Goal: Task Accomplishment & Management: Manage account settings

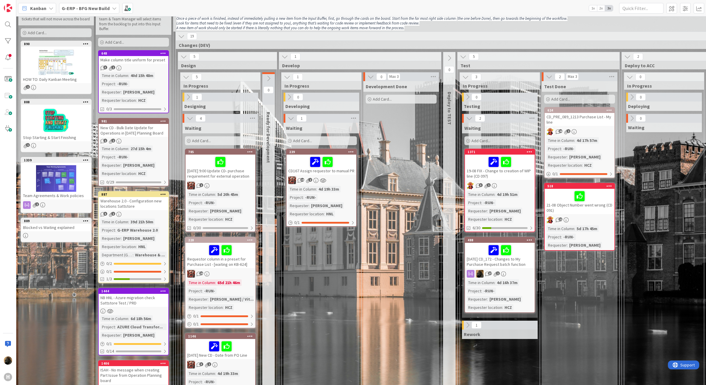
scroll to position [37, 0]
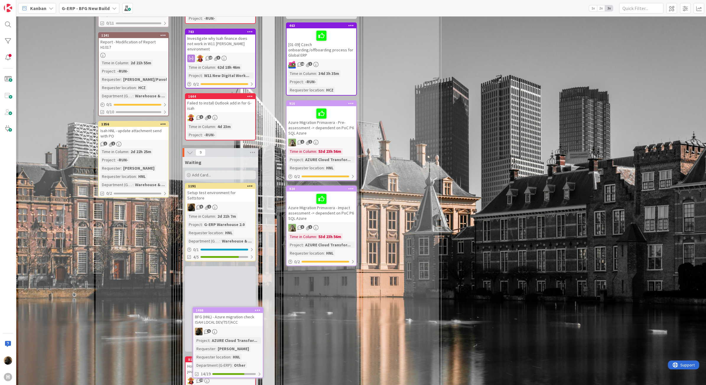
scroll to position [752, 0]
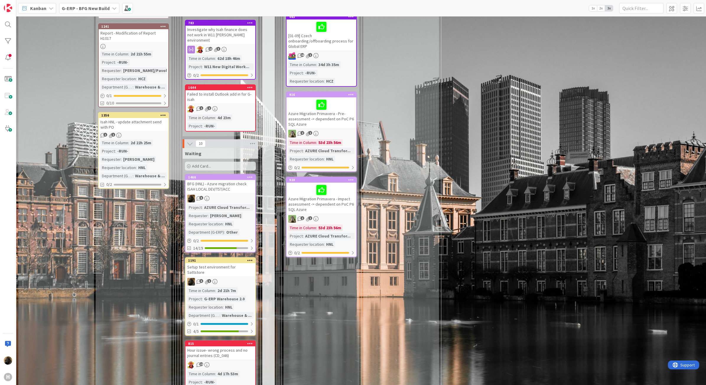
click at [209, 263] on div "Setup test environment for Sattstore" at bounding box center [220, 269] width 70 height 13
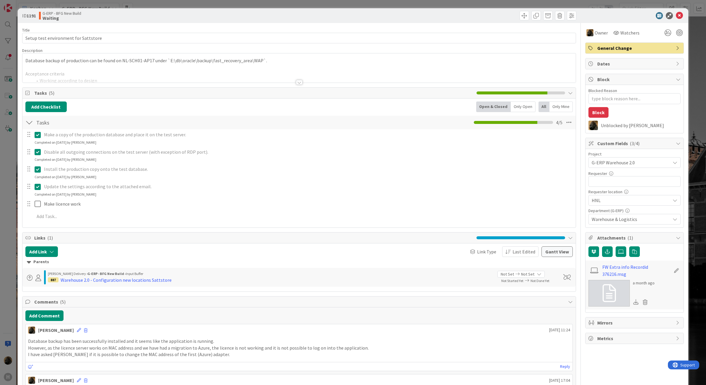
type textarea "x"
click at [631, 94] on textarea "Blocked Reason" at bounding box center [634, 98] width 92 height 11
type textarea "L"
type textarea "x"
type textarea "Li"
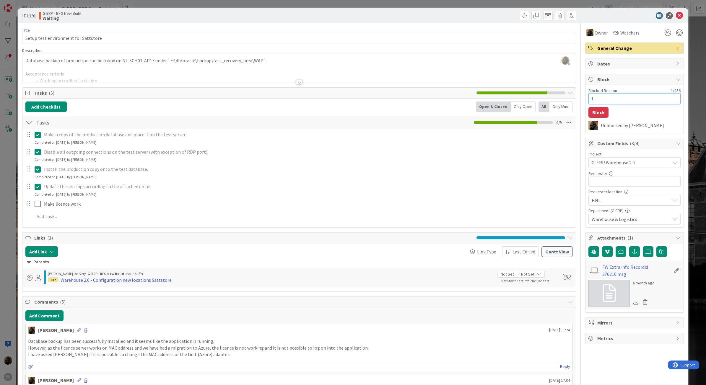
type textarea "x"
type textarea "Lic"
type textarea "x"
type textarea "Lice"
type textarea "x"
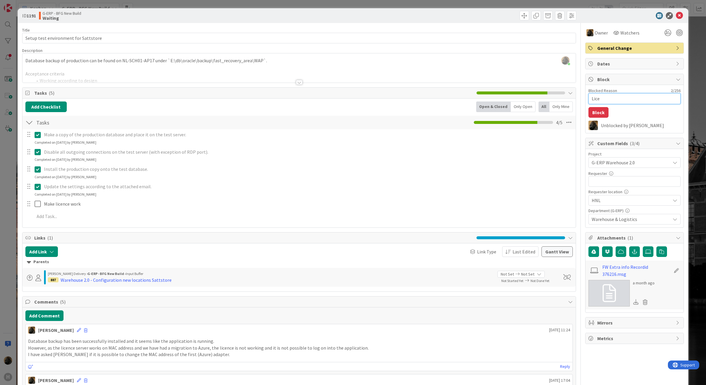
type textarea "Licen"
type textarea "x"
type textarea "Licens"
type textarea "x"
type textarea "License"
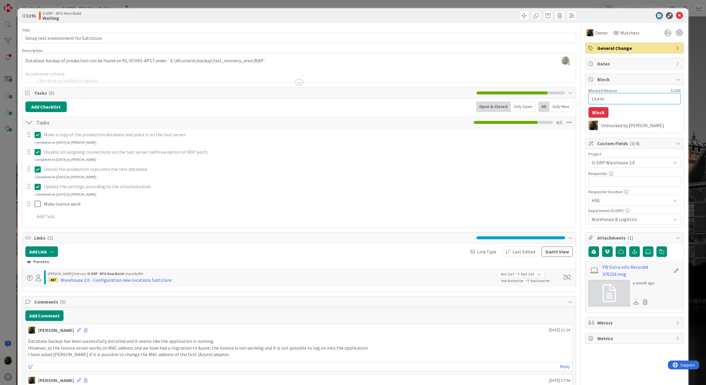
type textarea "x"
type textarea "License"
type textarea "x"
type textarea "License n"
type textarea "x"
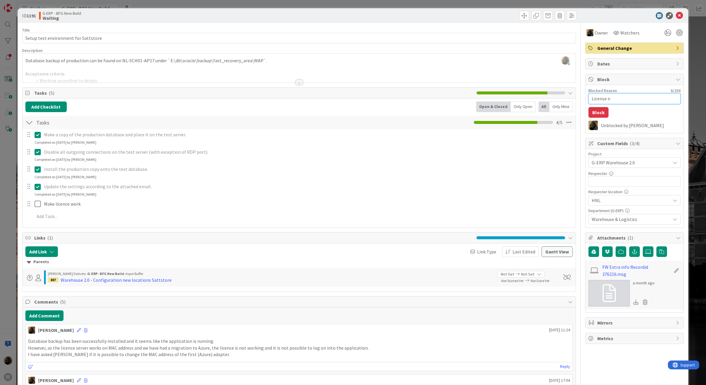
type textarea "License no"
type textarea "x"
type textarea "License not"
type textarea "x"
type textarea "License not"
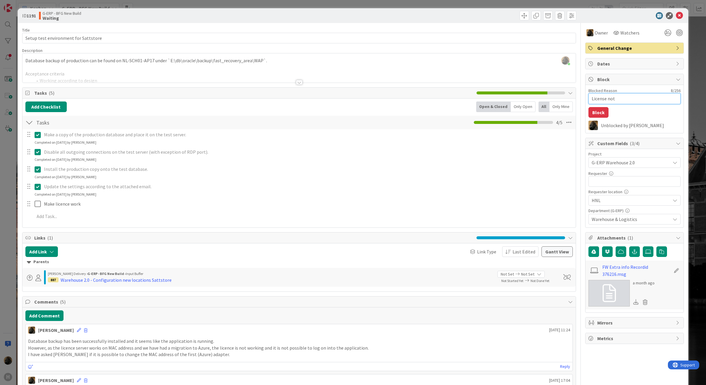
type textarea "x"
type textarea "License not w"
type textarea "x"
type textarea "License not wo"
type textarea "x"
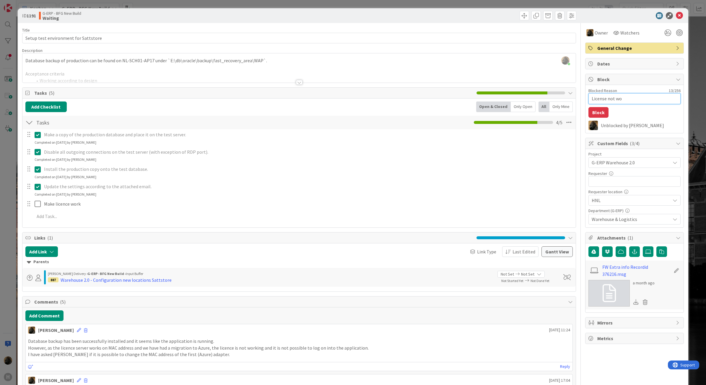
type textarea "License not wor"
type textarea "x"
type textarea "License not work"
type textarea "x"
type textarea "License not worki"
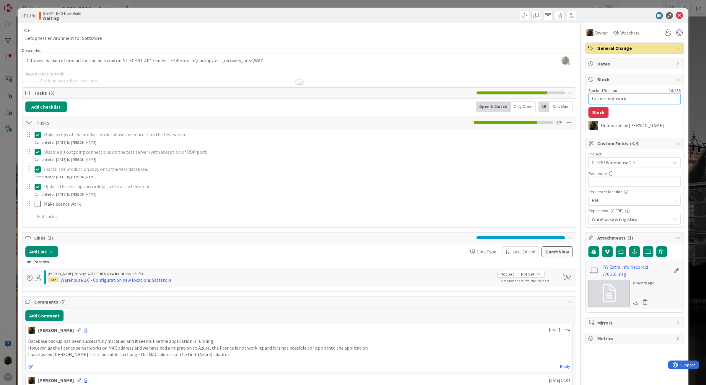
type textarea "x"
type textarea "License not workin"
type textarea "x"
type textarea "License not working"
type textarea "x"
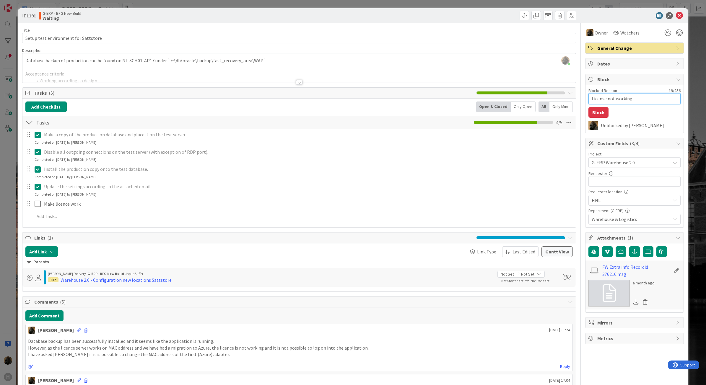
type textarea "License not working"
type textarea "x"
type textarea "License not working d"
type textarea "x"
type textarea "License not working du"
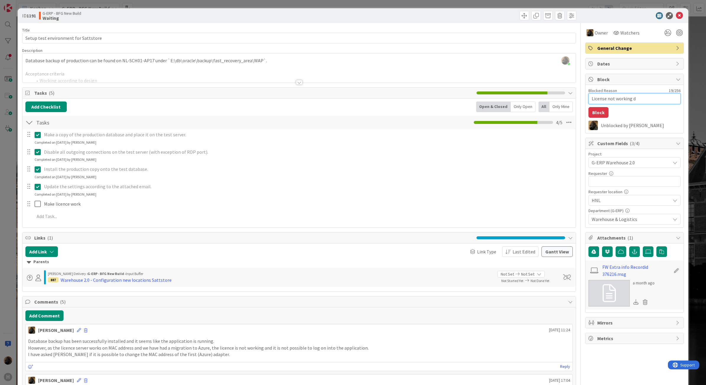
type textarea "x"
type textarea "License not working due"
type textarea "x"
type textarea "License not working due"
type textarea "x"
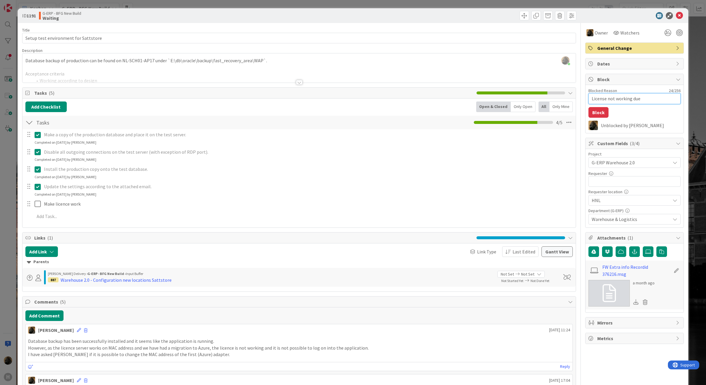
type textarea "License not working due t"
type textarea "x"
type textarea "License not working due to"
type textarea "x"
type textarea "License not working due to"
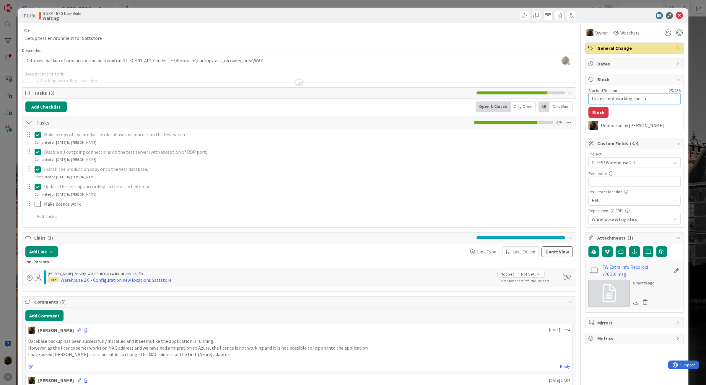
type textarea "x"
type textarea "License not working due to c"
type textarea "x"
type textarea "License not working due to ch"
type textarea "x"
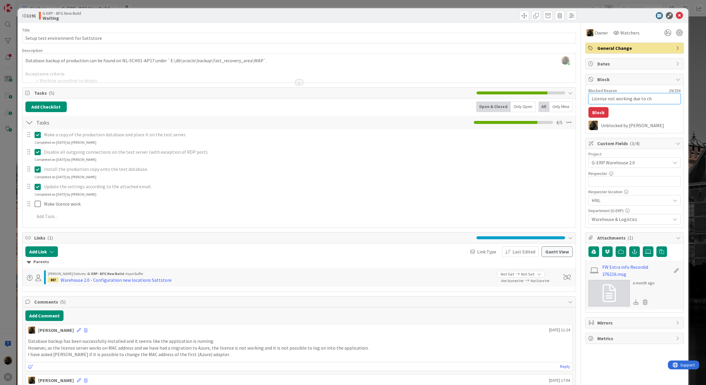
type textarea "License not working due to cha"
type textarea "x"
type textarea "License not working due to chan"
type textarea "x"
type textarea "License not working due to chang"
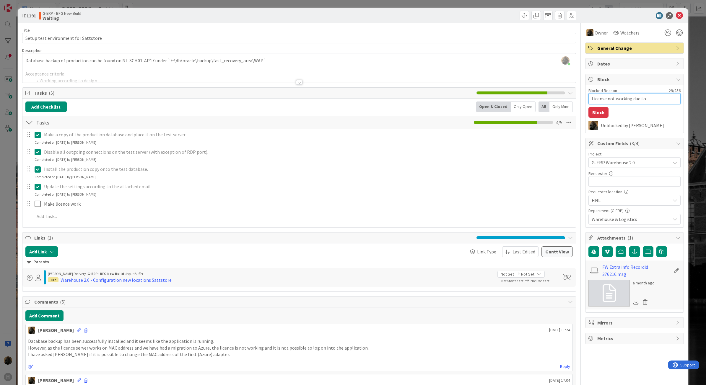
type textarea "x"
type textarea "License not working due to change"
type textarea "x"
type textarea "License not working due to changed"
type textarea "x"
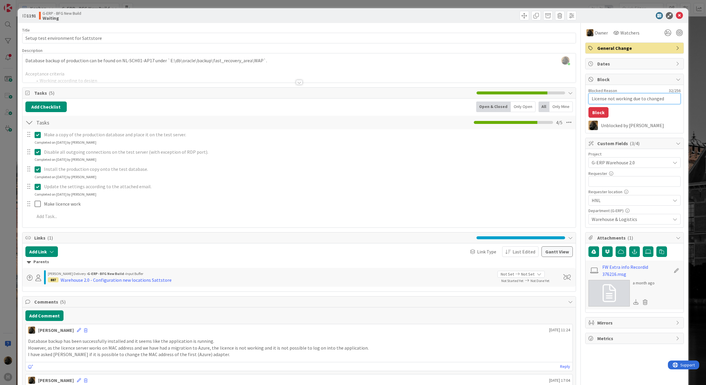
type textarea "License not working due to changed"
type textarea "x"
type textarea "License not working due to changed m"
type textarea "x"
type textarea "License not working due to changed"
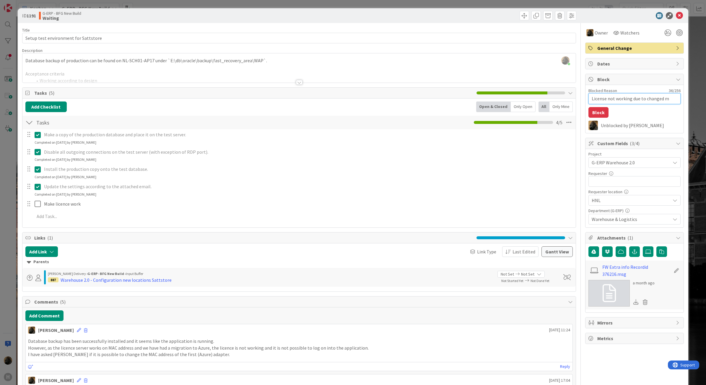
type textarea "x"
type textarea "License not working due to changed M"
type textarea "x"
type textarea "License not working due to changed MA"
type textarea "x"
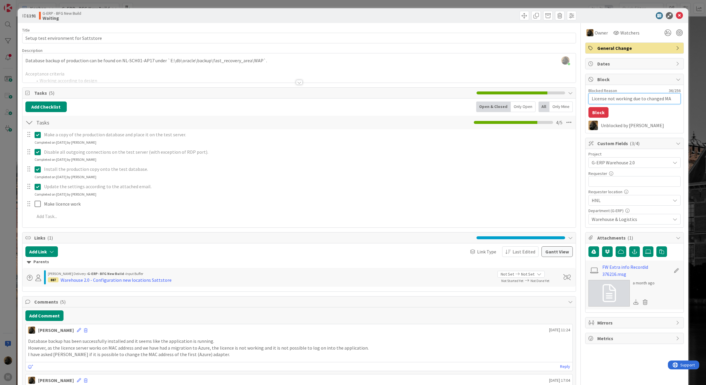
type textarea "License not working due to changed MAC"
type textarea "x"
type textarea "License not working due to changed MAC"
type textarea "x"
type textarea "License not working due to changed MAC a"
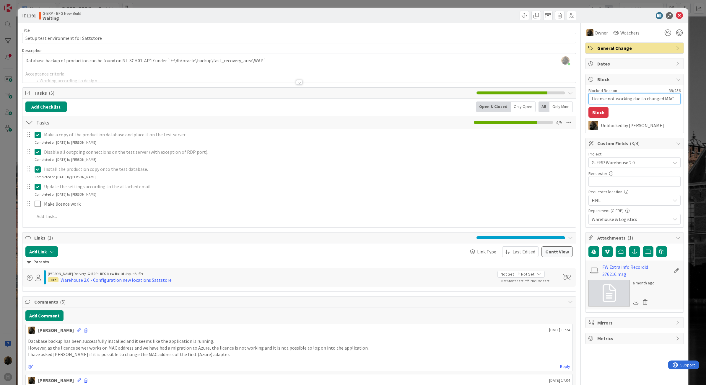
type textarea "x"
type textarea "License not working due to changed MAC ad"
type textarea "x"
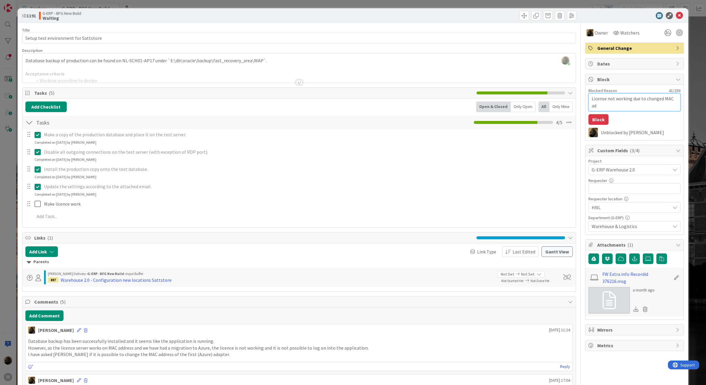
type textarea "License not working due to changed MAC add"
type textarea "x"
type textarea "License not working due to changed MAC addr"
type textarea "x"
type textarea "License not working due to changed MAC addre"
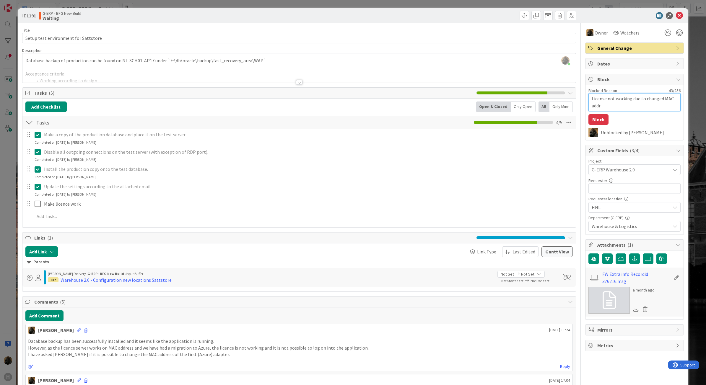
type textarea "x"
type textarea "License not working due to changed MAC addres"
type textarea "x"
type textarea "License not working due to changed MAC address"
type textarea "x"
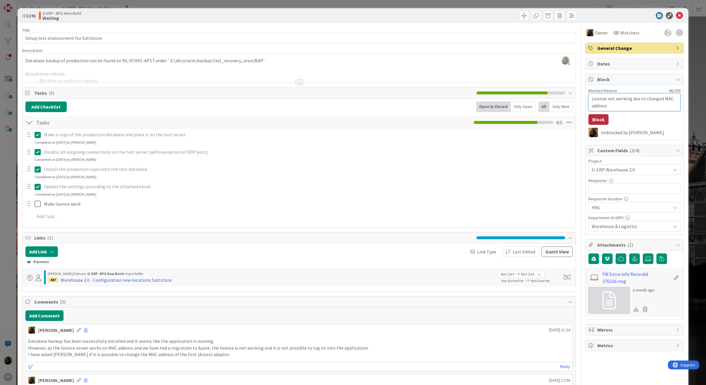
type textarea "License not working due to changed MAC address"
click at [592, 120] on button "Block" at bounding box center [598, 119] width 20 height 11
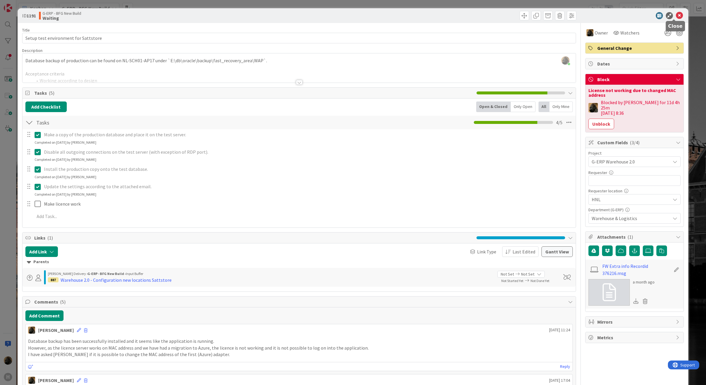
click at [677, 17] on icon at bounding box center [678, 15] width 7 height 7
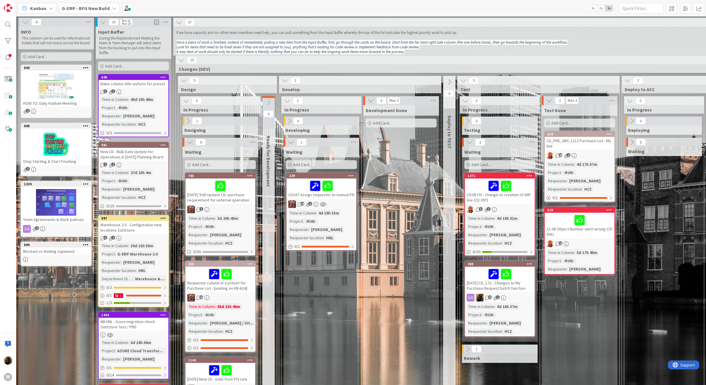
click at [80, 5] on b "G-ERP - BFG New Build" at bounding box center [86, 8] width 48 height 6
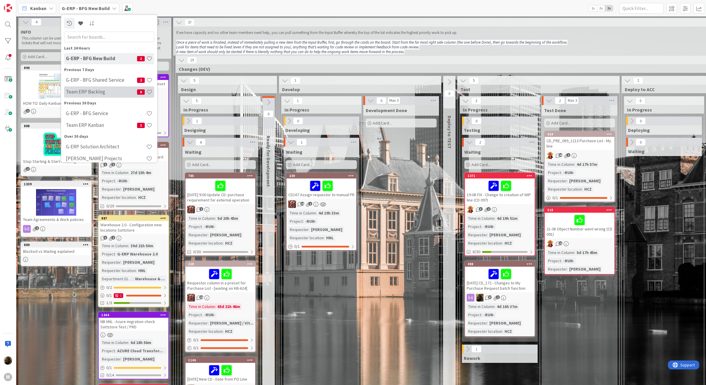
click at [101, 92] on h4 "Team ERP Backlog" at bounding box center [101, 92] width 71 height 6
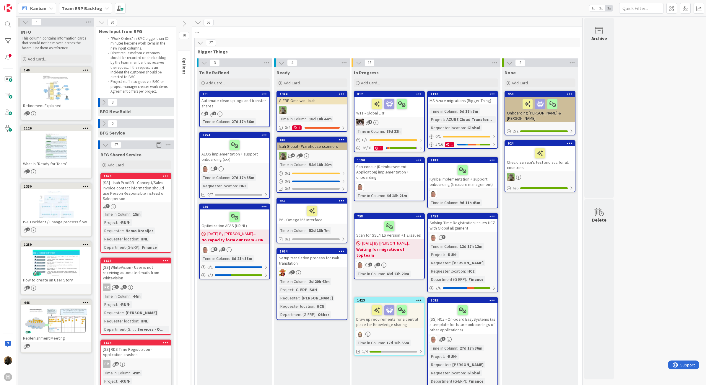
click at [102, 99] on icon at bounding box center [103, 102] width 6 height 6
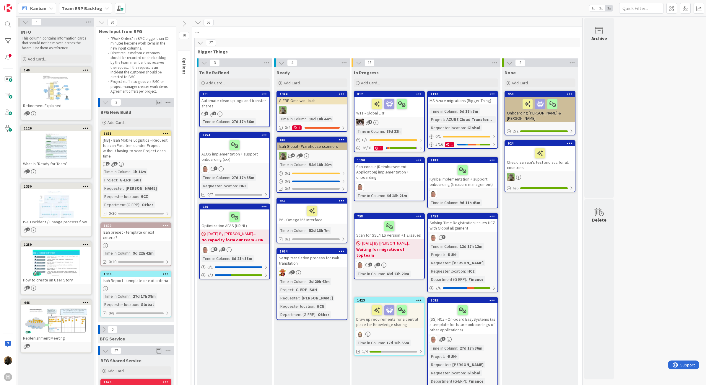
click at [167, 101] on icon at bounding box center [168, 102] width 8 height 9
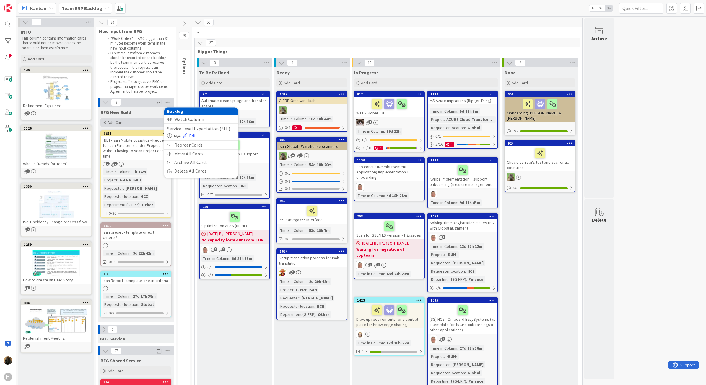
click at [127, 120] on div "Add Card..." at bounding box center [135, 122] width 71 height 9
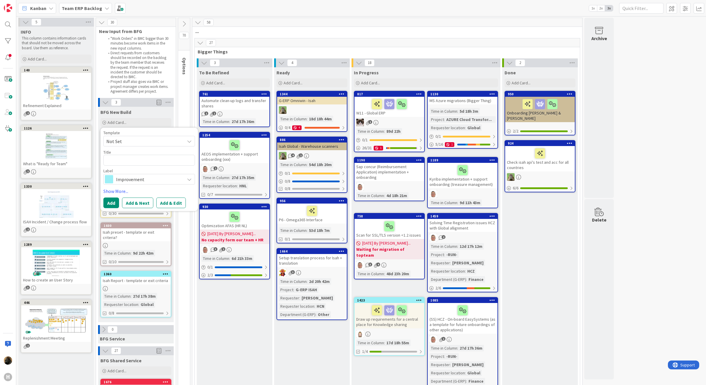
click at [118, 177] on span "Improvement" at bounding box center [149, 179] width 66 height 8
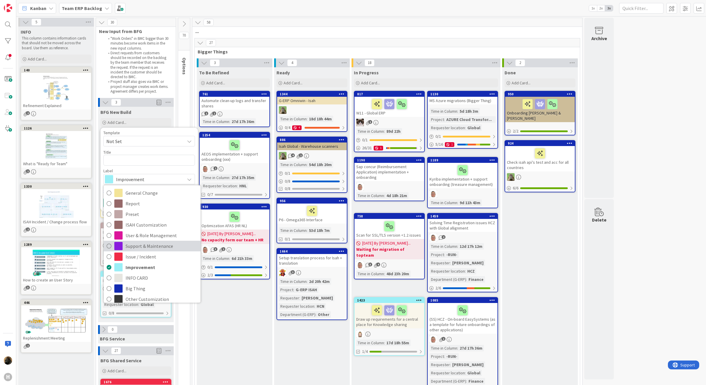
click at [145, 248] on span "Support & Maintenance" at bounding box center [161, 246] width 72 height 9
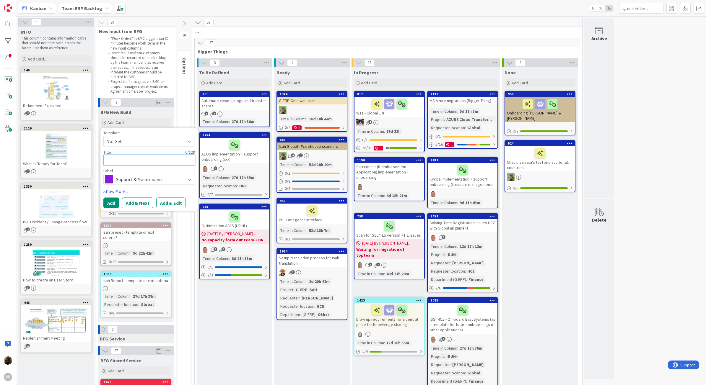
drag, startPoint x: 138, startPoint y: 157, endPoint x: 140, endPoint y: 148, distance: 9.2
click at [138, 157] on textarea at bounding box center [149, 160] width 92 height 11
type textarea "x"
type textarea "I"
type textarea "x"
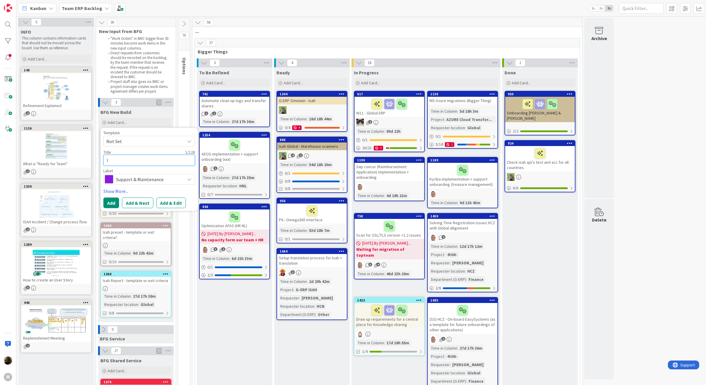
type textarea "In"
type textarea "x"
type textarea "Ins"
type textarea "x"
type textarea "Inst"
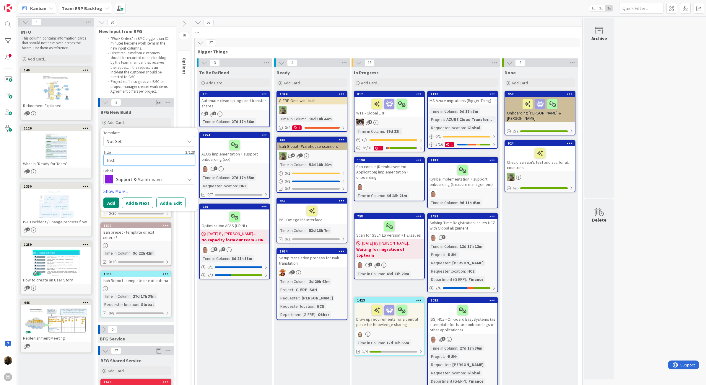
type textarea "x"
type textarea "Instal"
type textarea "x"
type textarea "Install"
type textarea "x"
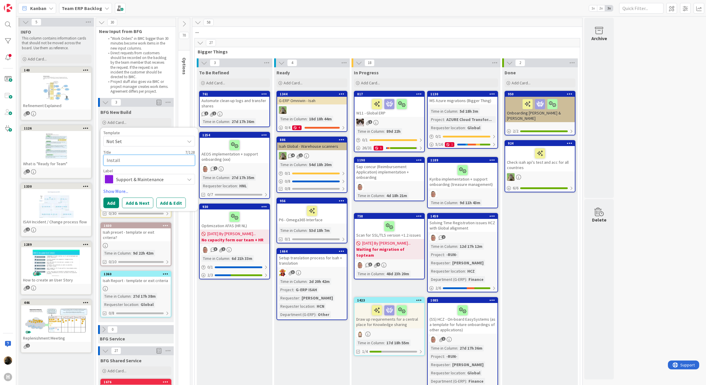
type textarea "Install"
type textarea "x"
type textarea "Install n"
type textarea "x"
type textarea "Install ne"
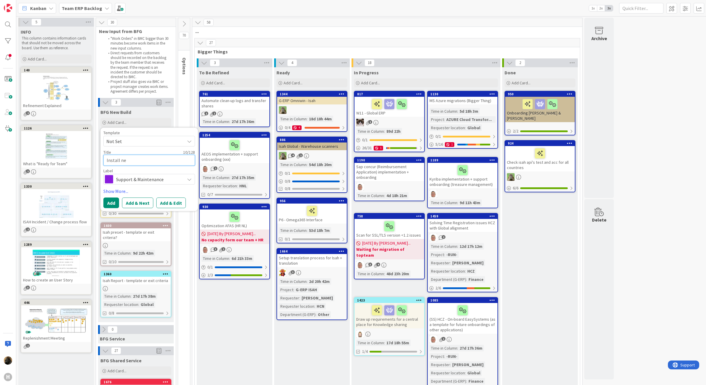
type textarea "x"
type textarea "Install new"
type textarea "x"
type textarea "Install new"
type textarea "x"
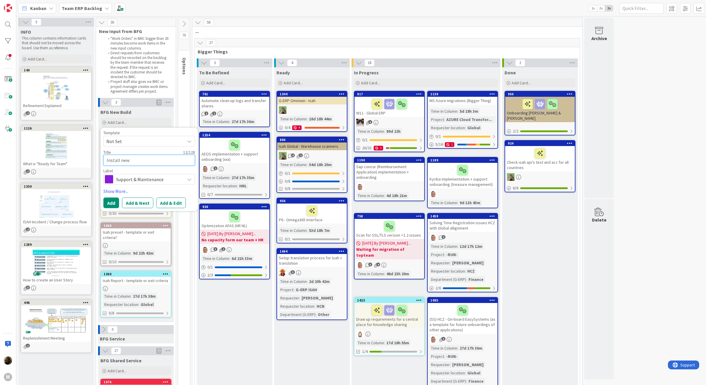
type textarea "Install new I"
type textarea "x"
type textarea "Install new Is"
type textarea "x"
type textarea "Install new Isa"
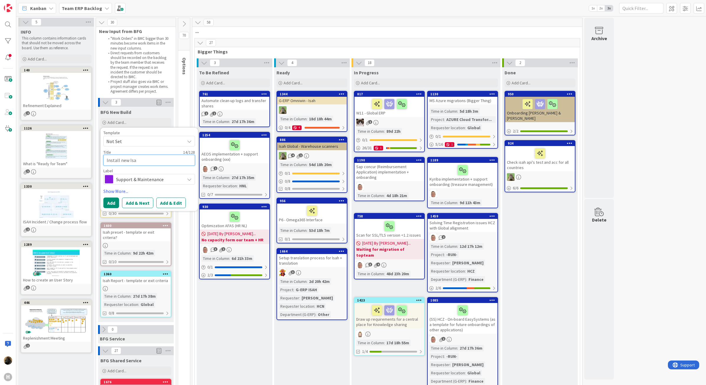
type textarea "x"
type textarea "Install new Isah"
type textarea "x"
type textarea "Install new Isah F"
type textarea "x"
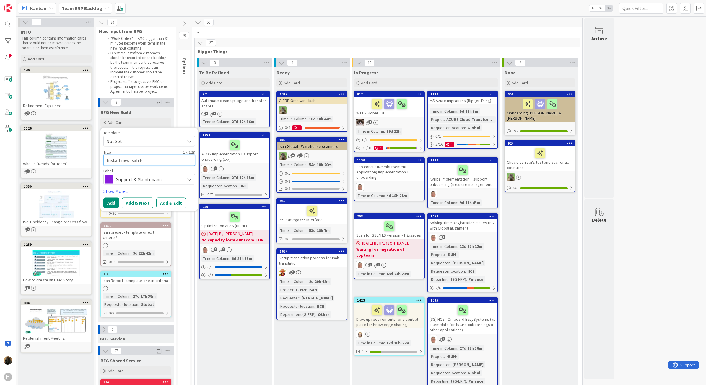
type textarea "Install new Isah Fi"
type textarea "x"
type textarea "Install new Isah Fin"
type textarea "x"
type textarea "Install new Isah Fina"
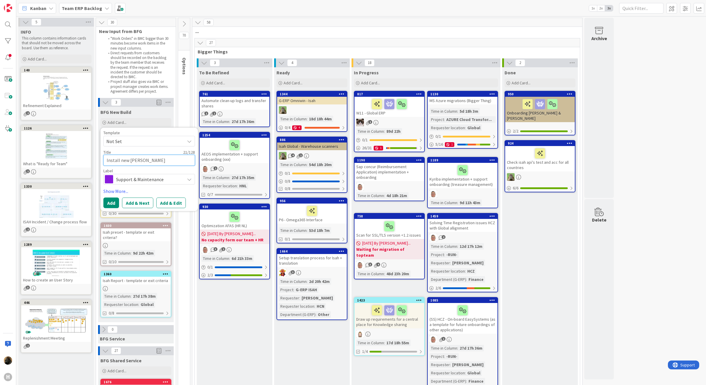
type textarea "x"
type textarea "Install new Isah Finan"
type textarea "x"
type textarea "Install new Isah Financ"
type textarea "x"
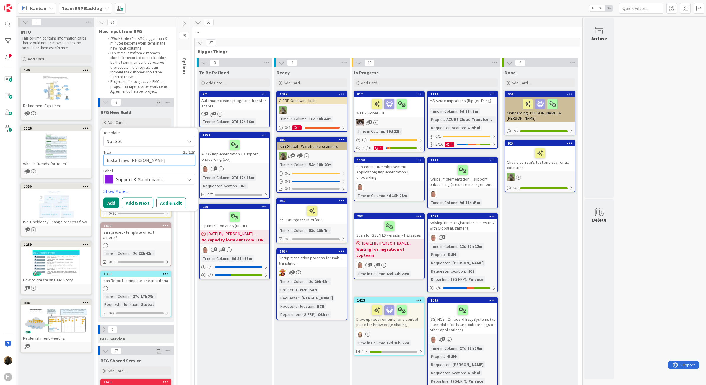
type textarea "Install new Isah Finance"
type textarea "x"
type textarea "Install new Isah Finance"
type textarea "x"
type textarea "Install new Isah Finance a"
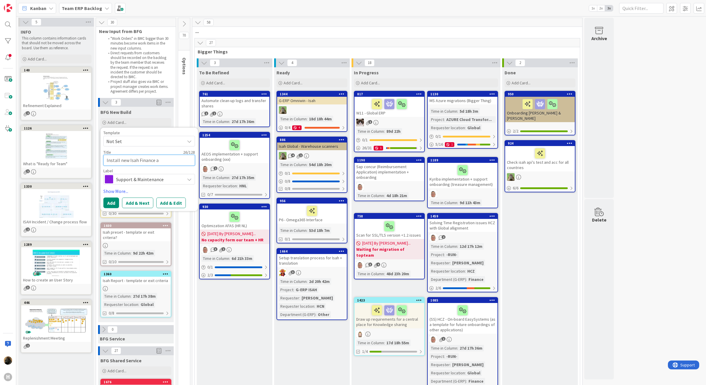
type textarea "x"
type textarea "Install new Isah Finance"
type textarea "x"
type textarea "Install new Isah Finance p"
type textarea "x"
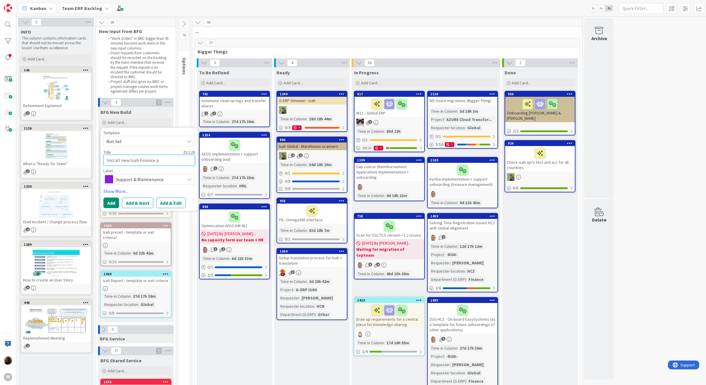
type textarea "Install new Isah Finance pa"
type textarea "x"
type textarea "Install new Isah Finance pac"
type textarea "x"
type textarea "Install new Isah Finance pack"
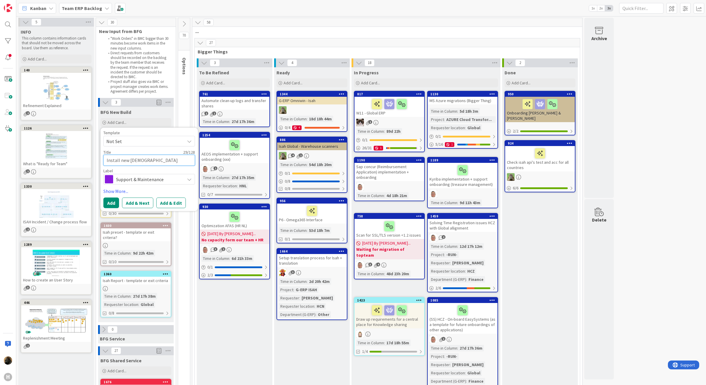
type textarea "x"
type textarea "Install new Isah Finance packa"
type textarea "x"
type textarea "Install new Isah Finance packag"
type textarea "x"
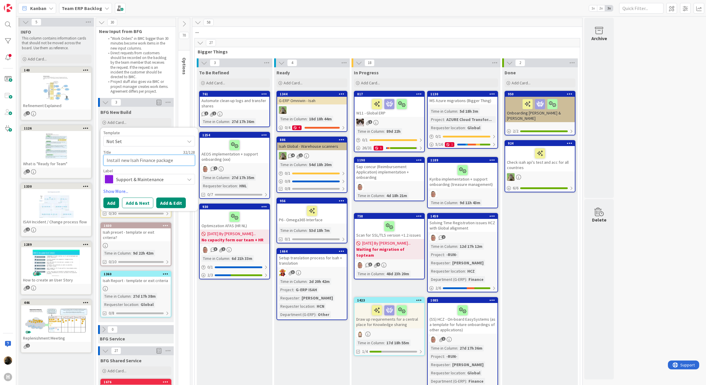
type textarea "Install new Isah Finance package"
click at [163, 204] on button "Add & Edit" at bounding box center [171, 203] width 30 height 11
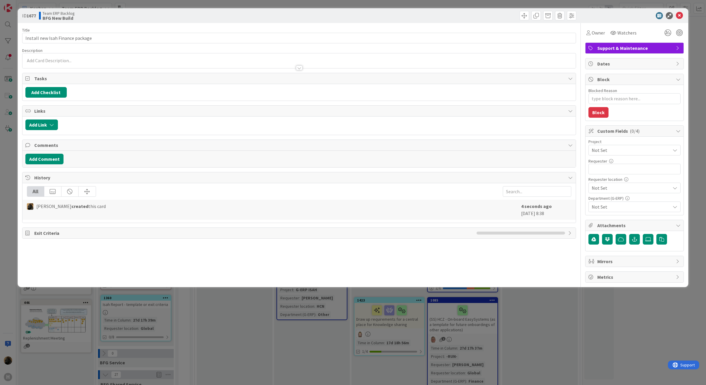
drag, startPoint x: 124, startPoint y: 50, endPoint x: 121, endPoint y: 55, distance: 6.2
click at [125, 49] on div "Description" at bounding box center [299, 50] width 554 height 5
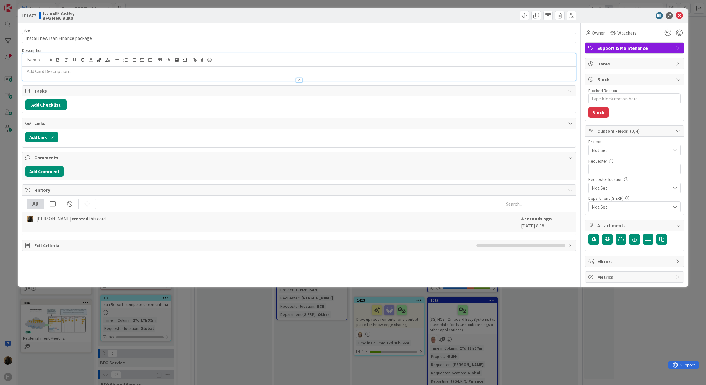
click at [120, 61] on div at bounding box center [298, 66] width 553 height 27
paste div
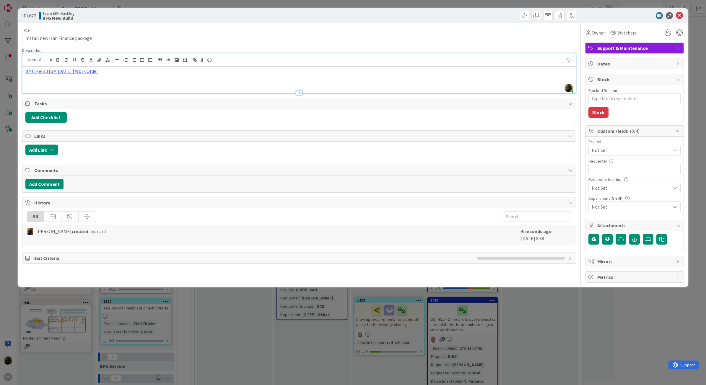
type textarea "x"
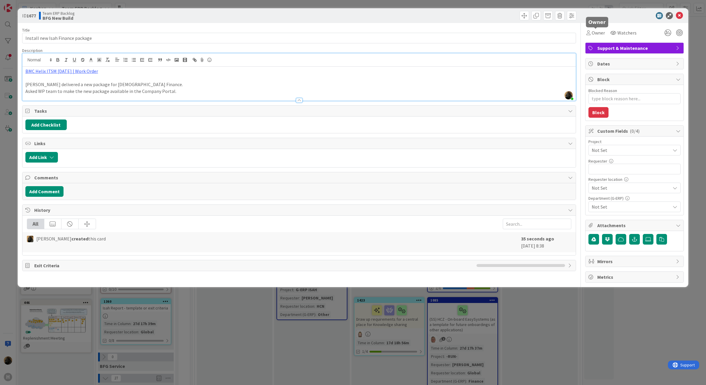
click at [599, 20] on div "ID 1677 Team ERP Backlog BFG New Build" at bounding box center [353, 15] width 670 height 15
click at [595, 28] on div "Owner" at bounding box center [595, 32] width 21 height 11
type textarea "x"
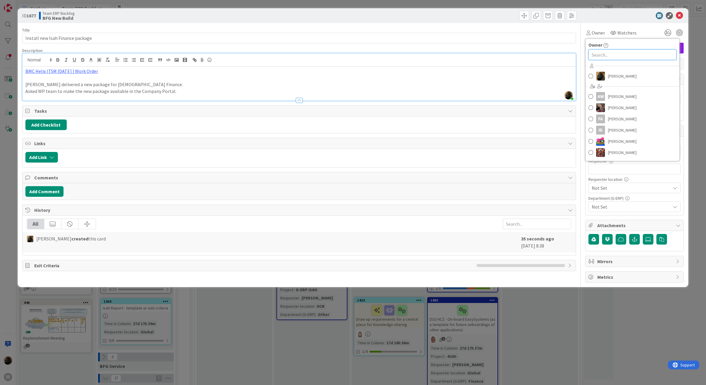
click at [613, 55] on input "text" at bounding box center [632, 55] width 88 height 11
type input "lareina"
click at [652, 76] on link "[PERSON_NAME]" at bounding box center [632, 80] width 94 height 11
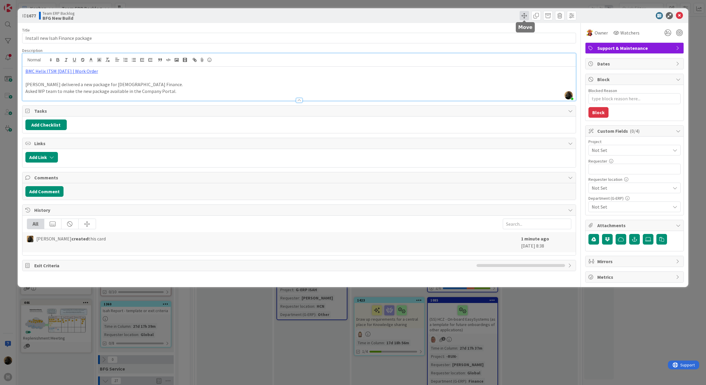
click at [521, 15] on span at bounding box center [523, 15] width 9 height 9
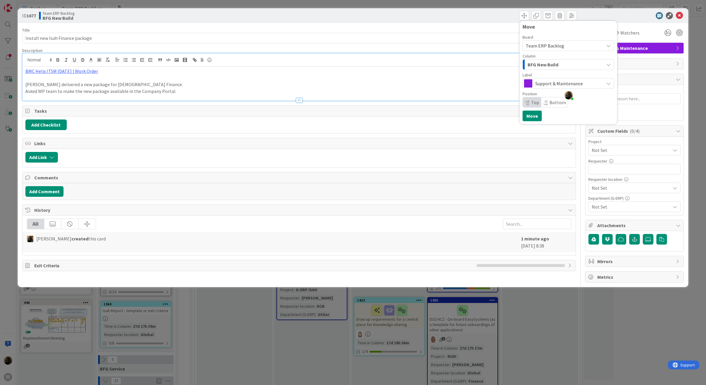
click at [565, 49] on span "Team ERP Backlog" at bounding box center [563, 46] width 75 height 8
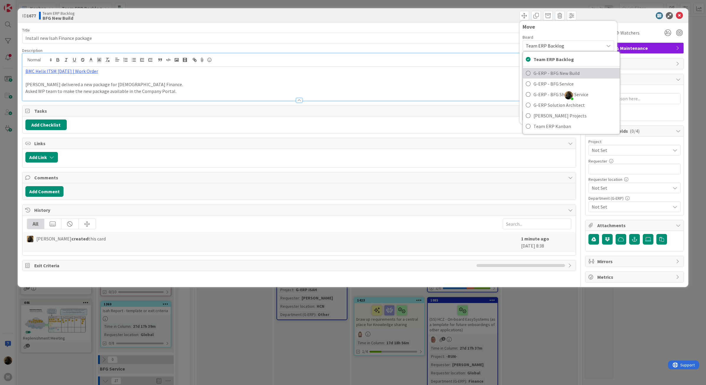
click at [573, 77] on span "G-ERP - BFG New Build" at bounding box center [574, 73] width 83 height 9
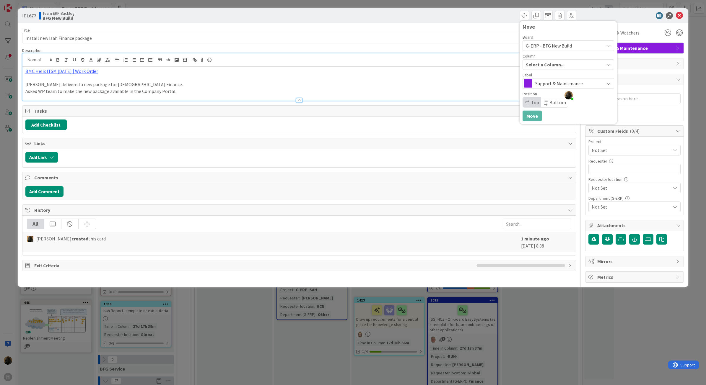
click at [546, 55] on div "Column" at bounding box center [568, 56] width 92 height 4
click at [547, 60] on div "INFO" at bounding box center [565, 64] width 78 height 9
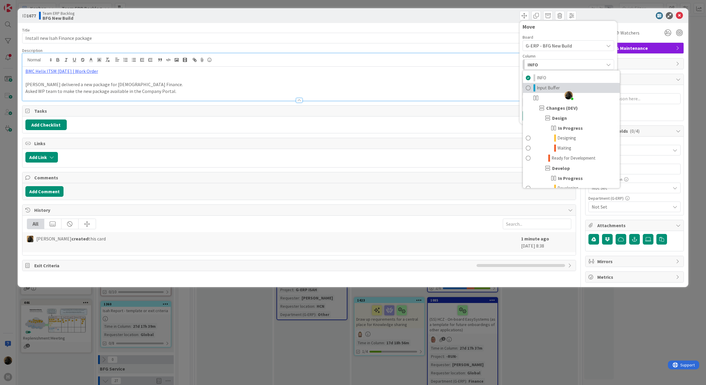
click at [551, 85] on span "Input Buffer" at bounding box center [547, 87] width 23 height 7
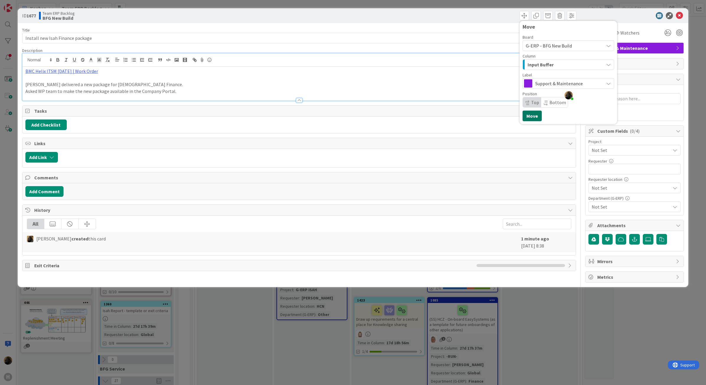
click at [532, 116] on button "Move" at bounding box center [531, 116] width 19 height 11
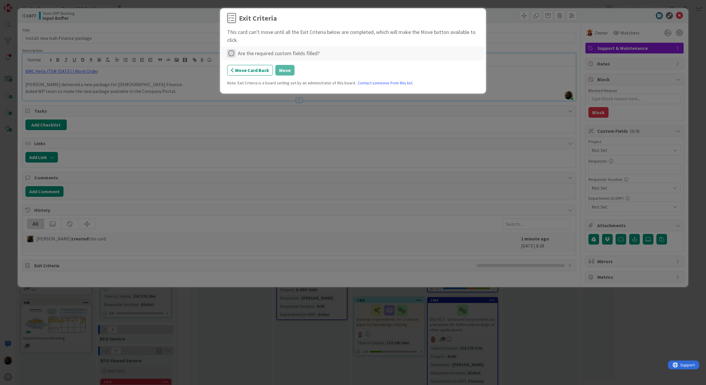
click at [232, 55] on icon at bounding box center [231, 53] width 8 height 8
click at [280, 68] on link "Complete" at bounding box center [264, 65] width 74 height 9
click at [284, 71] on button "Move" at bounding box center [284, 70] width 19 height 11
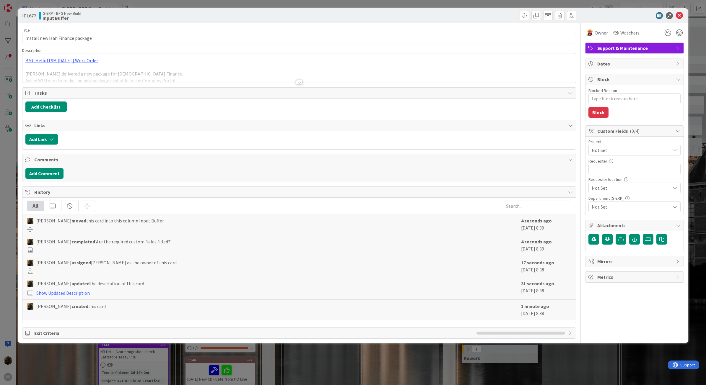
click at [621, 154] on span "Not Set" at bounding box center [629, 150] width 76 height 8
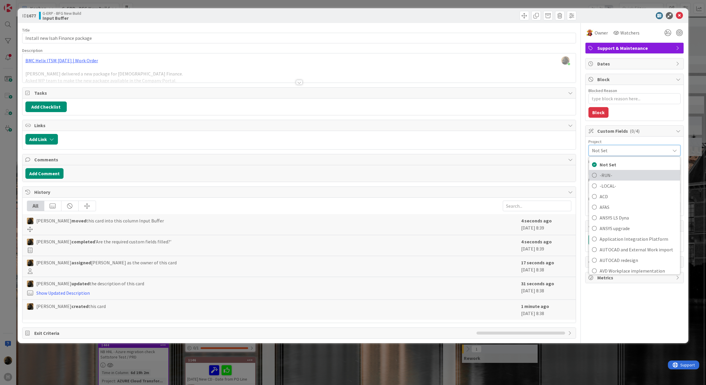
click at [628, 178] on span "-RUN-" at bounding box center [637, 175] width 77 height 9
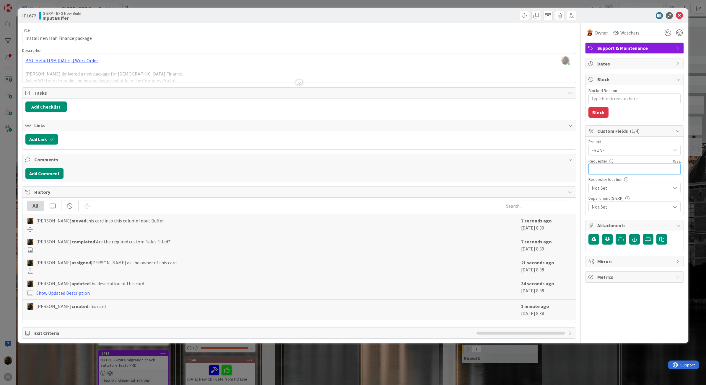
click at [619, 166] on input "text" at bounding box center [634, 169] width 92 height 11
click at [620, 154] on span "Not Set" at bounding box center [629, 150] width 76 height 8
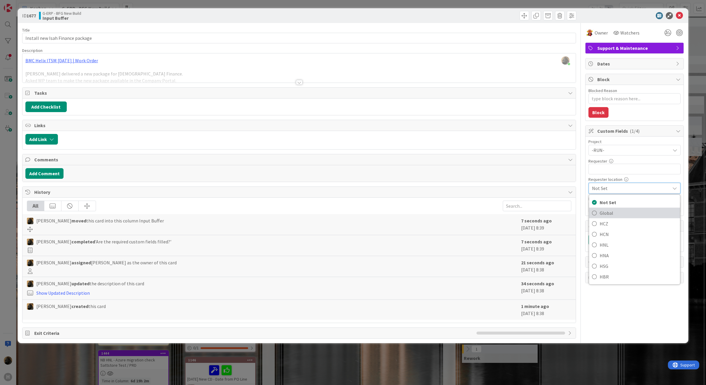
click at [613, 214] on span "Global" at bounding box center [637, 212] width 77 height 9
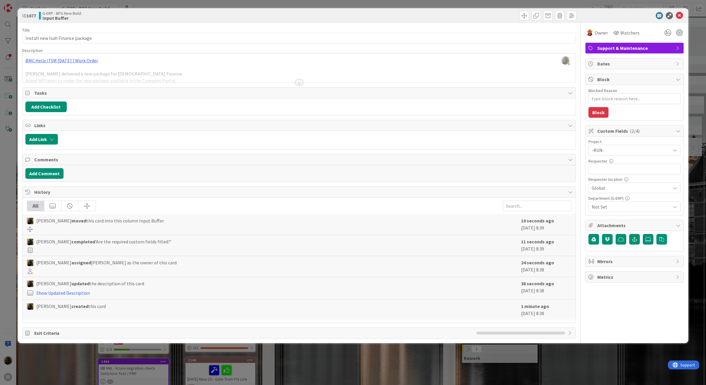
click at [612, 207] on span "Not Set" at bounding box center [630, 206] width 79 height 7
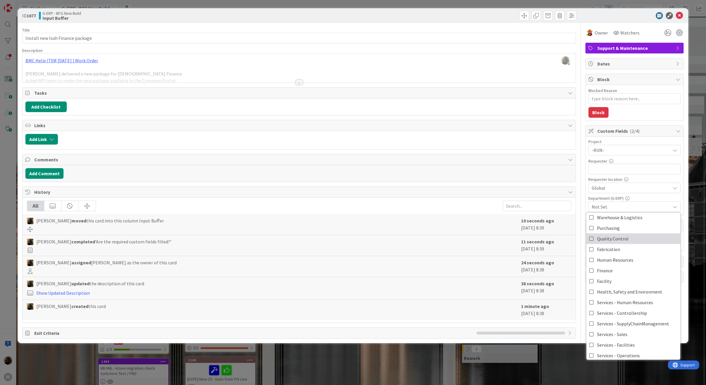
scroll to position [49, 0]
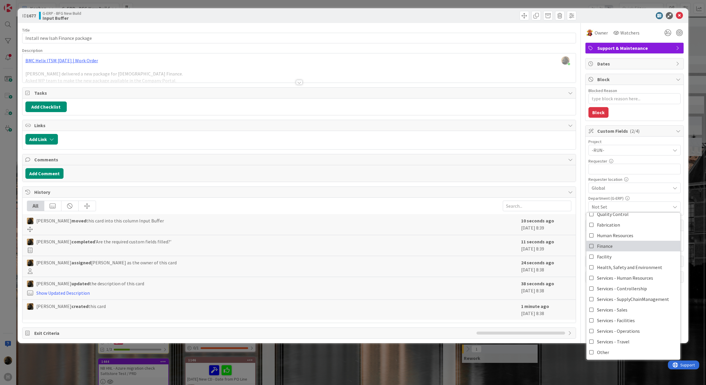
click at [621, 251] on link "Finance" at bounding box center [633, 246] width 94 height 11
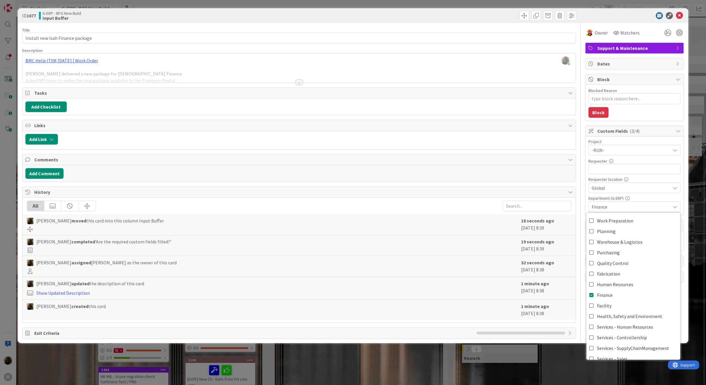
click at [585, 193] on div "Project -RUN- Not Set -RUN- -LOCAL- ACD AFAS ANSYS LS Dyna ANSYS upgrade Applic…" at bounding box center [634, 176] width 98 height 79
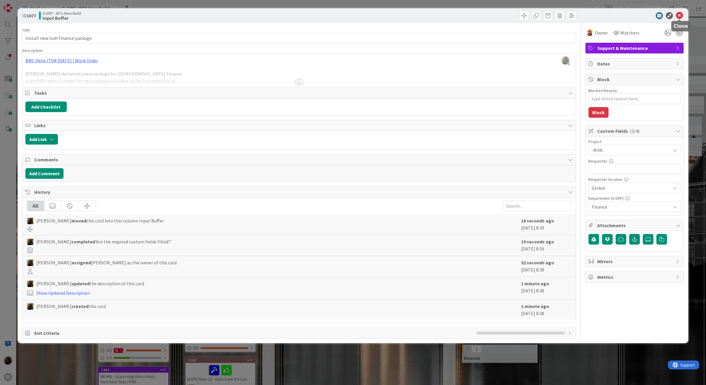
click at [679, 15] on icon at bounding box center [678, 15] width 7 height 7
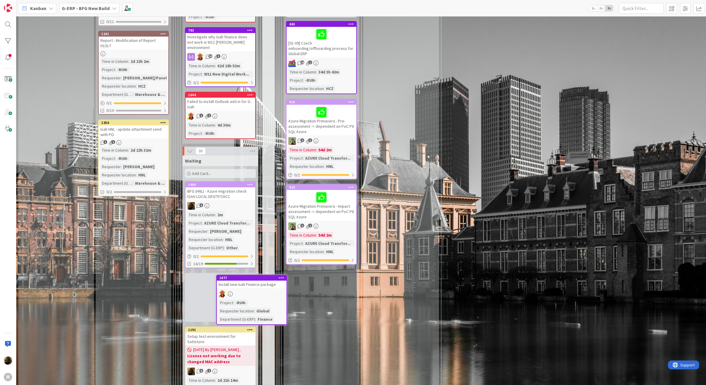
scroll to position [750, 0]
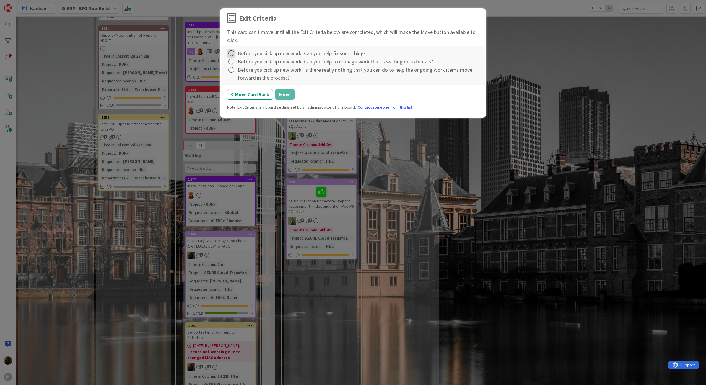
click at [230, 51] on icon at bounding box center [231, 53] width 8 height 8
click at [231, 61] on link "Complete" at bounding box center [264, 65] width 74 height 9
click at [231, 62] on icon at bounding box center [231, 62] width 8 height 8
click at [235, 72] on link "Complete" at bounding box center [264, 74] width 74 height 9
click at [231, 69] on icon at bounding box center [231, 70] width 8 height 8
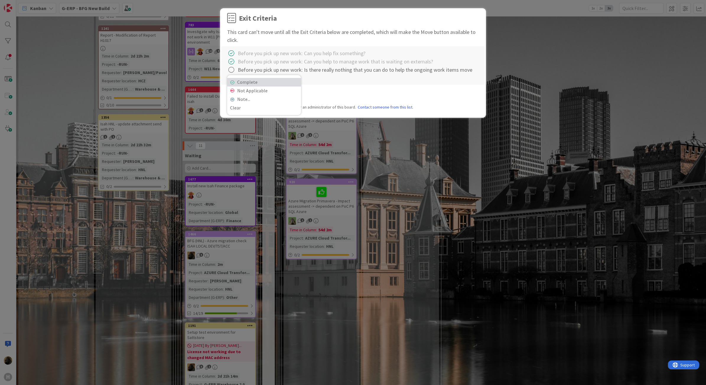
click at [255, 83] on link "Complete" at bounding box center [264, 82] width 74 height 9
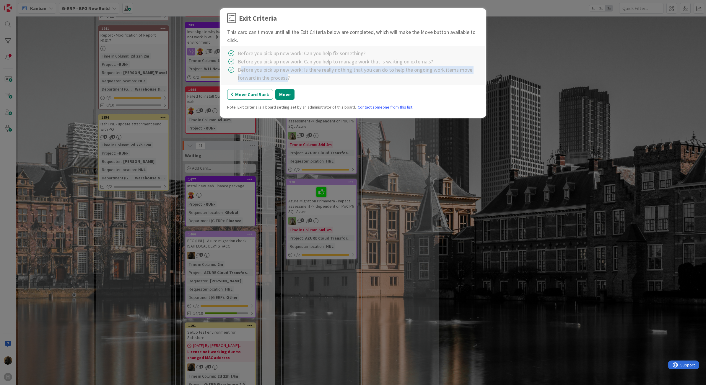
drag, startPoint x: 287, startPoint y: 80, endPoint x: 239, endPoint y: 71, distance: 48.6
click at [239, 71] on div "Before you pick up new work: Is there really nothing that you can do to help th…" at bounding box center [358, 74] width 241 height 16
drag, startPoint x: 239, startPoint y: 71, endPoint x: 287, endPoint y: 81, distance: 48.4
click at [287, 81] on div "Before you pick up new work: Is there really nothing that you can do to help th…" at bounding box center [358, 74] width 241 height 16
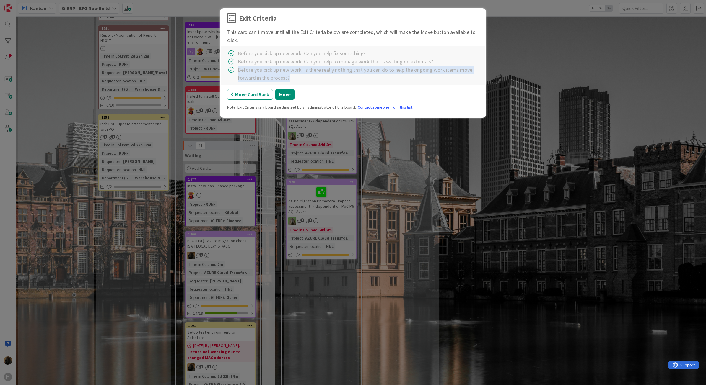
drag, startPoint x: 287, startPoint y: 81, endPoint x: 311, endPoint y: 83, distance: 24.0
click at [311, 83] on div "Complete Not Applicable Note... Clear Before you pick up new work: Can you help…" at bounding box center [352, 65] width 263 height 38
click at [283, 95] on button "Move" at bounding box center [284, 94] width 19 height 11
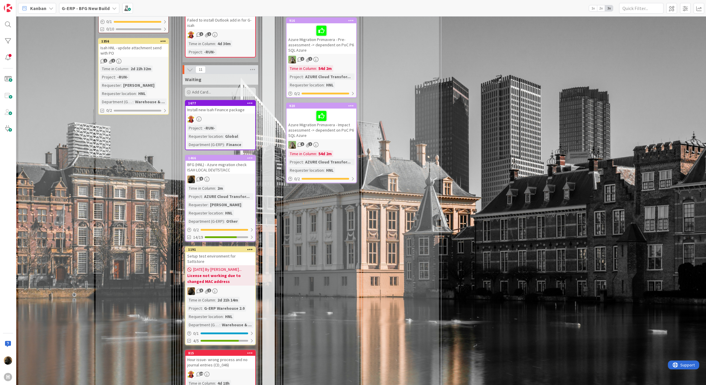
scroll to position [934, 0]
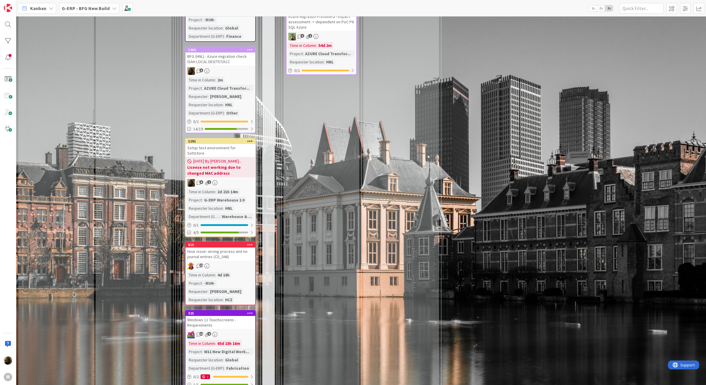
click at [87, 180] on div "INFO This column can be used for informational tickets that will not move acros…" at bounding box center [56, 2] width 76 height 1820
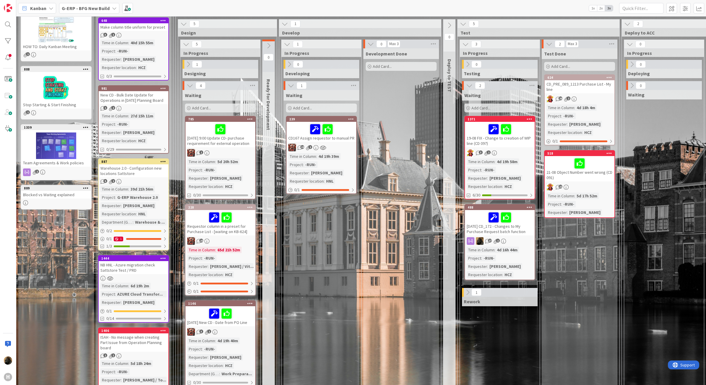
scroll to position [0, 0]
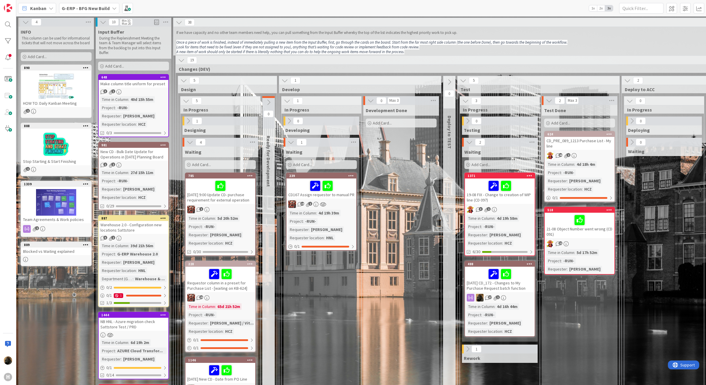
click at [90, 4] on div "G-ERP - BFG New Build" at bounding box center [89, 8] width 60 height 11
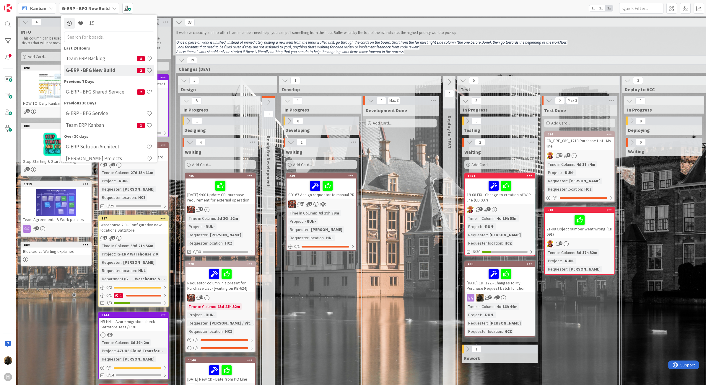
click at [37, 6] on span "Kanban" at bounding box center [38, 8] width 16 height 7
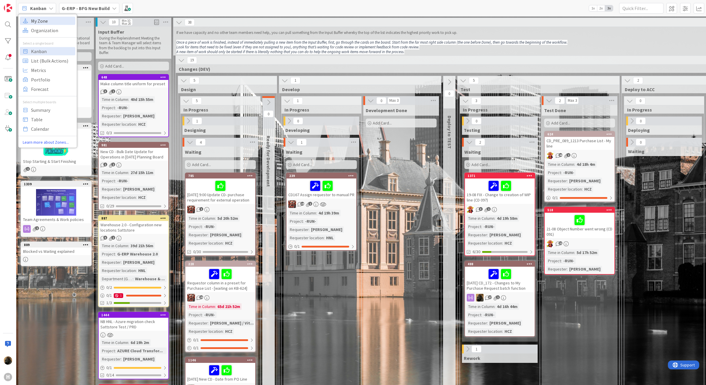
click at [41, 24] on span "My Zone" at bounding box center [52, 20] width 43 height 9
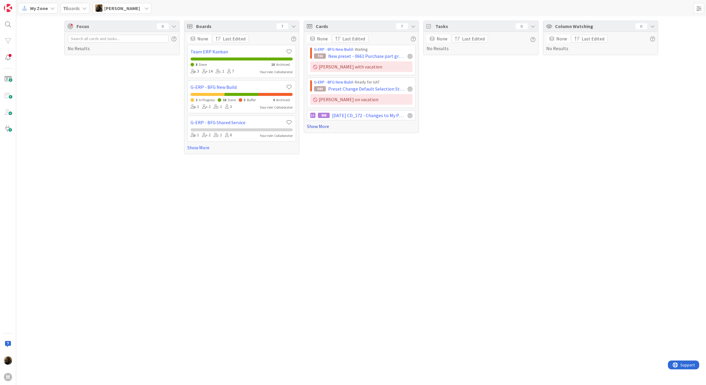
click at [319, 130] on link "Show More" at bounding box center [361, 126] width 109 height 7
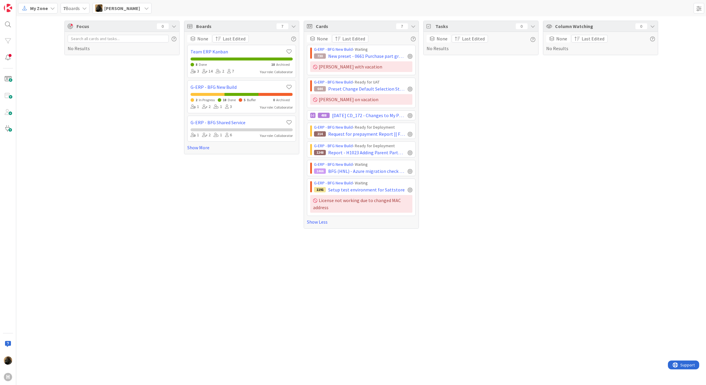
click at [111, 185] on div "Focus 0 No Results" at bounding box center [121, 125] width 115 height 208
click at [36, 10] on span "My Zone" at bounding box center [39, 8] width 18 height 7
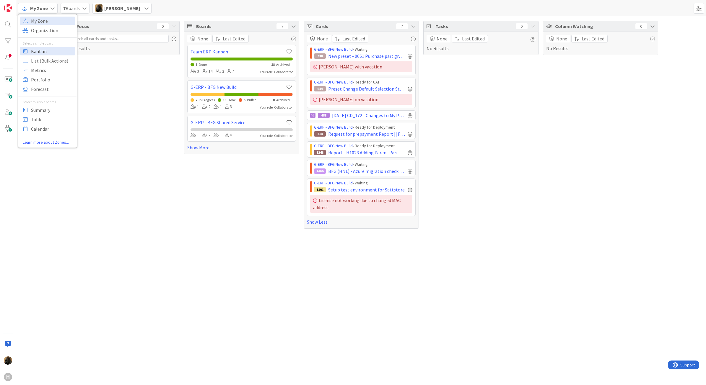
click at [45, 52] on span "Kanban" at bounding box center [52, 51] width 43 height 9
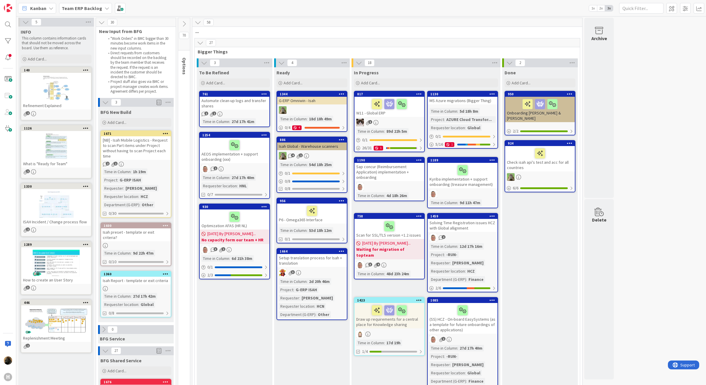
click at [76, 0] on div "Kanban Team ERP Backlog 1x 2x 3x" at bounding box center [360, 8] width 689 height 16
click at [80, 10] on b "Team ERP Backlog" at bounding box center [82, 8] width 40 height 6
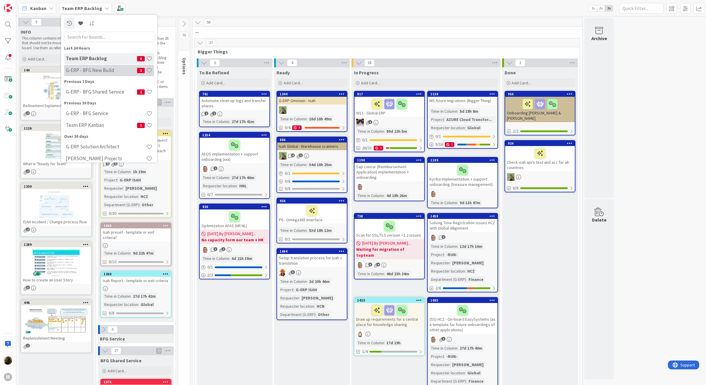
click at [102, 68] on h4 "G-ERP - BFG New Build" at bounding box center [101, 70] width 71 height 6
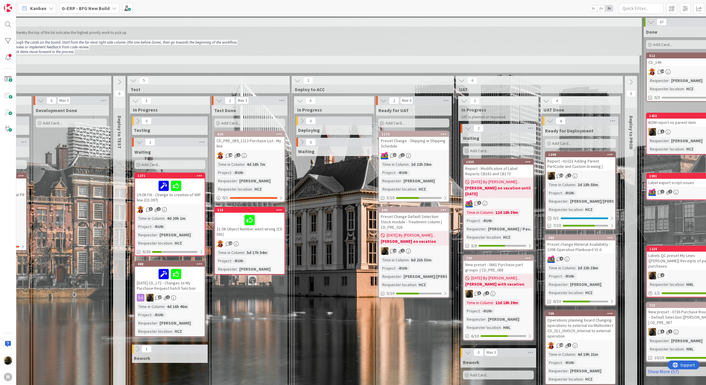
scroll to position [0, 457]
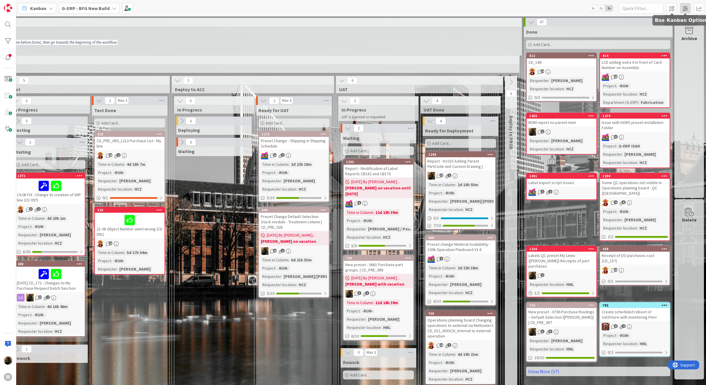
click at [686, 8] on span at bounding box center [685, 8] width 11 height 11
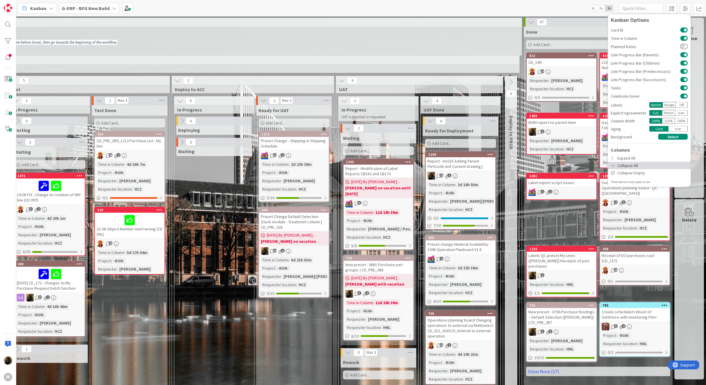
click at [648, 167] on div "Collapse All" at bounding box center [649, 165] width 83 height 7
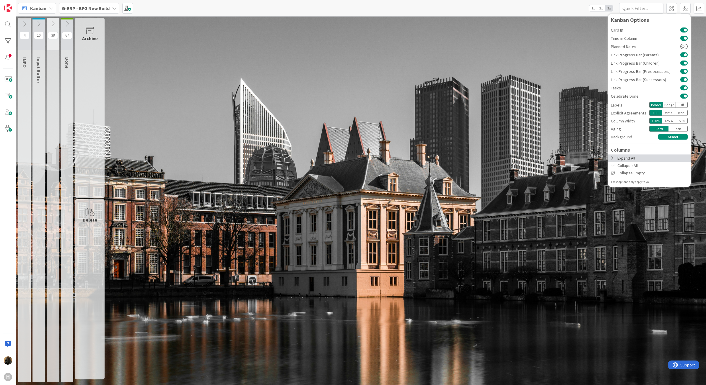
click at [648, 157] on div "Expand All" at bounding box center [649, 157] width 83 height 7
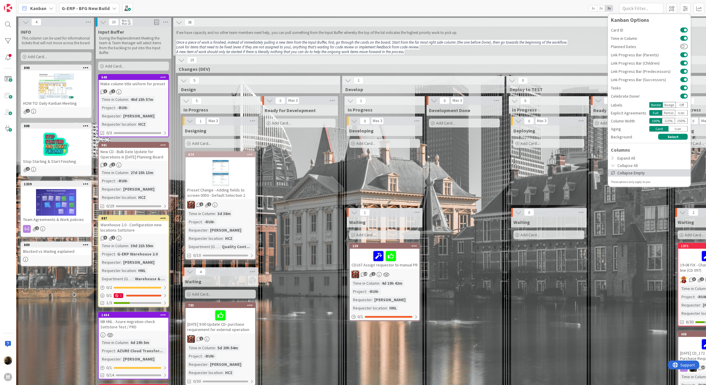
click at [647, 175] on div "Collapse Empty" at bounding box center [649, 172] width 83 height 7
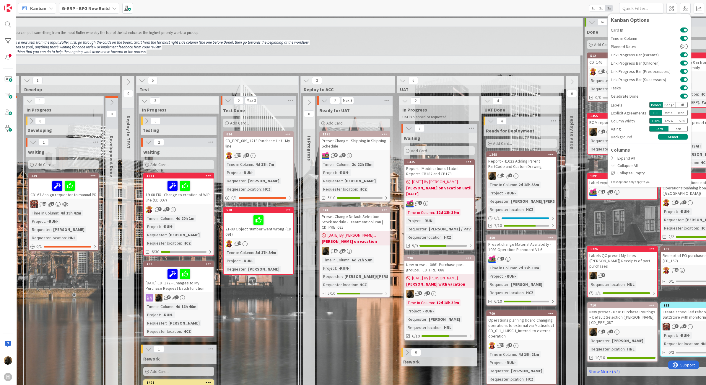
scroll to position [0, 325]
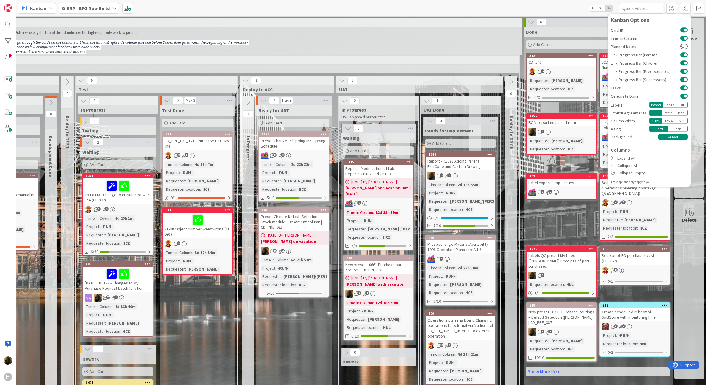
click at [490, 50] on p "A new item of work should only be started if there is literally nothing that yo…" at bounding box center [188, 52] width 661 height 5
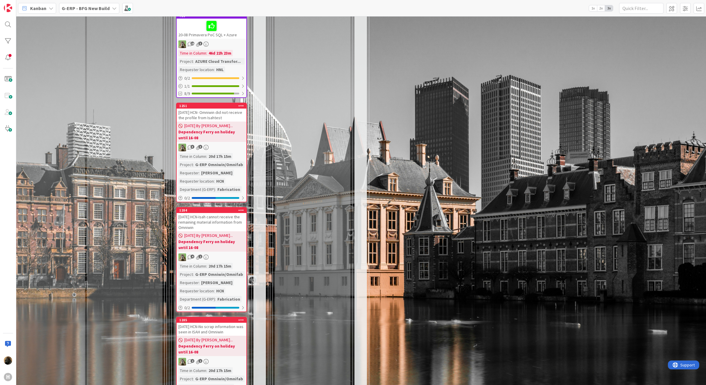
scroll to position [1589, 9]
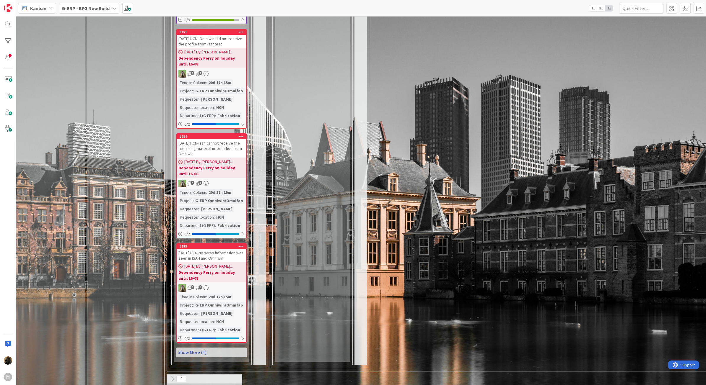
click at [196, 348] on link "Show More (1)" at bounding box center [211, 352] width 71 height 9
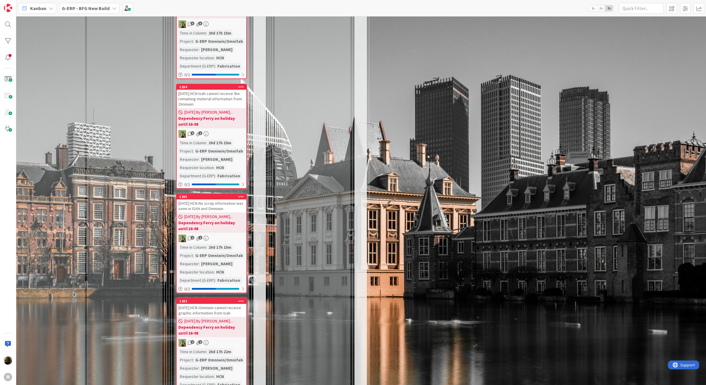
scroll to position [1693, 9]
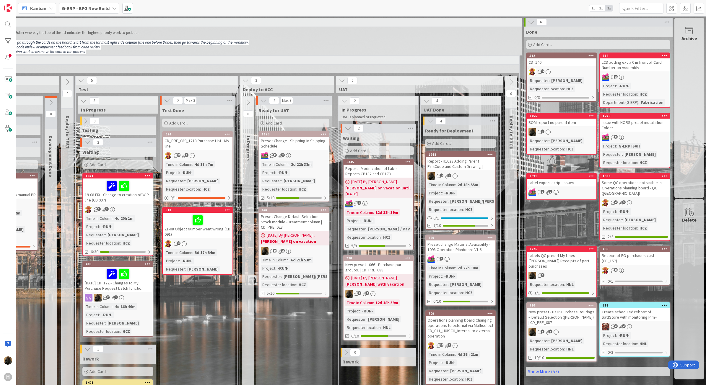
scroll to position [0, 0]
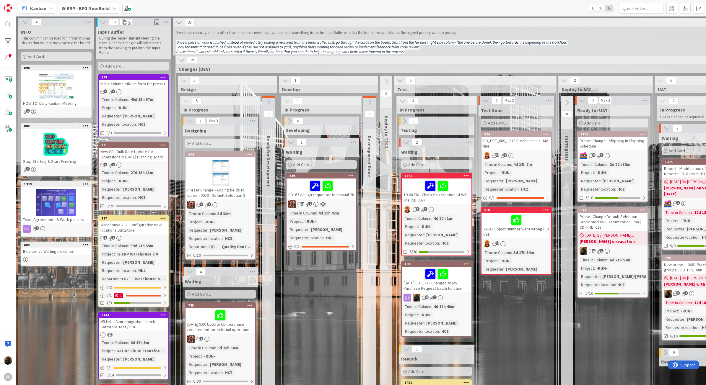
click at [536, 66] on span "Changes (DEV)" at bounding box center [505, 69] width 652 height 6
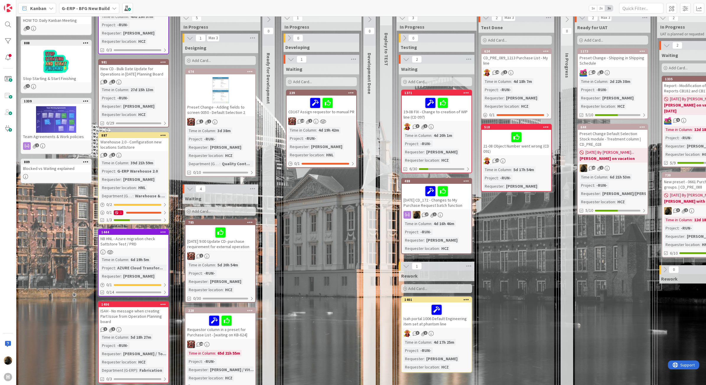
scroll to position [111, 0]
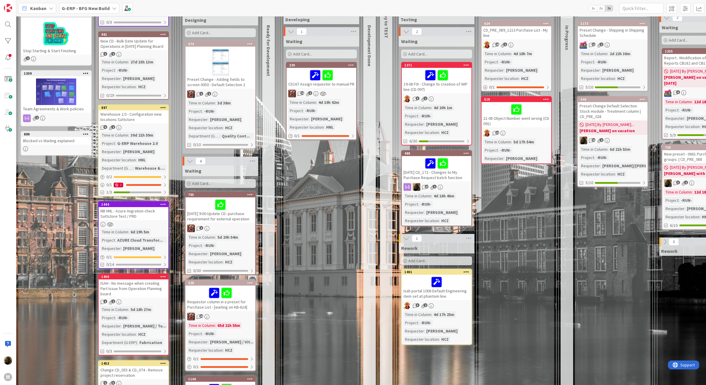
click at [156, 114] on div "Warehouse 2.0 - Configuration new locations Sattstore" at bounding box center [134, 116] width 70 height 13
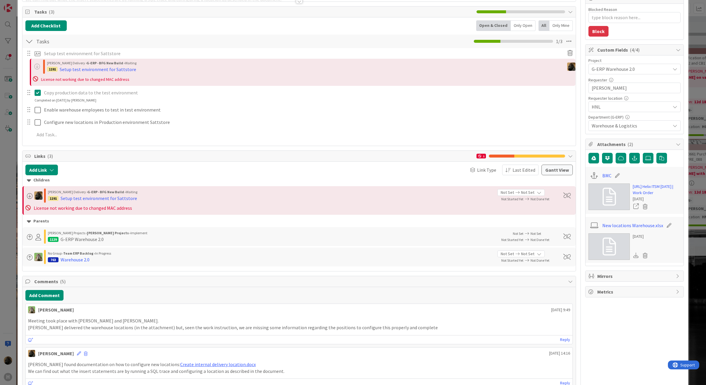
scroll to position [74, 0]
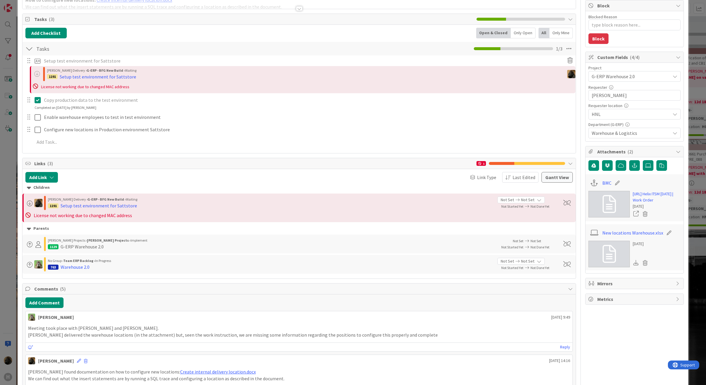
click at [9, 198] on div "ID 887 G-ERP - BFG New Build Input Buffer Title 53 / 128 Warehouse 2.0 - Config…" at bounding box center [353, 192] width 706 height 385
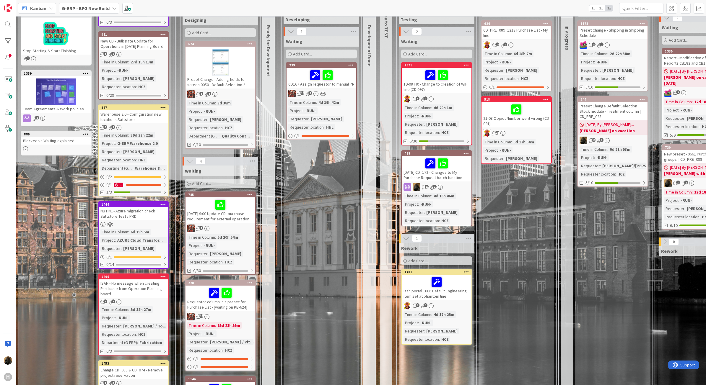
click at [138, 284] on div "ISAH - No message when creating Part Issue from Operation Planning board" at bounding box center [134, 289] width 70 height 18
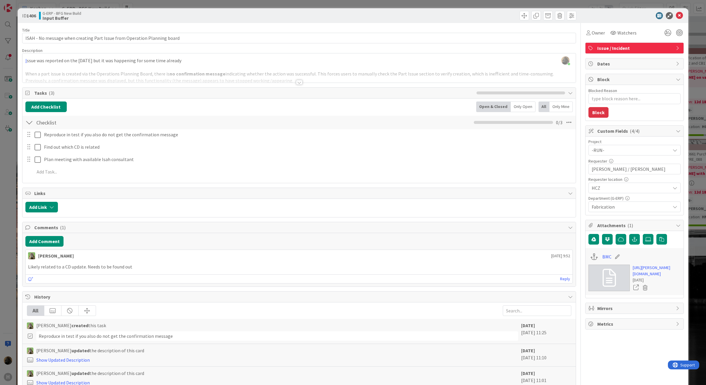
click at [669, 12] on div at bounding box center [631, 15] width 105 height 7
click at [675, 12] on icon at bounding box center [678, 15] width 7 height 7
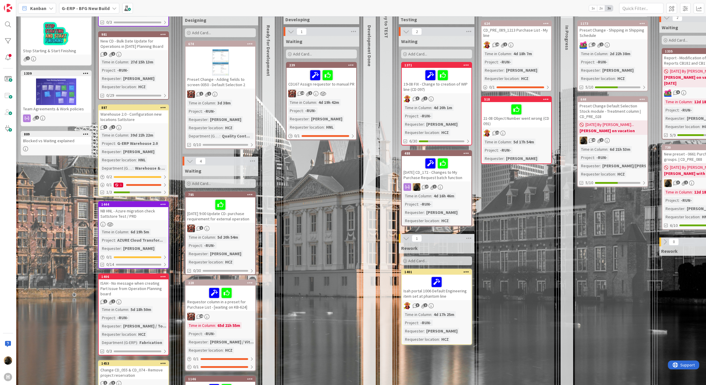
scroll to position [148, 0]
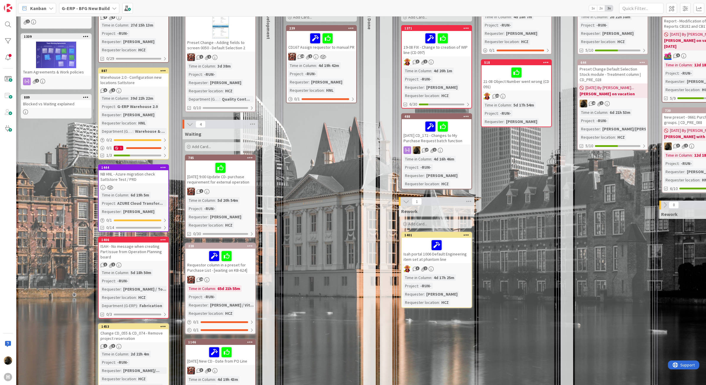
click at [152, 174] on div "NB HNL - Azure migration check Sattstore Test / PRD" at bounding box center [134, 176] width 70 height 13
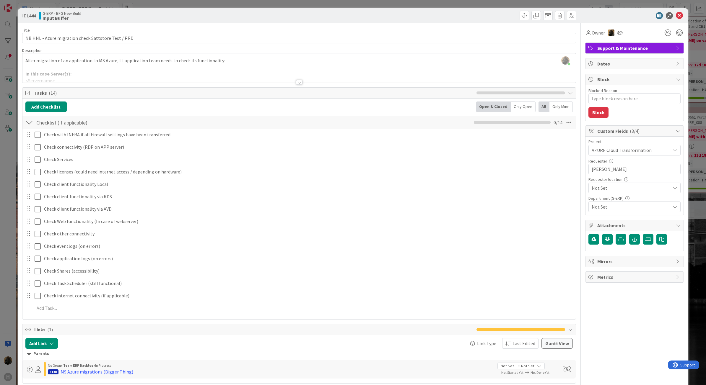
click at [8, 269] on div "ID 1444 G-ERP - BFG New Build Input Buffer Title 51 / 128 NB HNL - Azure migrat…" at bounding box center [353, 192] width 706 height 385
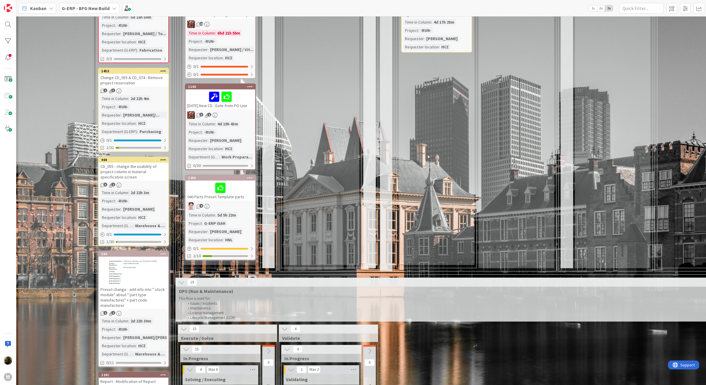
scroll to position [406, 0]
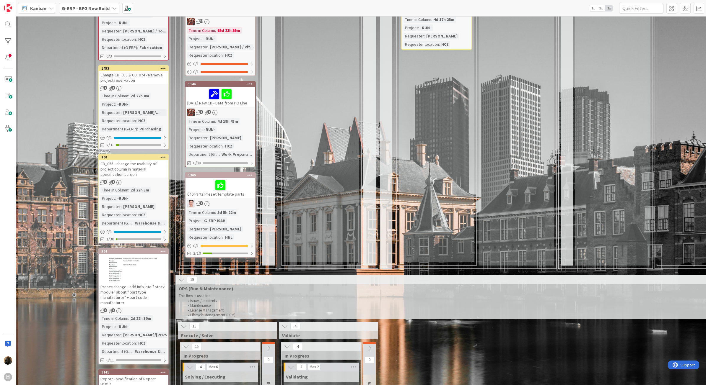
click at [146, 165] on div "CD_055 - change the usability of project column in material specification screen" at bounding box center [134, 169] width 70 height 18
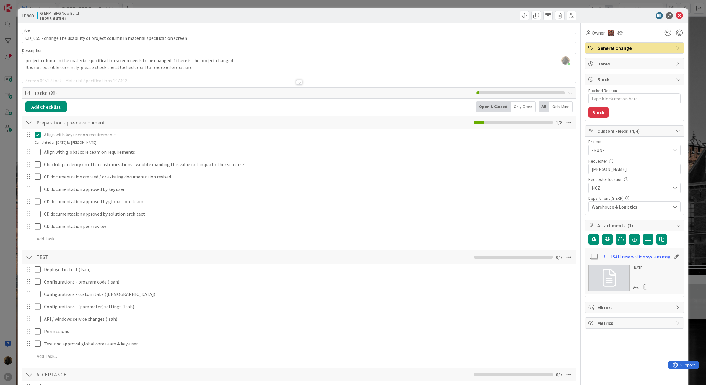
click at [296, 83] on div at bounding box center [299, 82] width 6 height 5
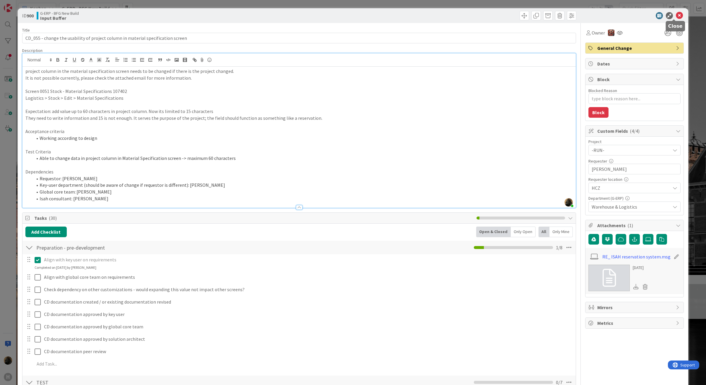
click at [675, 14] on icon at bounding box center [678, 15] width 7 height 7
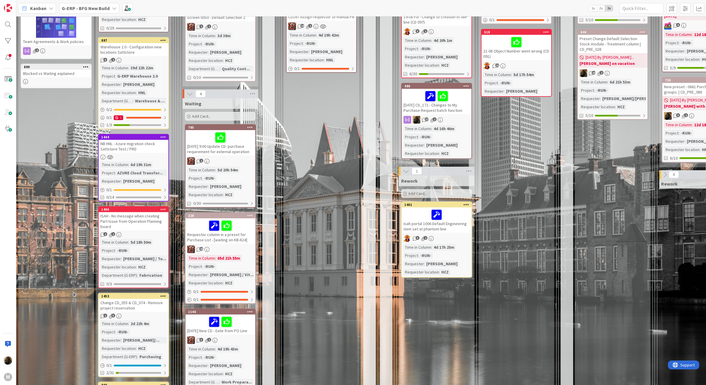
scroll to position [185, 0]
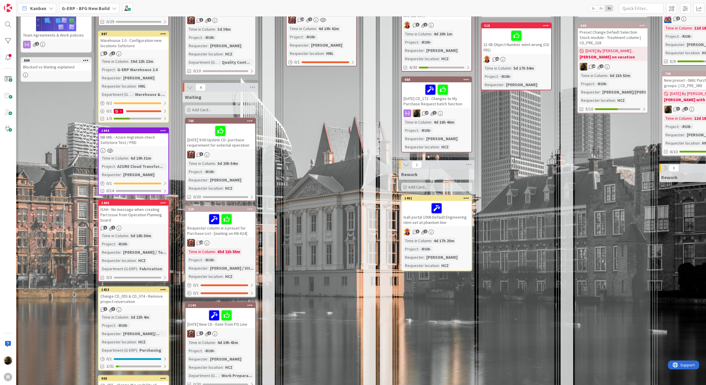
click at [158, 213] on div "ISAH - No message when creating Part Issue from Operation Planning board" at bounding box center [134, 215] width 70 height 18
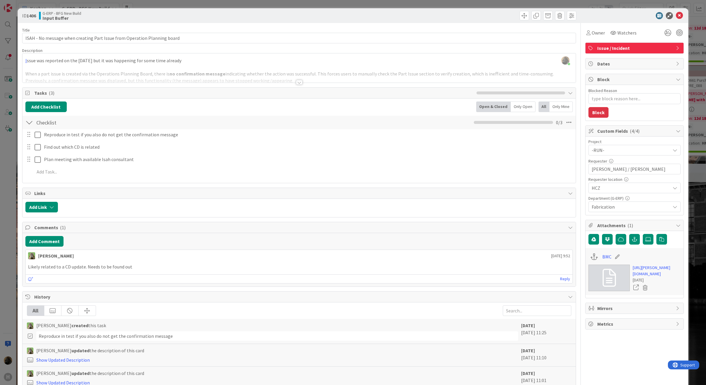
click at [296, 82] on div at bounding box center [299, 82] width 6 height 5
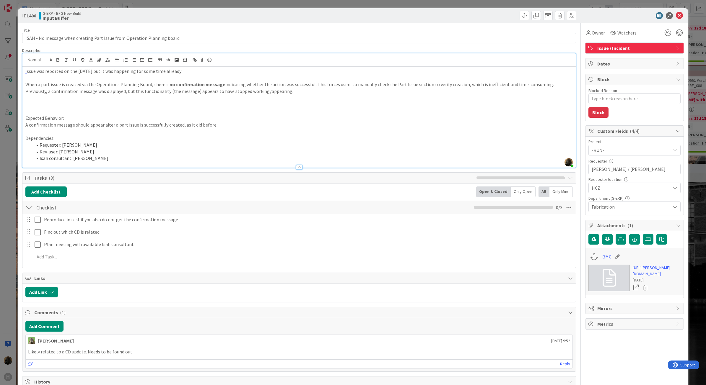
click at [10, 318] on div "ID 1406 G-ERP - BFG New Build Input Buffer Title 73 / 128 ISAH - No message whe…" at bounding box center [353, 192] width 706 height 385
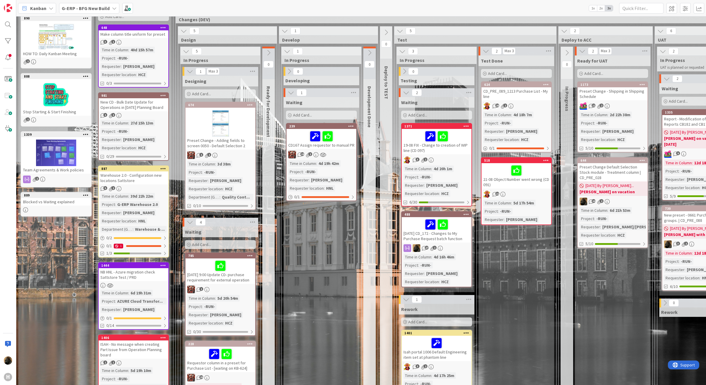
scroll to position [37, 0]
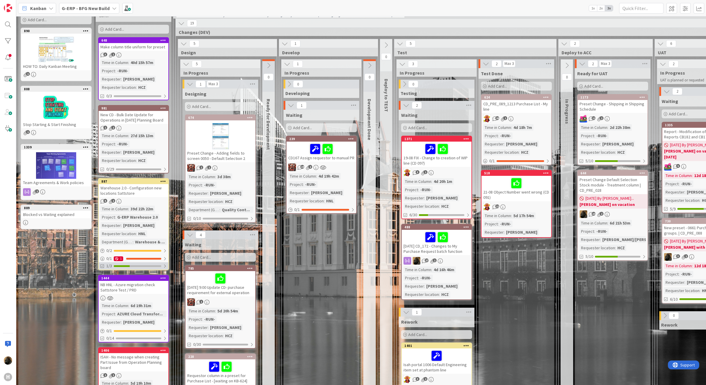
click at [144, 262] on div "1/3" at bounding box center [134, 265] width 70 height 7
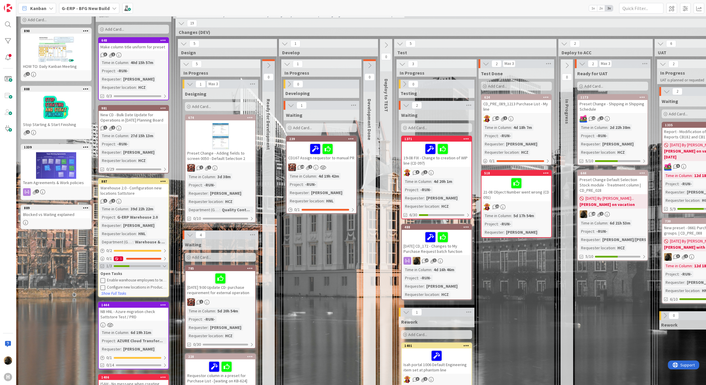
click at [144, 262] on div "1/3" at bounding box center [134, 265] width 70 height 7
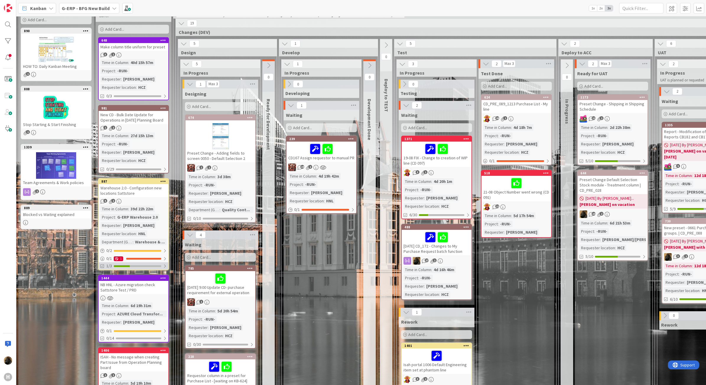
scroll to position [0, 0]
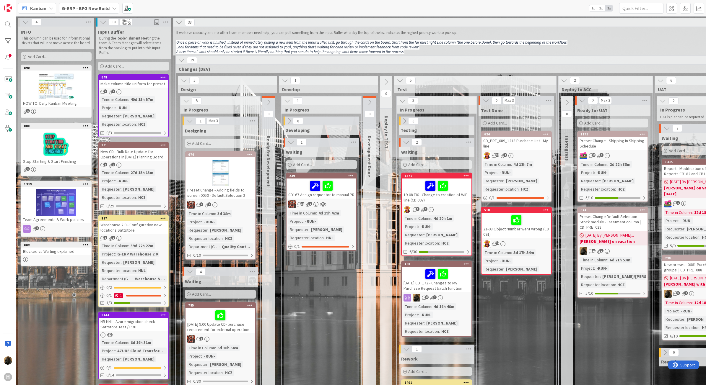
click at [129, 86] on div "Make column title uniform for preset" at bounding box center [134, 84] width 70 height 8
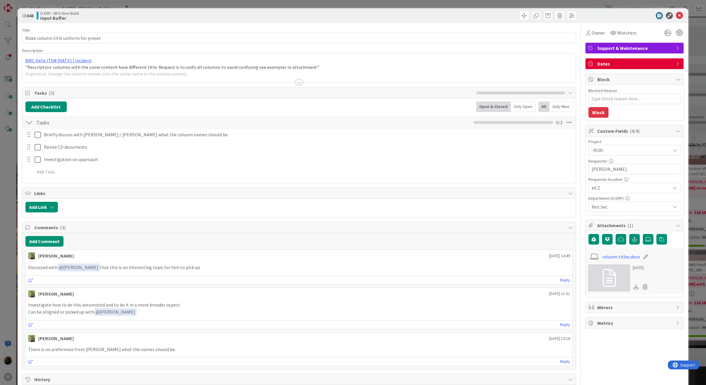
click at [302, 86] on div "Title 36 / 128 Make column title uniform for preset Description BMC Helix ITSM …" at bounding box center [299, 281] width 554 height 516
click at [299, 84] on div "Title 36 / 128 Make column title uniform for preset Description BMC Helix ITSM …" at bounding box center [299, 281] width 554 height 516
click at [298, 83] on div at bounding box center [299, 82] width 6 height 5
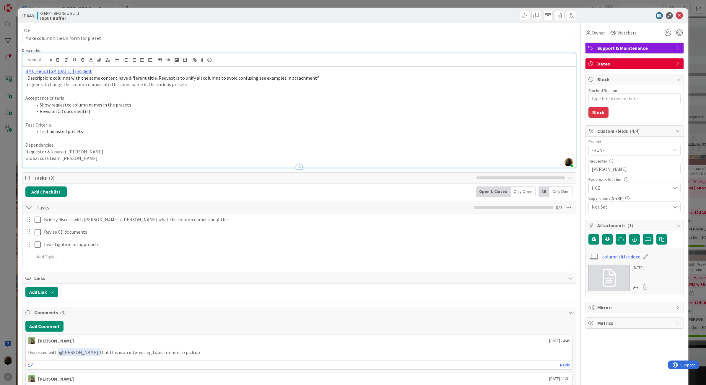
click at [264, 104] on li "Show requested column names in the presets" at bounding box center [302, 105] width 540 height 7
click at [120, 117] on p at bounding box center [298, 118] width 547 height 7
drag, startPoint x: 116, startPoint y: 113, endPoint x: 25, endPoint y: 99, distance: 91.9
click at [25, 99] on div "BMC Helix ITSM 23.3.02 | Incident "Description: columns with the same content h…" at bounding box center [298, 117] width 553 height 101
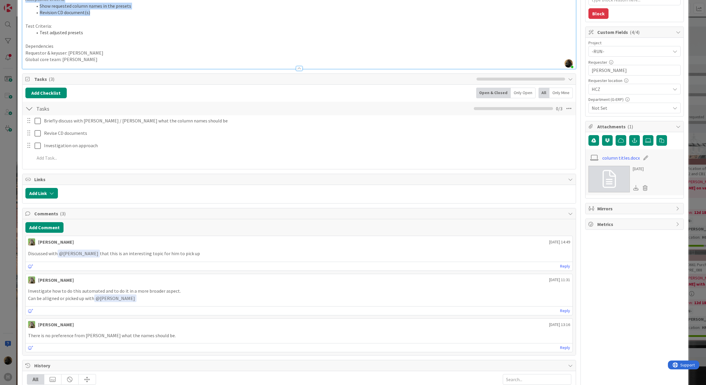
scroll to position [111, 0]
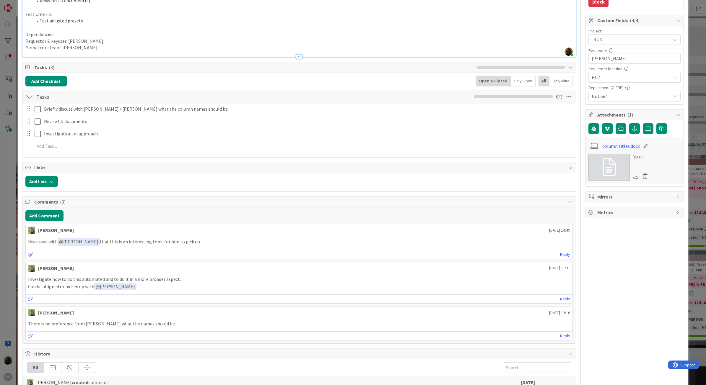
click at [0, 267] on html "H Kanban G-ERP - BFG New Build 1x 2x 3x Kanban Options Card ID Time in Column P…" at bounding box center [353, 192] width 706 height 385
click at [4, 265] on div "ID 648 G-ERP - BFG New Build Input Buffer Title 36 / 128 Make column title unif…" at bounding box center [353, 192] width 706 height 385
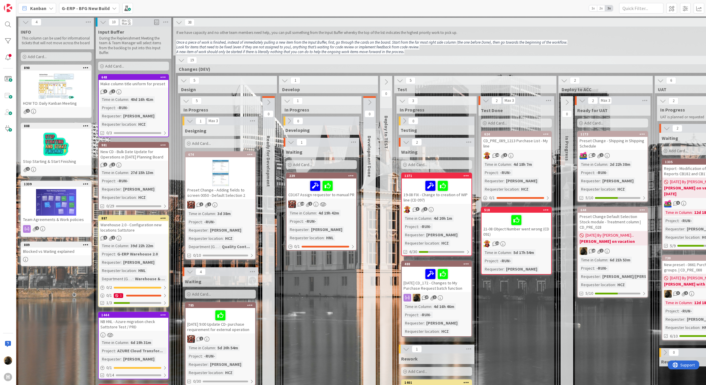
click at [111, 158] on div "New CD - Bulk Date Update for Operations in [DATE] Planning Board" at bounding box center [134, 154] width 70 height 13
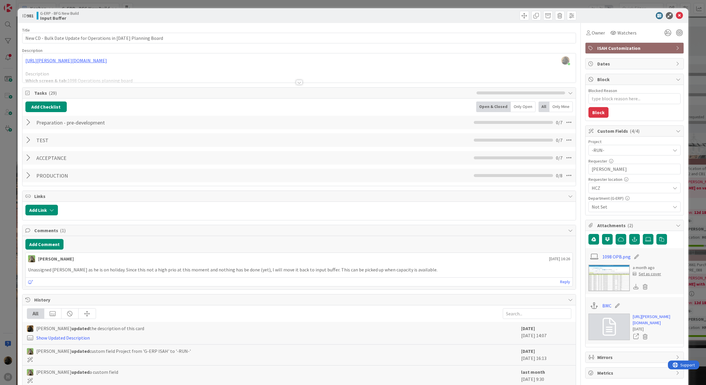
click at [298, 85] on div at bounding box center [299, 82] width 6 height 5
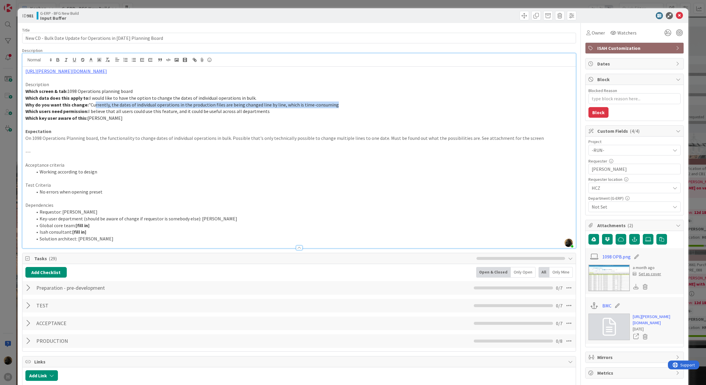
drag, startPoint x: 92, startPoint y: 106, endPoint x: 328, endPoint y: 108, distance: 236.5
click at [328, 108] on p "Why do you want this change: "Currently, the dates of individual operations in …" at bounding box center [298, 105] width 547 height 7
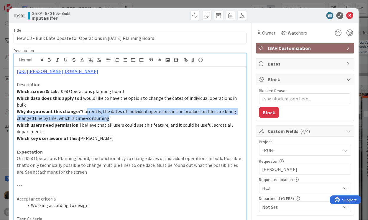
type textarea "x"
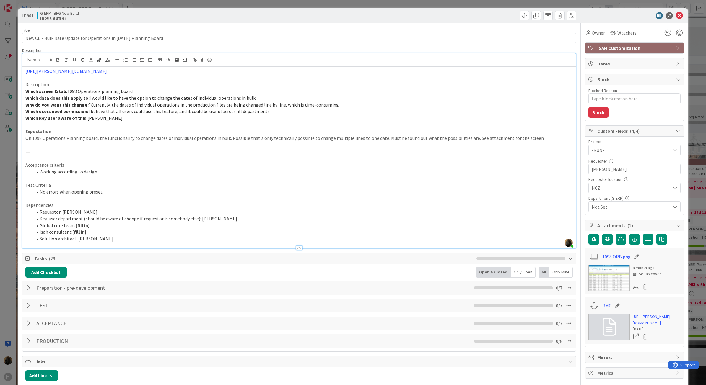
click at [121, 164] on p "Acceptance criteria" at bounding box center [298, 165] width 547 height 7
click at [120, 159] on p at bounding box center [298, 158] width 547 height 7
click at [118, 150] on p "---" at bounding box center [298, 152] width 547 height 7
click at [117, 146] on p at bounding box center [298, 145] width 547 height 7
click at [119, 161] on p at bounding box center [298, 158] width 547 height 7
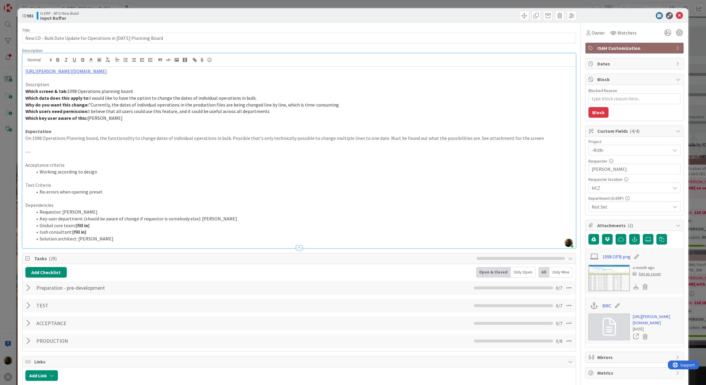
click at [117, 151] on p "---" at bounding box center [298, 152] width 547 height 7
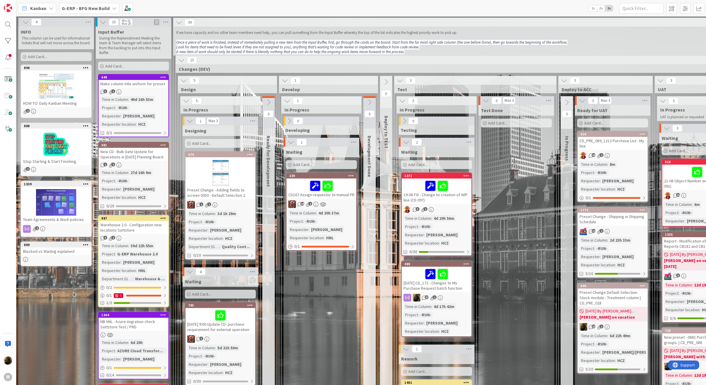
click at [76, 7] on b "G-ERP - BFG New Build" at bounding box center [86, 8] width 48 height 6
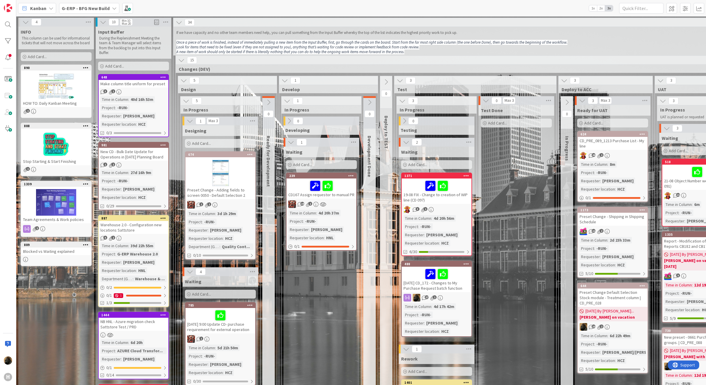
click at [46, 14] on div "Kanban G-ERP - BFG New Build 1x 2x 3x" at bounding box center [360, 8] width 689 height 16
click at [45, 13] on div "Kanban" at bounding box center [37, 8] width 38 height 11
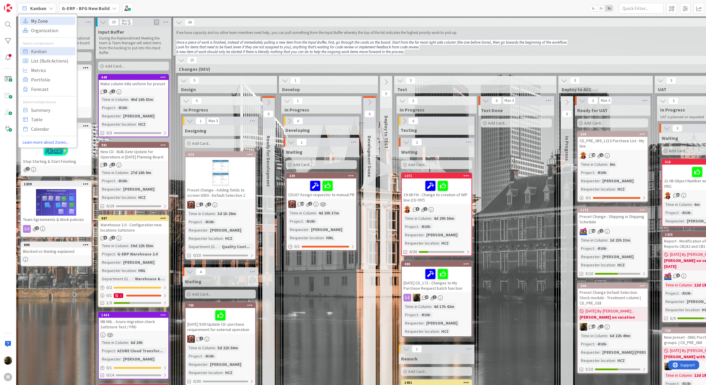
click at [42, 20] on span "My Zone" at bounding box center [52, 20] width 43 height 9
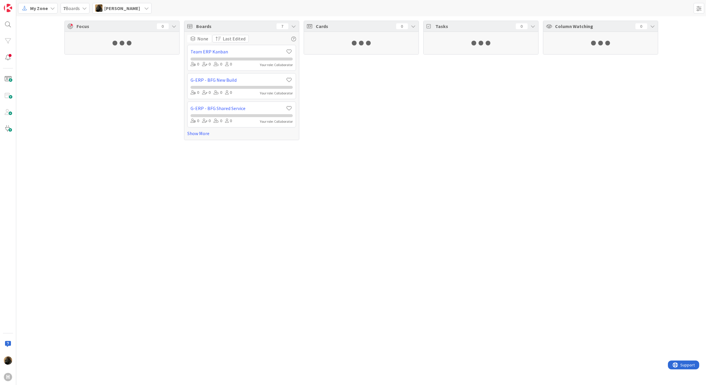
click at [407, 146] on div "Focus 0 Boards 7 None Last Edited Team ERP Kanban 0 0 0 0 Your role: Collaborat…" at bounding box center [360, 200] width 689 height 369
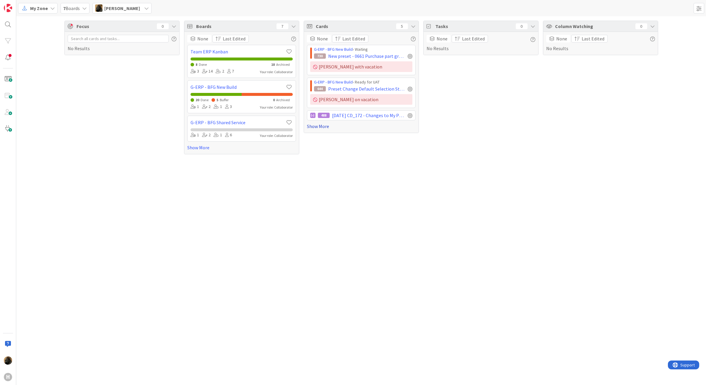
click at [315, 125] on link "Show More" at bounding box center [361, 126] width 109 height 7
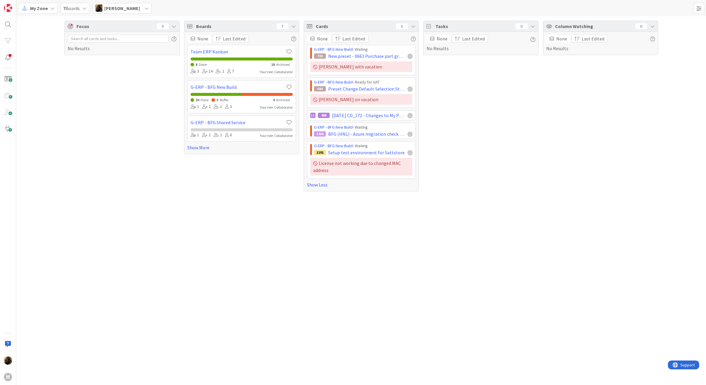
click at [134, 128] on div "Focus 0 No Results" at bounding box center [121, 106] width 115 height 171
click at [385, 114] on span "[DATE] CD_172 - Changes to My Purchase Request batch function" at bounding box center [368, 115] width 73 height 7
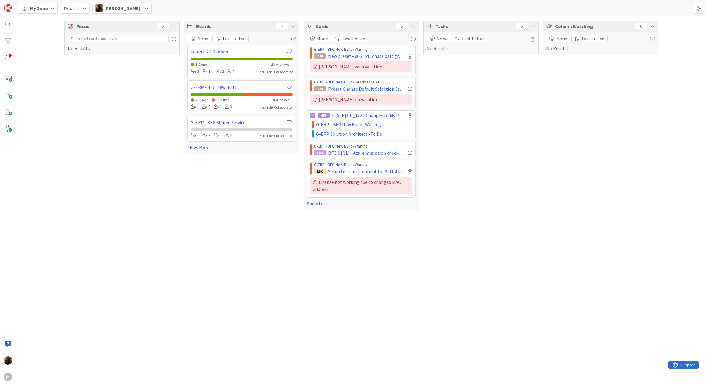
click at [176, 245] on div "Focus 0 No Results Boards 7 None Last Edited Team ERP Kanban 8 Done 18 Archived…" at bounding box center [360, 200] width 689 height 369
click at [37, 9] on span "My Zone" at bounding box center [39, 8] width 18 height 7
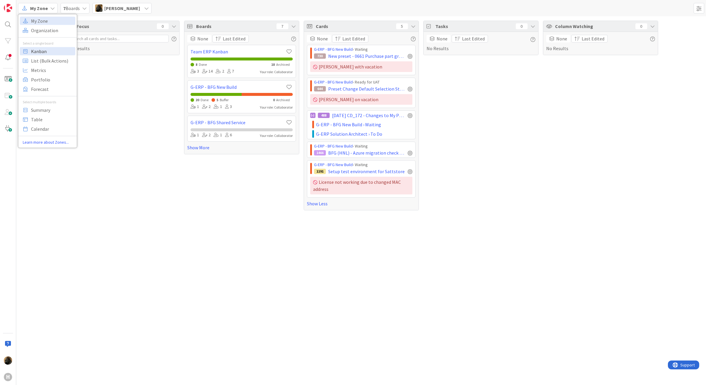
click at [40, 52] on span "Kanban" at bounding box center [52, 51] width 43 height 9
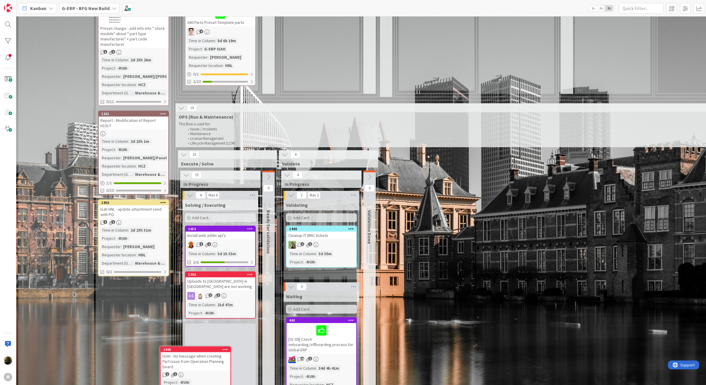
scroll to position [615, 0]
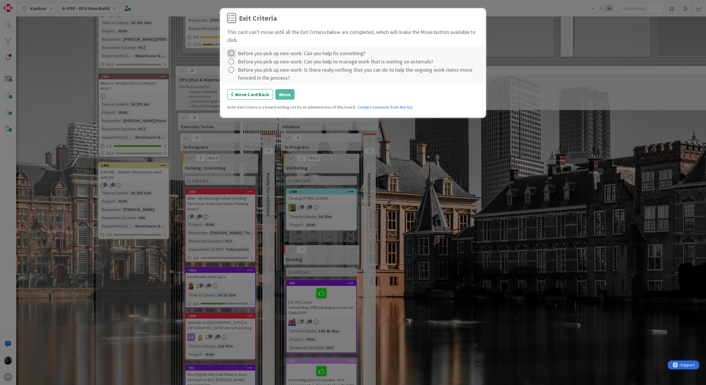
click at [233, 50] on icon at bounding box center [231, 53] width 8 height 8
click at [233, 51] on icon at bounding box center [231, 53] width 8 height 8
click at [249, 64] on link "Complete" at bounding box center [264, 65] width 74 height 9
click at [232, 62] on icon at bounding box center [231, 62] width 8 height 8
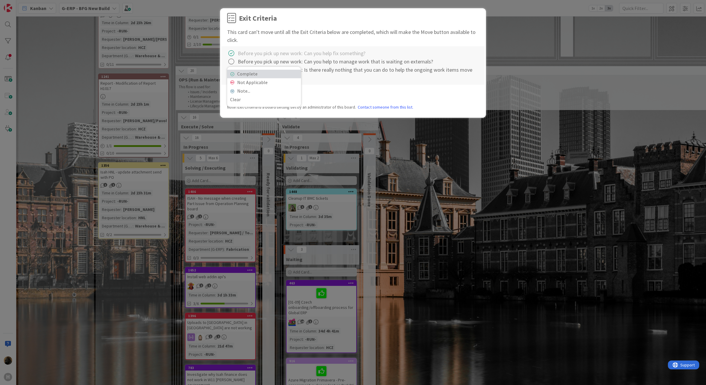
click at [251, 71] on link "Complete" at bounding box center [264, 74] width 74 height 9
click at [230, 72] on icon at bounding box center [231, 70] width 8 height 8
click at [234, 79] on link "Complete" at bounding box center [264, 82] width 74 height 9
click at [287, 98] on button "Move" at bounding box center [284, 94] width 19 height 11
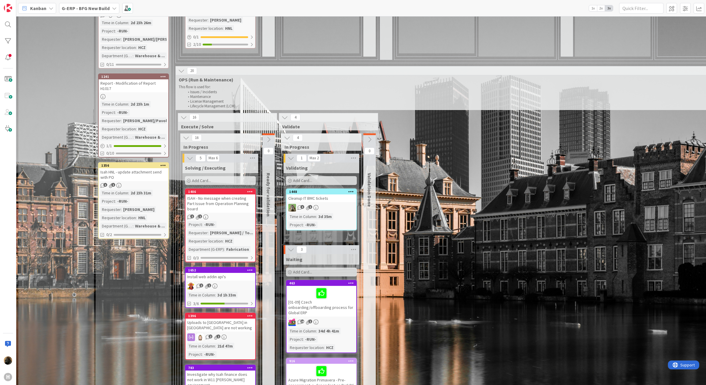
click at [242, 204] on div "ISAH - No message when creating Part Issue from Operation Planning board" at bounding box center [220, 204] width 70 height 18
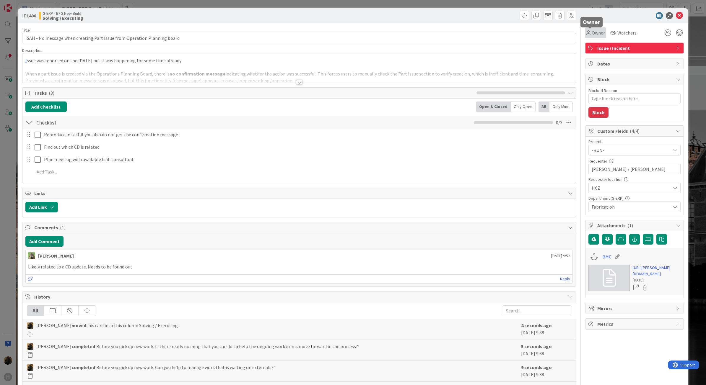
click at [593, 30] on span "Owner" at bounding box center [597, 32] width 13 height 7
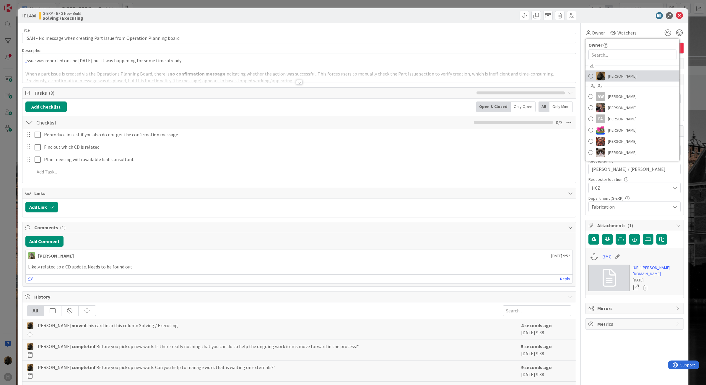
click at [610, 72] on span "[PERSON_NAME]" at bounding box center [622, 76] width 29 height 9
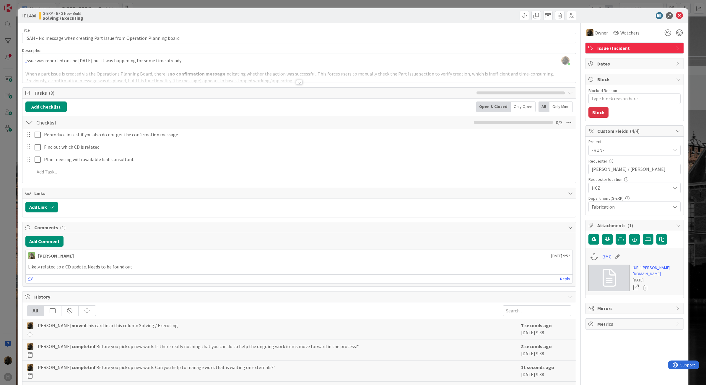
click at [606, 13] on div at bounding box center [631, 15] width 105 height 7
click at [296, 83] on div at bounding box center [299, 82] width 6 height 5
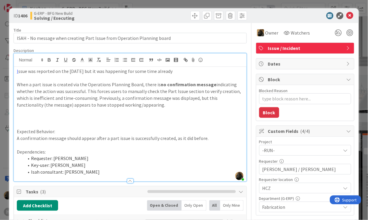
type textarea "x"
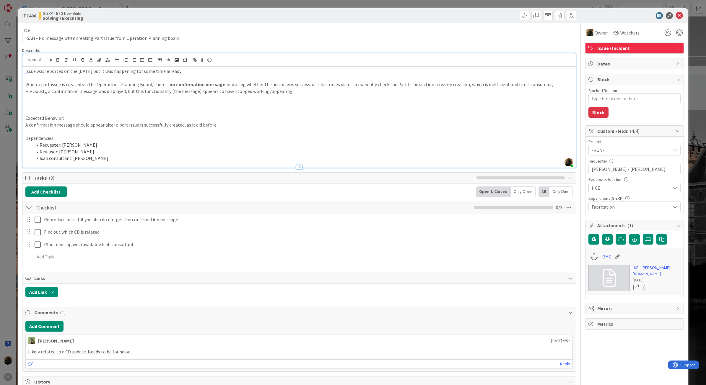
click at [155, 197] on div "Add Checklist Open & Closed Only Open All Only Mine" at bounding box center [298, 192] width 547 height 11
click at [675, 14] on icon at bounding box center [678, 15] width 7 height 7
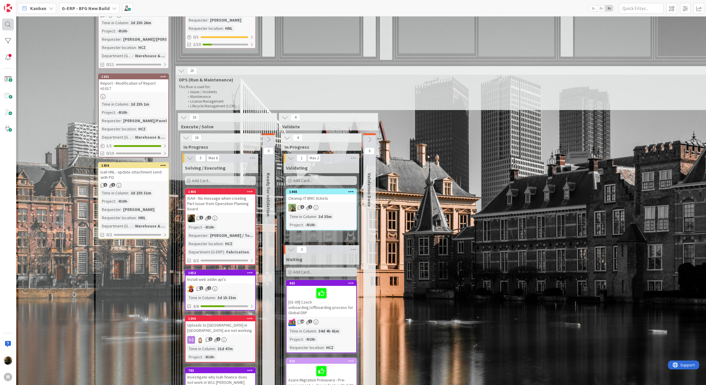
click at [10, 24] on div at bounding box center [8, 25] width 12 height 12
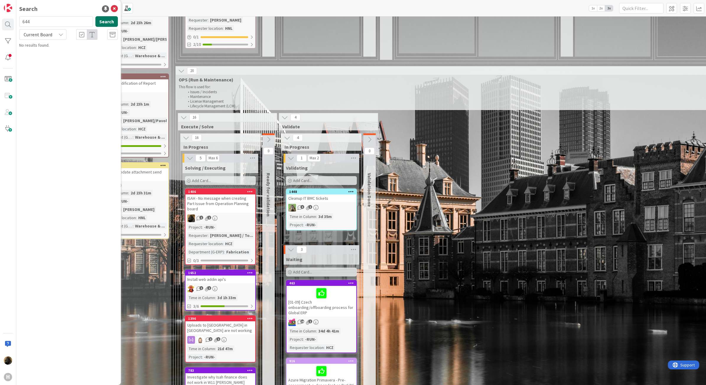
type input "644"
click at [97, 24] on button "Search" at bounding box center [106, 21] width 22 height 11
drag, startPoint x: 59, startPoint y: 20, endPoint x: -13, endPoint y: 8, distance: 73.0
click at [0, 8] on html "H Search 644 Search Current Board G-ERP - BFG New Build › Ready for UAT 644 Pre…" at bounding box center [353, 192] width 706 height 385
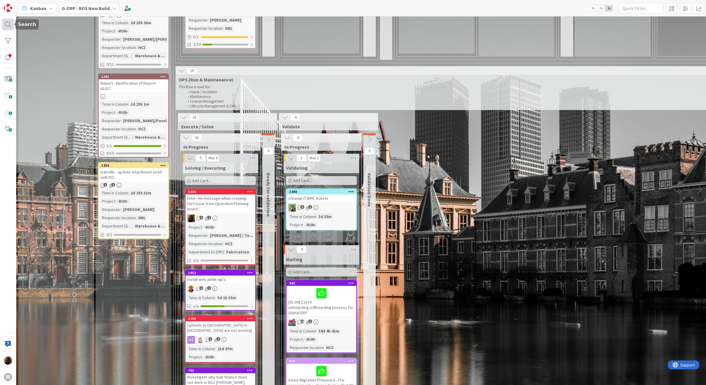
click at [3, 20] on div at bounding box center [8, 25] width 12 height 12
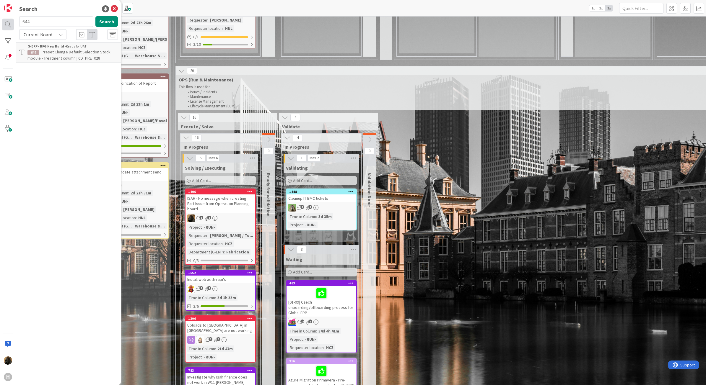
drag, startPoint x: 28, startPoint y: 22, endPoint x: 11, endPoint y: 21, distance: 17.2
click at [11, 21] on div "H Search 644 Search Current Board G-ERP - BFG New Build › Ready for UAT 644 Pre…" at bounding box center [8, 192] width 16 height 385
drag, startPoint x: 66, startPoint y: 18, endPoint x: 17, endPoint y: 19, distance: 49.3
click at [17, 19] on div "730 Search" at bounding box center [69, 22] width 106 height 13
type input "915"
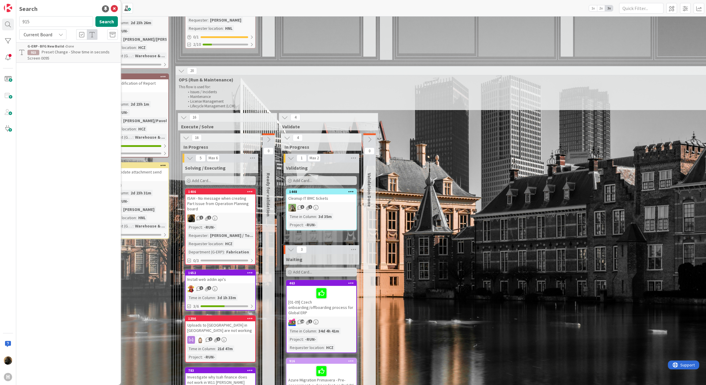
click at [82, 53] on span "Preset Change - Show time in seconds Screen 0095" at bounding box center [68, 55] width 82 height 12
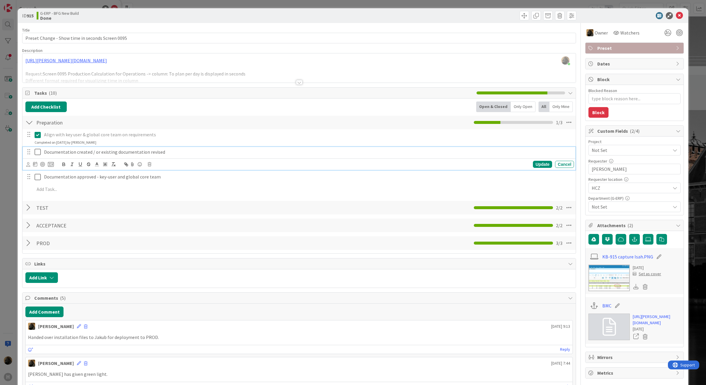
click at [36, 154] on icon at bounding box center [39, 152] width 9 height 7
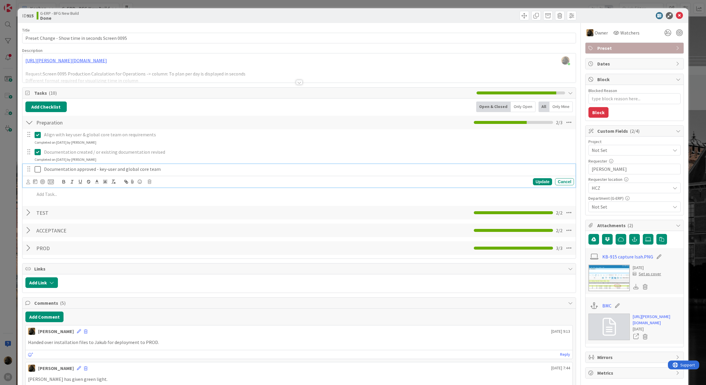
click at [37, 172] on icon at bounding box center [39, 169] width 9 height 7
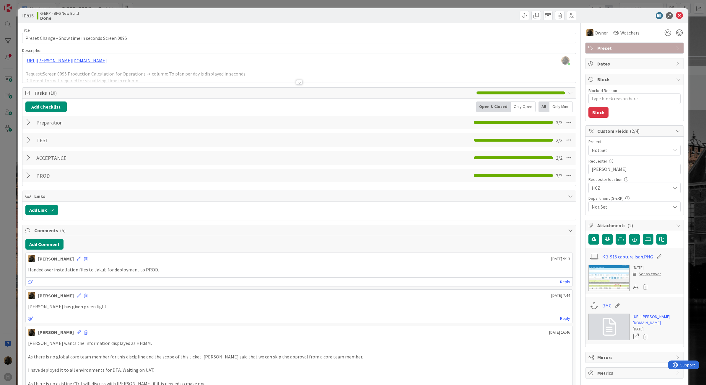
click at [6, 197] on div "ID 915 G-ERP - BFG New Build Done Title 49 / 128 Preset Change - Show time in s…" at bounding box center [353, 192] width 706 height 385
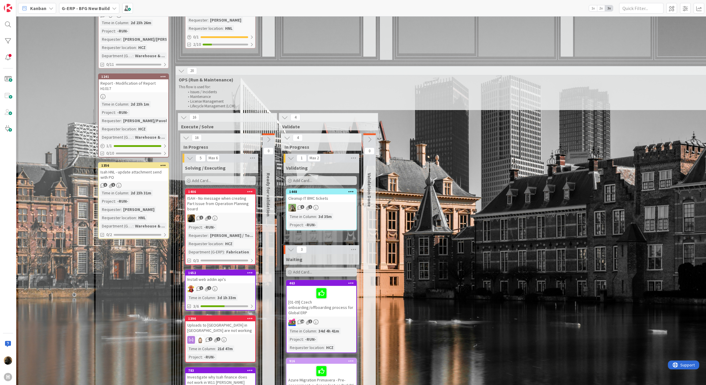
click at [217, 203] on div "ISAH - No message when creating Part Issue from Operation Planning board" at bounding box center [220, 204] width 70 height 18
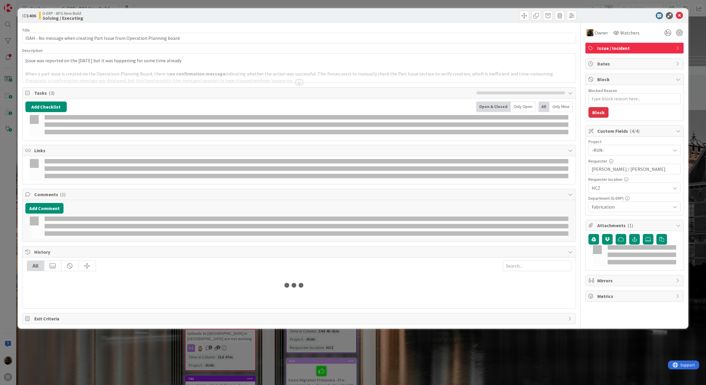
type textarea "x"
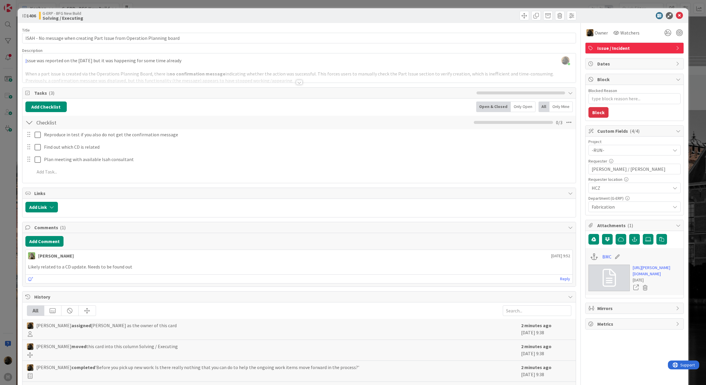
click at [297, 84] on div at bounding box center [299, 82] width 6 height 5
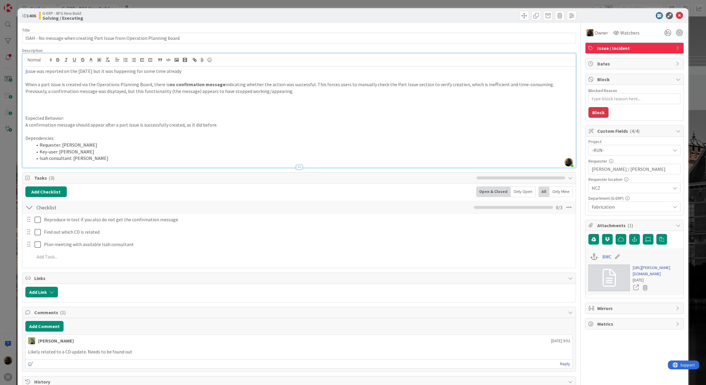
click at [299, 167] on div at bounding box center [299, 167] width 6 height 5
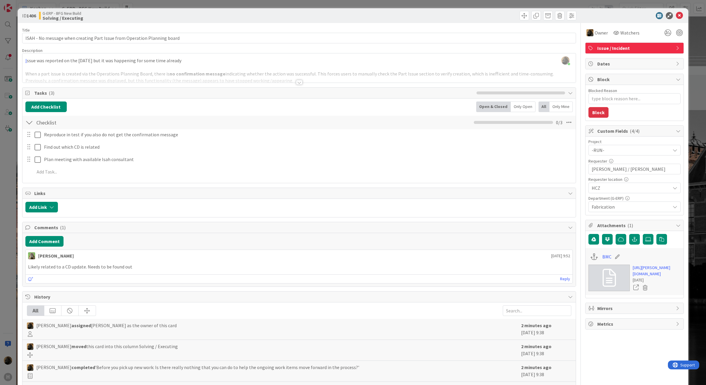
click at [296, 83] on div at bounding box center [299, 82] width 6 height 5
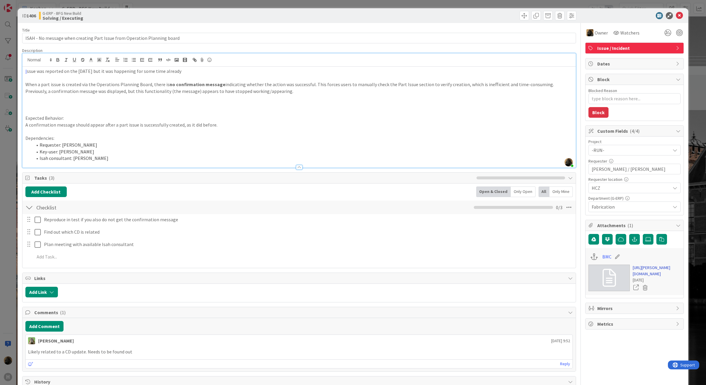
click at [638, 275] on link "[URL][PERSON_NAME][DOMAIN_NAME]" at bounding box center [656, 271] width 48 height 12
click at [130, 104] on p at bounding box center [298, 105] width 547 height 7
type textarea "x"
click at [110, 5] on div "ID 1406 G-ERP - BFG New Build Solving / Executing Title 73 / 128 ISAH - No mess…" at bounding box center [353, 192] width 706 height 385
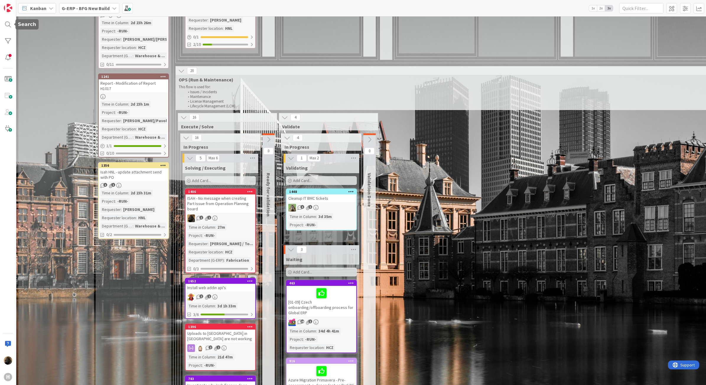
drag, startPoint x: 5, startPoint y: 27, endPoint x: 12, endPoint y: 30, distance: 7.8
click at [5, 27] on div at bounding box center [8, 25] width 12 height 12
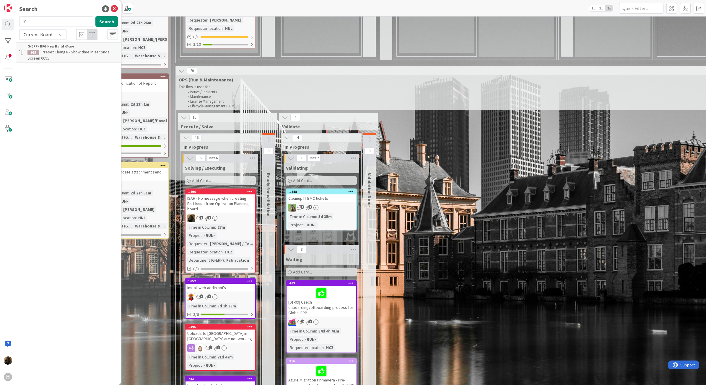
type input "9"
click at [112, 19] on button "Search" at bounding box center [106, 21] width 22 height 11
click at [47, 34] on span "Current Board" at bounding box center [38, 35] width 29 height 6
click at [48, 62] on span "All Boards" at bounding box center [52, 59] width 61 height 9
click at [105, 24] on button "Search" at bounding box center [106, 21] width 22 height 11
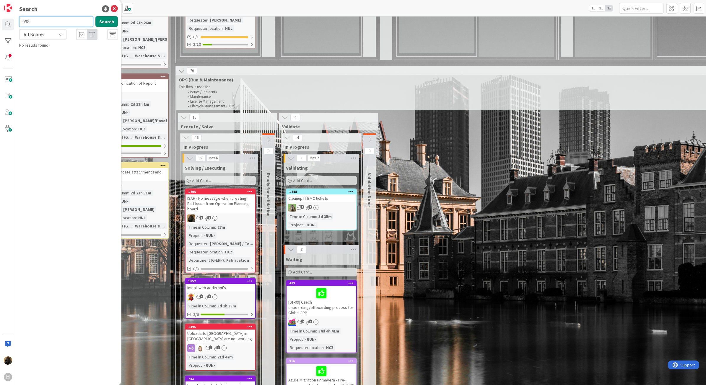
click at [51, 22] on input "098" at bounding box center [56, 21] width 74 height 11
click at [51, 22] on input "98" at bounding box center [56, 21] width 74 height 11
type input "CD 098"
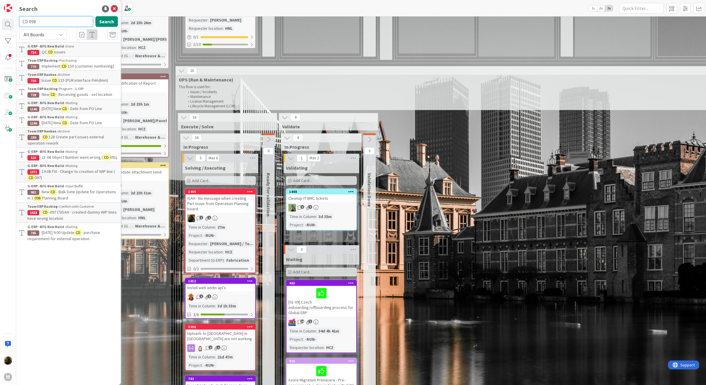
drag, startPoint x: 44, startPoint y: 22, endPoint x: -8, endPoint y: 19, distance: 52.6
click at [0, 19] on html "H Search CD 098 Search All Boards Current Board All Boards G-ERP - BFG New Buil…" at bounding box center [353, 192] width 706 height 385
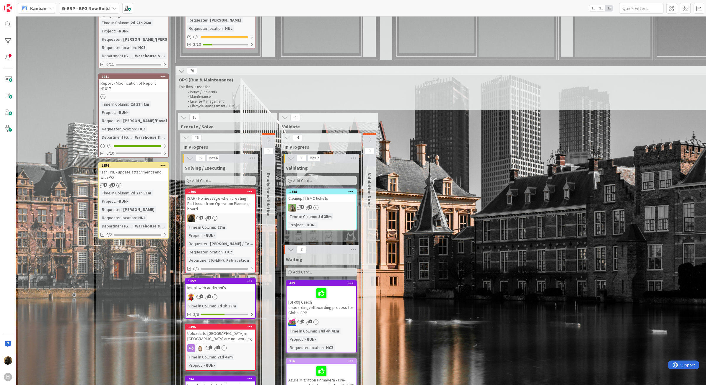
click at [8, 17] on div "H" at bounding box center [8, 192] width 16 height 385
click at [8, 22] on div at bounding box center [8, 25] width 12 height 12
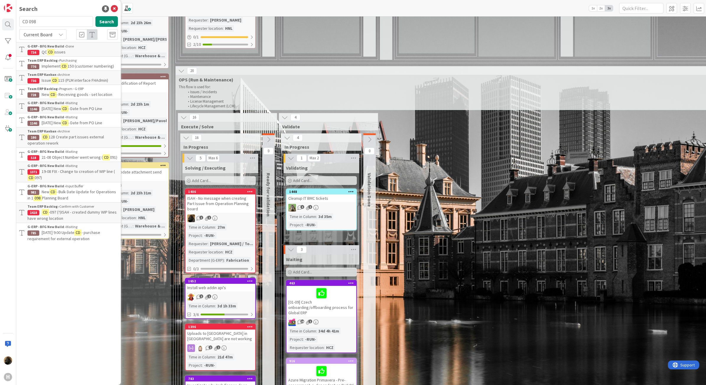
drag, startPoint x: 42, startPoint y: 22, endPoint x: -6, endPoint y: 15, distance: 48.3
click at [0, 15] on html "H Search CD 098 Search Current Board G-ERP - BFG New Build › Done 734 QC CD iss…" at bounding box center [353, 192] width 706 height 385
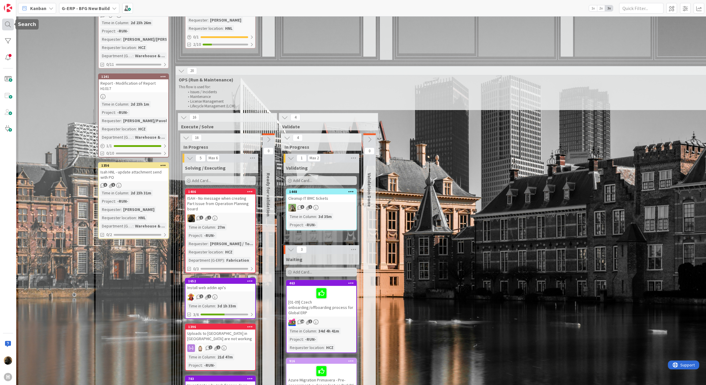
click at [5, 23] on div at bounding box center [8, 25] width 12 height 12
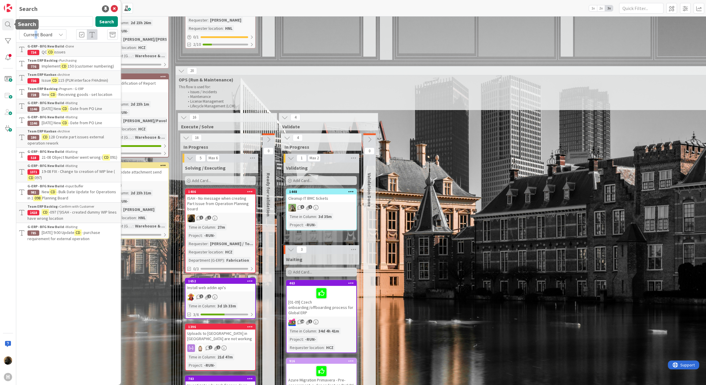
click at [36, 37] on span "Current Board" at bounding box center [38, 35] width 29 height 6
drag, startPoint x: 36, startPoint y: 37, endPoint x: 31, endPoint y: 61, distance: 24.4
click at [30, 60] on span "All Boards" at bounding box center [52, 59] width 61 height 9
click at [48, 24] on input "CD 098" at bounding box center [56, 21] width 74 height 11
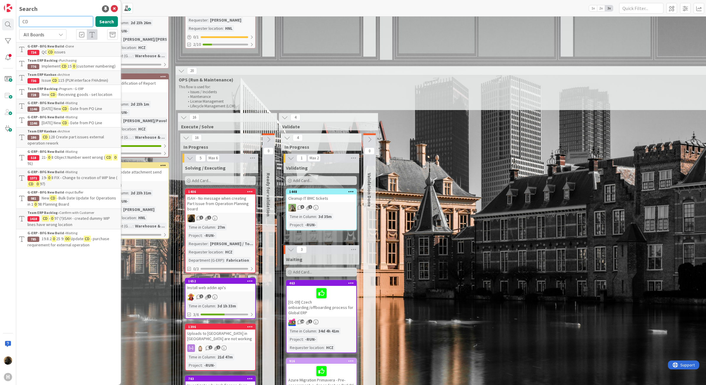
type input "C"
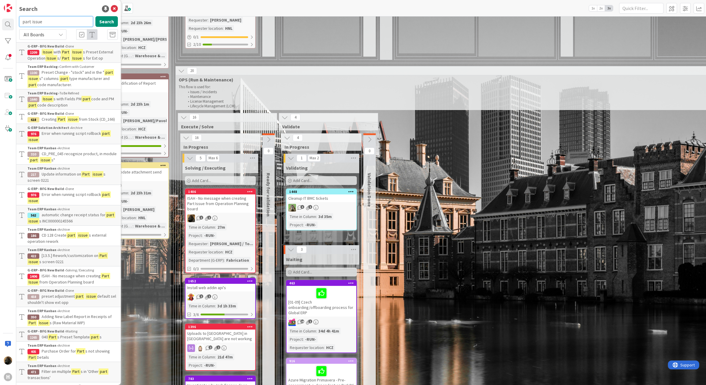
click at [60, 20] on input "part issue" at bounding box center [56, 21] width 74 height 11
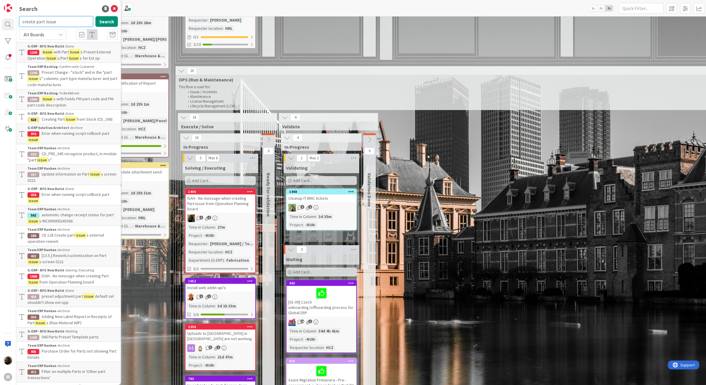
type input "create part issue"
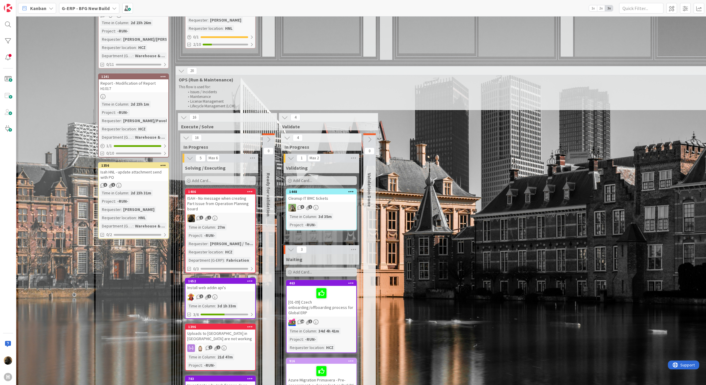
click at [232, 196] on div "ISAH - No message when creating Part Issue from Operation Planning board" at bounding box center [220, 204] width 70 height 18
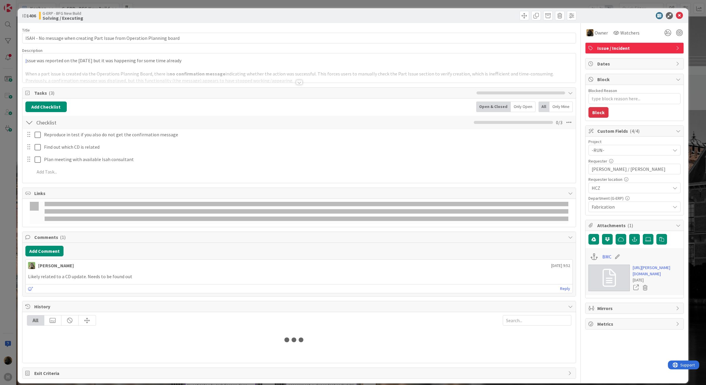
type textarea "x"
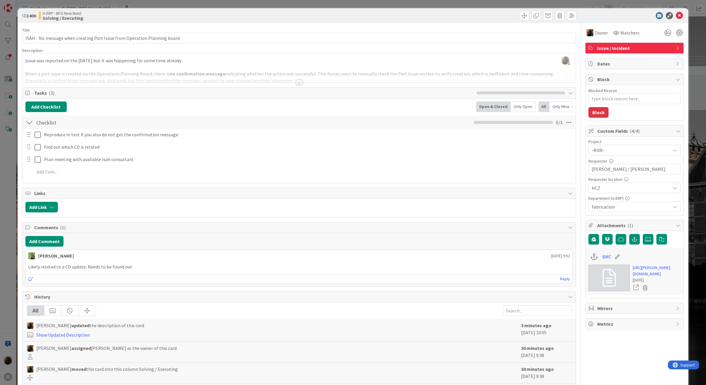
click at [297, 80] on div at bounding box center [298, 75] width 553 height 15
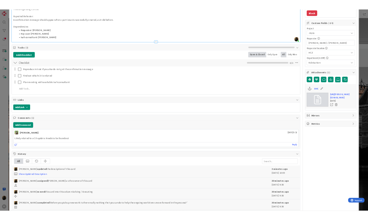
scroll to position [148, 0]
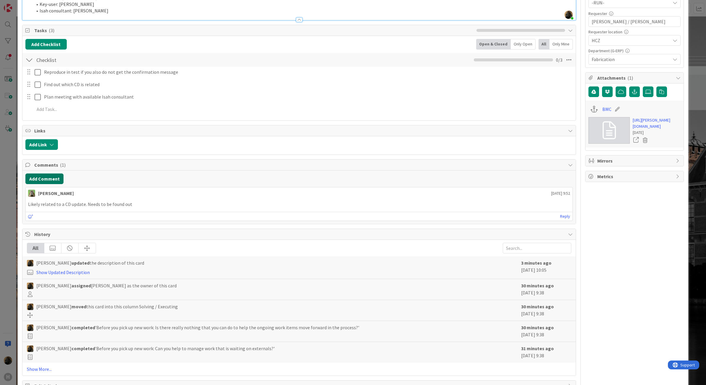
click at [46, 184] on button "Add Comment" at bounding box center [44, 179] width 38 height 11
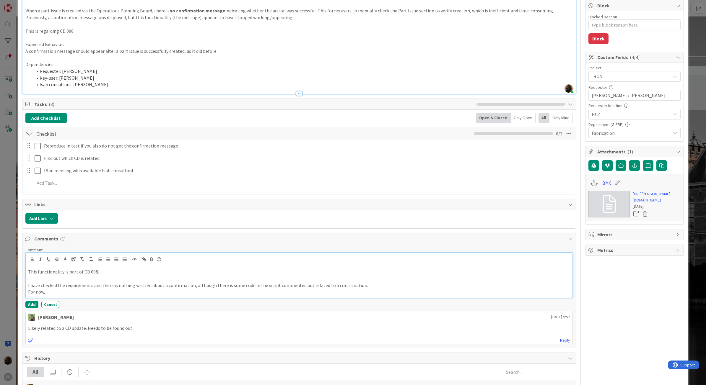
scroll to position [111, 0]
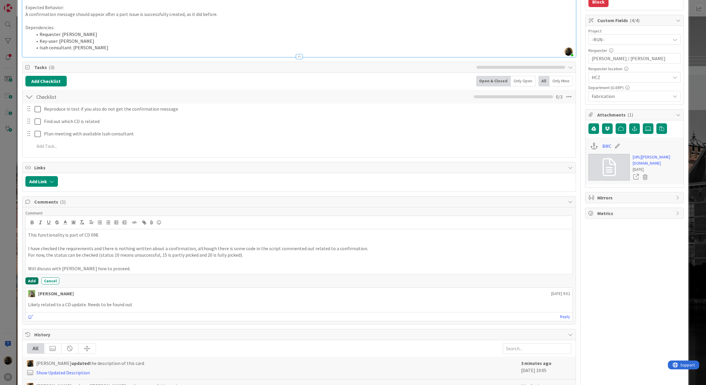
click at [32, 284] on button "Add" at bounding box center [31, 281] width 13 height 7
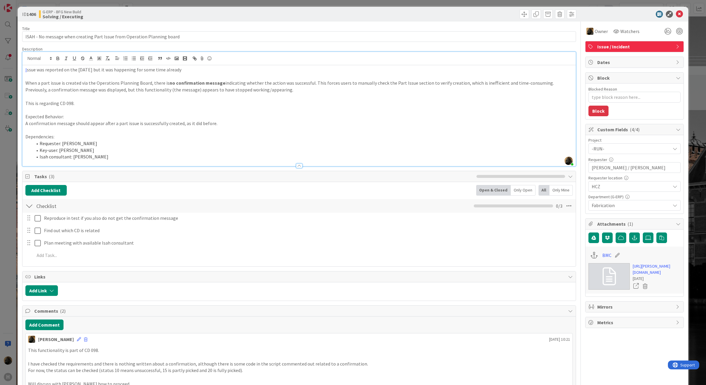
scroll to position [0, 0]
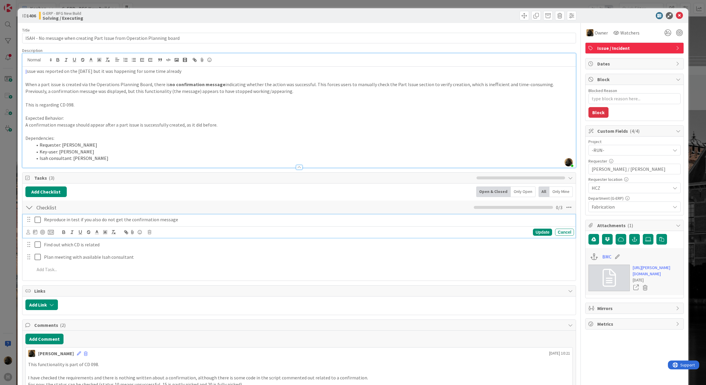
click at [41, 221] on icon at bounding box center [39, 219] width 9 height 7
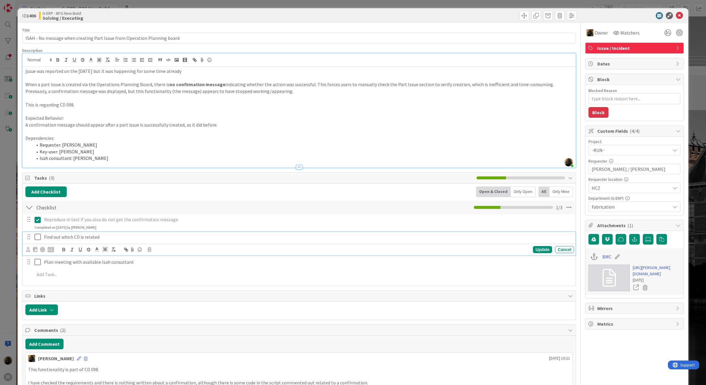
click at [37, 238] on icon at bounding box center [39, 237] width 9 height 7
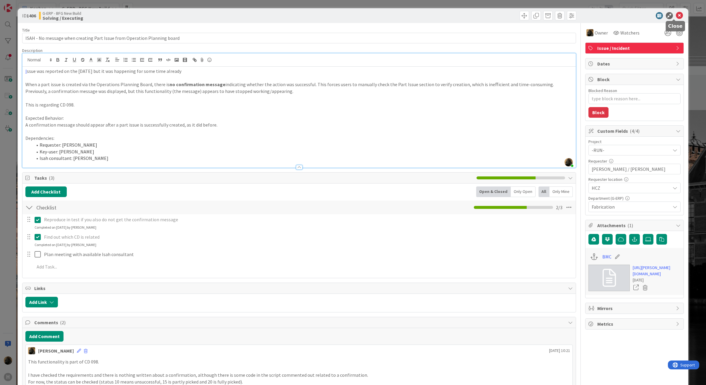
click at [675, 16] on icon at bounding box center [678, 15] width 7 height 7
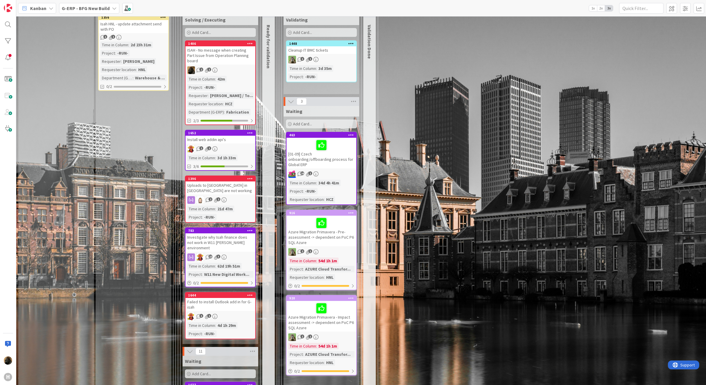
scroll to position [652, 0]
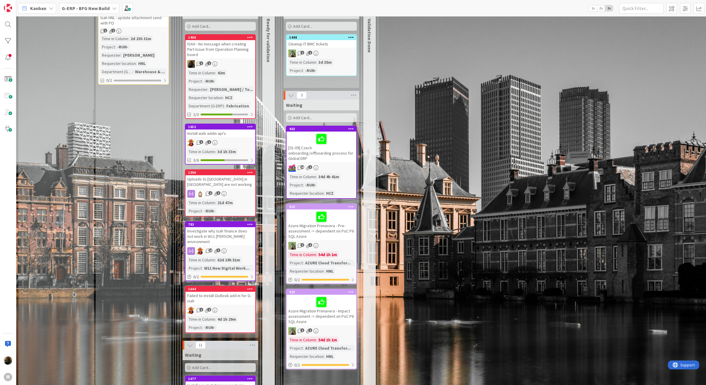
scroll to position [799, 0]
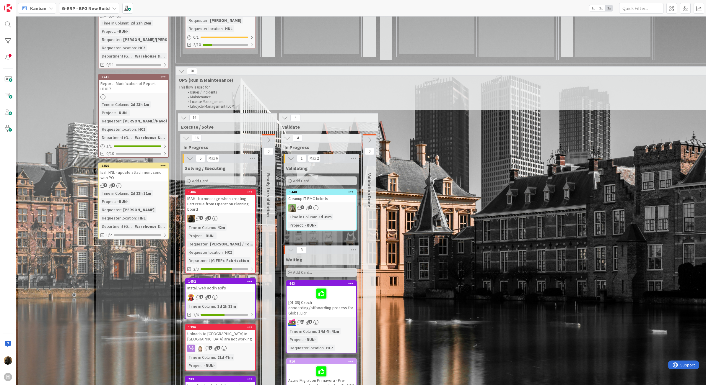
scroll to position [615, 0]
drag, startPoint x: 228, startPoint y: 195, endPoint x: 221, endPoint y: 209, distance: 15.9
click at [228, 195] on div "ISAH - No message when creating Part Issue from Operation Planning board" at bounding box center [220, 204] width 70 height 18
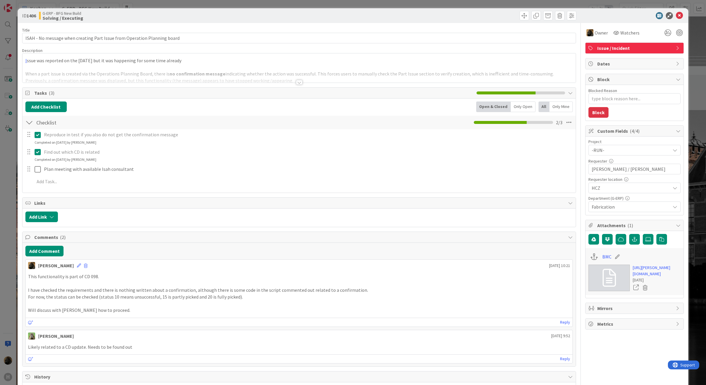
click at [296, 84] on div at bounding box center [299, 82] width 6 height 5
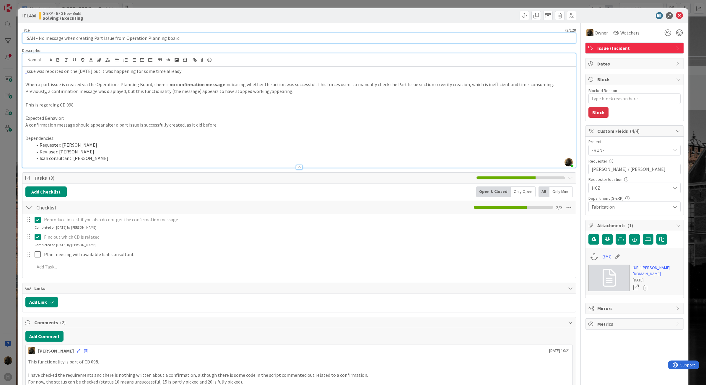
drag, startPoint x: 36, startPoint y: 42, endPoint x: 337, endPoint y: 50, distance: 300.7
click at [337, 50] on div "Title 73 / 128 ISAH - No message when creating Part Issue from Operation Planni…" at bounding box center [299, 331] width 554 height 616
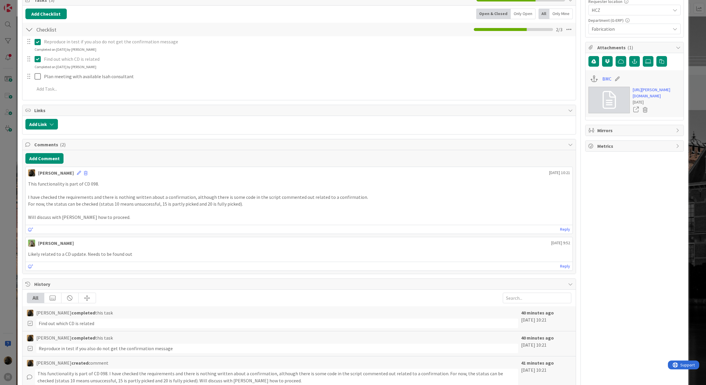
scroll to position [185, 0]
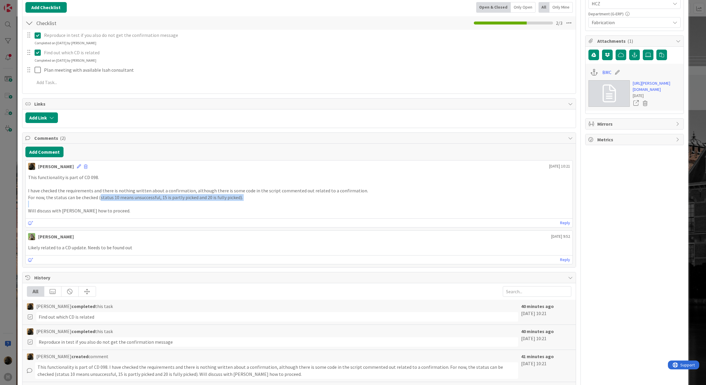
drag, startPoint x: 112, startPoint y: 200, endPoint x: 213, endPoint y: 208, distance: 101.0
click at [213, 208] on div "This functionality is part of CD 098. I have checked the requirements and there…" at bounding box center [299, 194] width 542 height 40
click at [311, 187] on p at bounding box center [299, 184] width 542 height 7
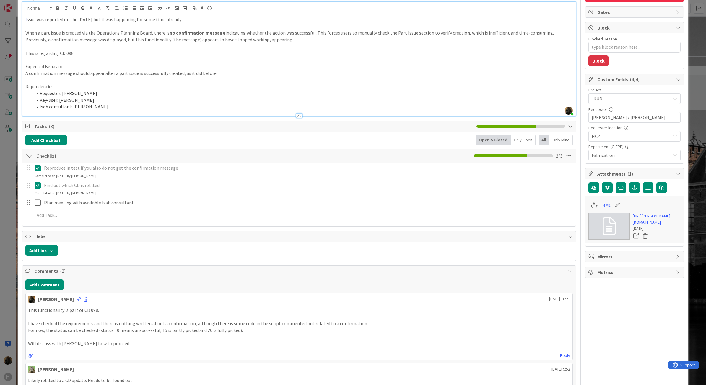
scroll to position [0, 0]
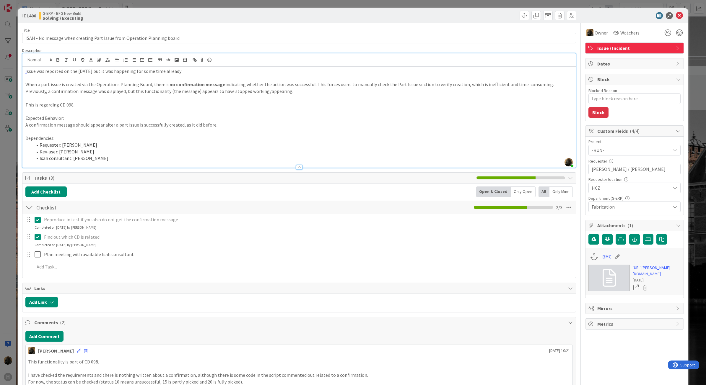
click at [595, 258] on div "BMC" at bounding box center [634, 256] width 92 height 11
click at [602, 258] on link "BMC" at bounding box center [606, 256] width 9 height 7
click at [249, 176] on span "Tasks ( 3 )" at bounding box center [253, 177] width 439 height 7
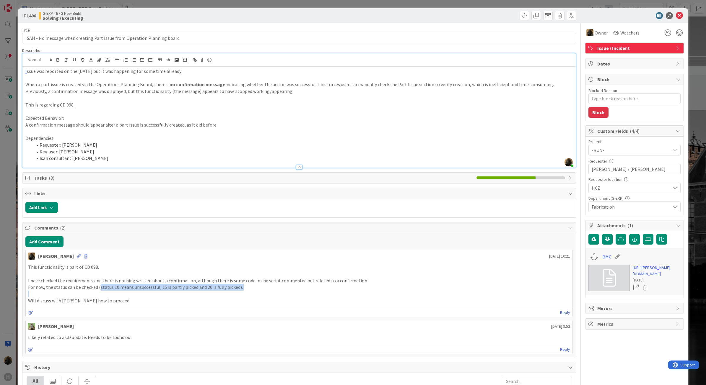
drag, startPoint x: 99, startPoint y: 290, endPoint x: 240, endPoint y: 295, distance: 140.6
click at [240, 295] on div "This functionality is part of CD 098. I have checked the requirements and there…" at bounding box center [299, 284] width 542 height 40
click at [66, 308] on div "Noah Dezaire August 18 2025 10:21 This functionality is part of CD 098. I have …" at bounding box center [298, 283] width 547 height 67
drag, startPoint x: 675, startPoint y: 14, endPoint x: 378, endPoint y: 174, distance: 336.6
click at [675, 14] on icon at bounding box center [678, 15] width 7 height 7
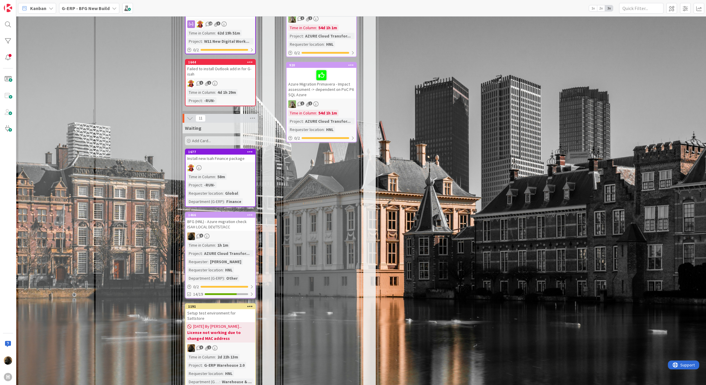
scroll to position [1033, 0]
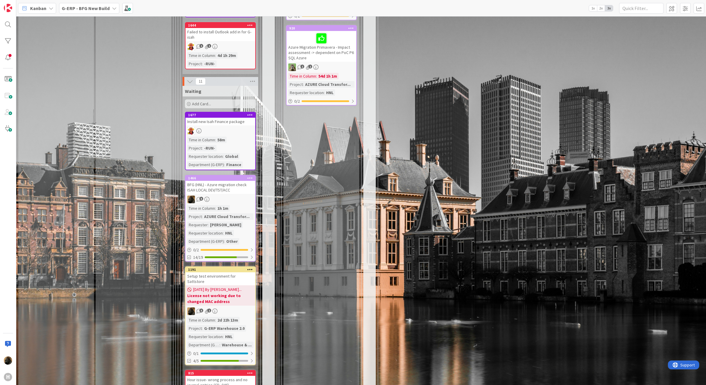
click at [554, 233] on div "16 Execute / Solve 16 In Progress 5 Max 6 Solving / Executing Add Card... 1406 …" at bounding box center [507, 356] width 660 height 1322
drag, startPoint x: 397, startPoint y: 158, endPoint x: 396, endPoint y: 168, distance: 9.5
click at [393, 154] on div "16 Execute / Solve 16 In Progress 5 Max 6 Solving / Executing Add Card... 1406 …" at bounding box center [507, 356] width 660 height 1322
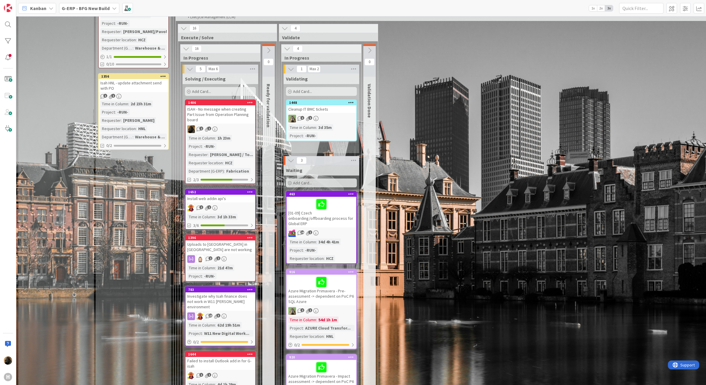
scroll to position [701, 0]
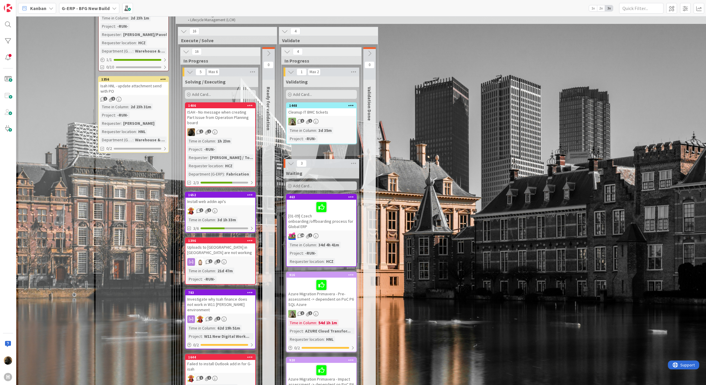
click at [214, 112] on div "ISAH - No message when creating Part Issue from Operation Planning board" at bounding box center [220, 117] width 70 height 18
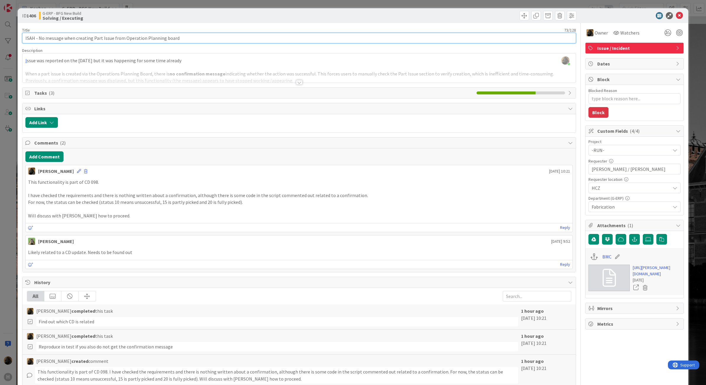
drag, startPoint x: 39, startPoint y: 41, endPoint x: 180, endPoint y: 40, distance: 140.8
click at [180, 40] on input "ISAH - No message when creating Part Issue from Operation Planning board" at bounding box center [299, 38] width 554 height 11
click at [180, 39] on input "ISAH - No message when creating Part Issue from Operation Planning board" at bounding box center [299, 38] width 554 height 11
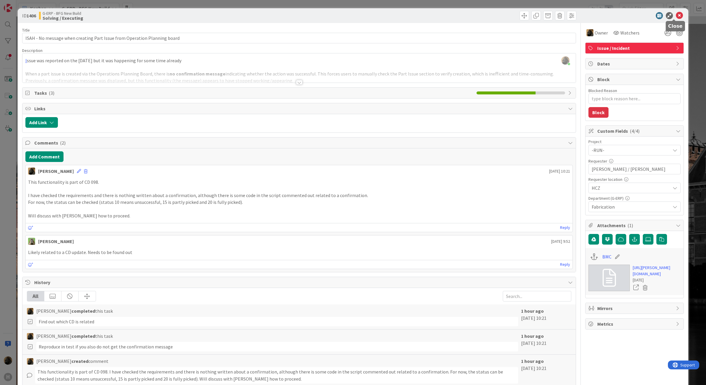
click at [675, 18] on icon at bounding box center [678, 15] width 7 height 7
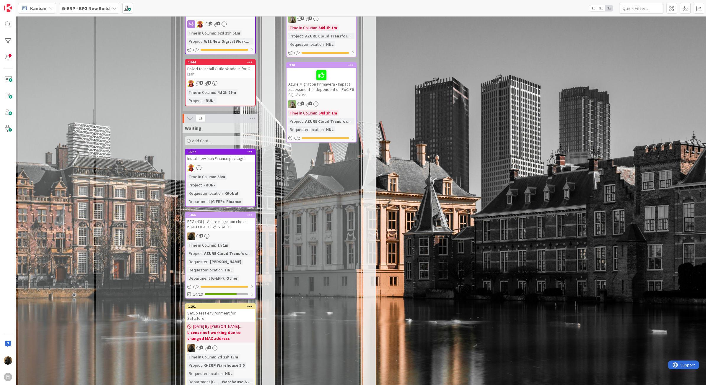
click at [221, 218] on div "BFG (HNL) - Azure migration check ISAH LOCAL DEV/TST/ACC" at bounding box center [220, 224] width 70 height 13
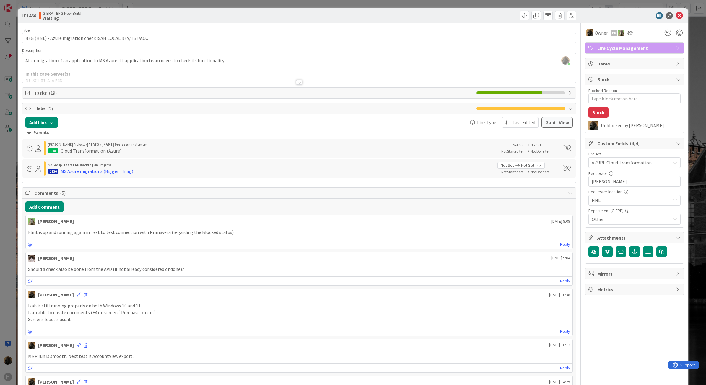
click at [0, 263] on html "H Kanban G-ERP - BFG New Build 1x 2x 3x 4 INFO This column can be used for info…" at bounding box center [353, 192] width 706 height 385
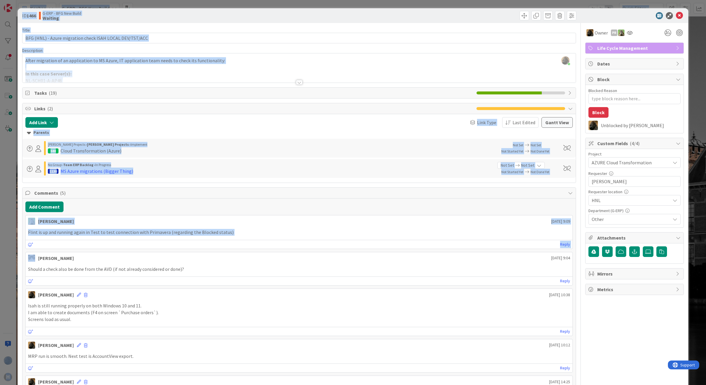
click at [0, 306] on html "H Kanban G-ERP - BFG New Build 1x 2x 3x 4 INFO This column can be used for info…" at bounding box center [353, 192] width 706 height 385
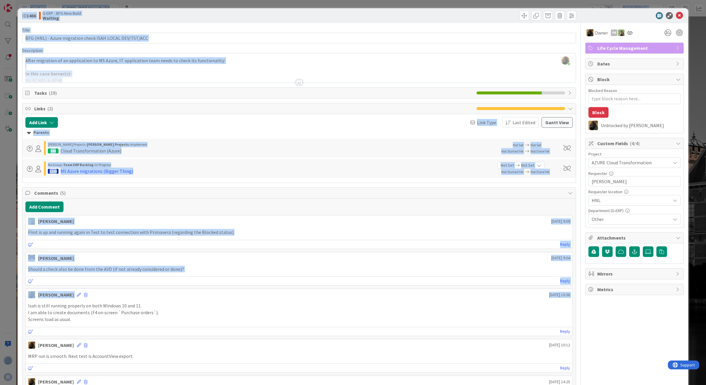
drag, startPoint x: -1, startPoint y: 306, endPoint x: 7, endPoint y: 307, distance: 8.4
click at [7, 307] on div "ID 1466 G-ERP - BFG New Build Waiting Title 56 / 128 BFG (HNL) - Azure migratio…" at bounding box center [353, 192] width 706 height 385
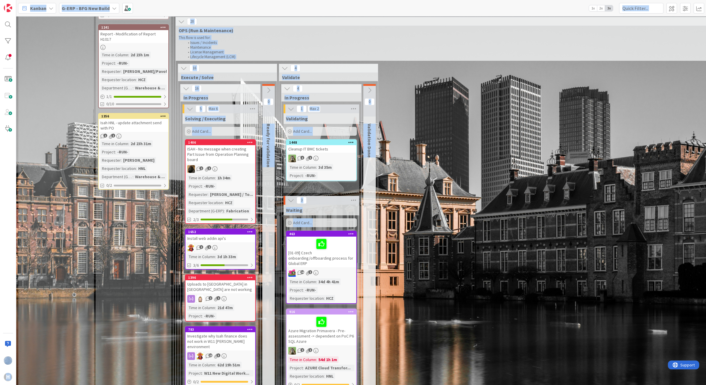
click at [140, 269] on div "Input Buffer During the Replenishment Meeting the team & Team Manager will sele…" at bounding box center [134, 385] width 76 height 2047
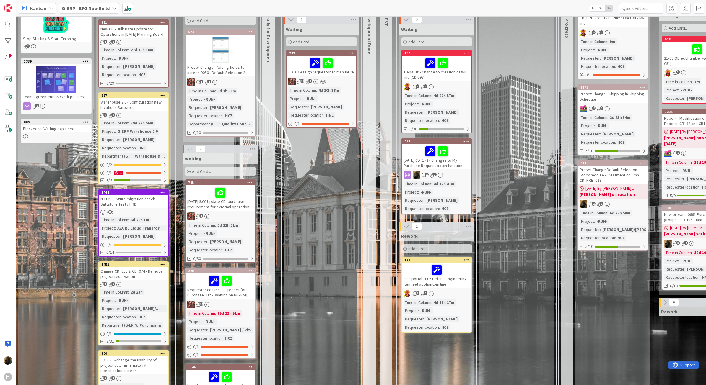
scroll to position [111, 0]
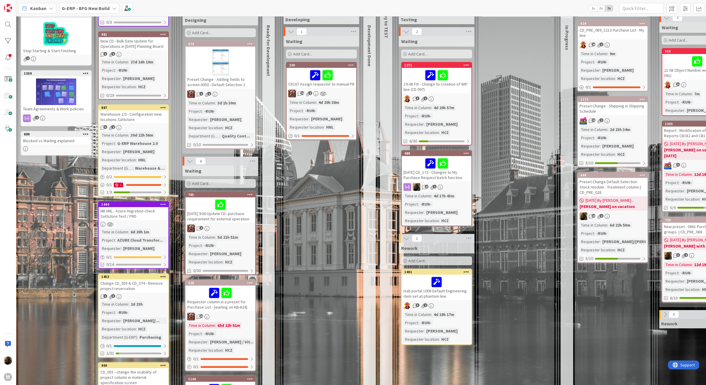
click at [141, 123] on link "887 Warehouse 2.0 - Configuration new locations Sattstore 5 2 Time in Column : …" at bounding box center [133, 151] width 71 height 92
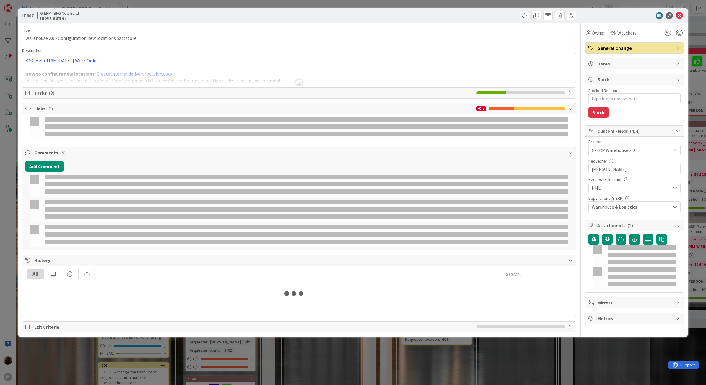
type textarea "x"
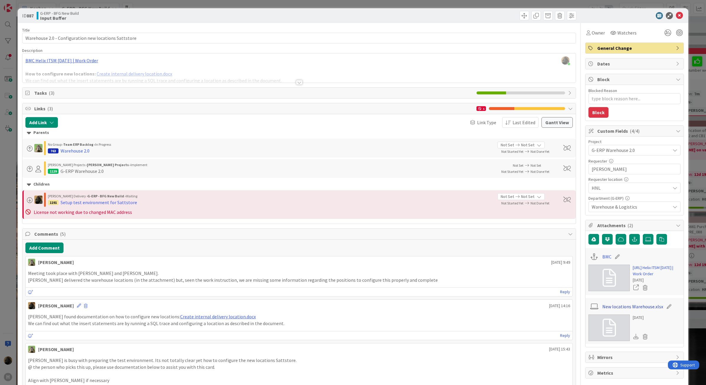
click at [632, 309] on link "New locations Warehouse.xlsx" at bounding box center [632, 306] width 61 height 7
click at [643, 273] on link "[URL] Helix ITSM [DATE] | Work Order" at bounding box center [656, 271] width 48 height 12
click at [637, 272] on link "[URL] Helix ITSM [DATE] | Work Order" at bounding box center [656, 271] width 48 height 12
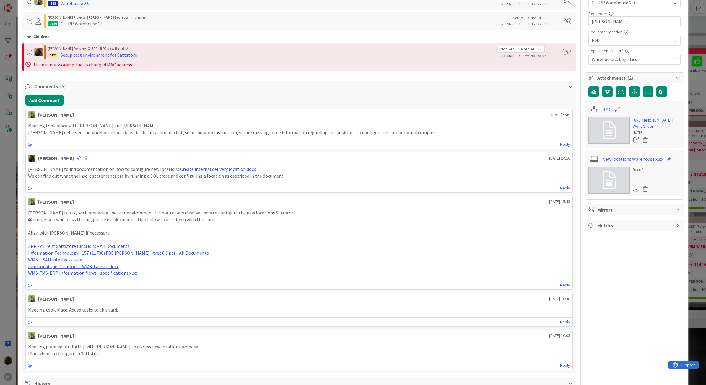
scroll to position [258, 0]
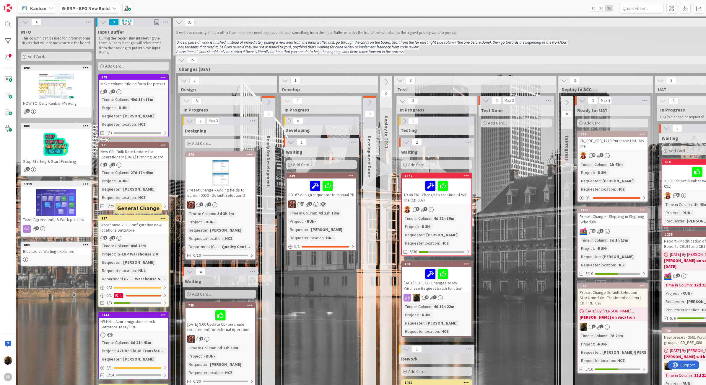
click at [121, 229] on div "Warehouse 2.0 - Configuration new locations Sattstore" at bounding box center [134, 227] width 70 height 13
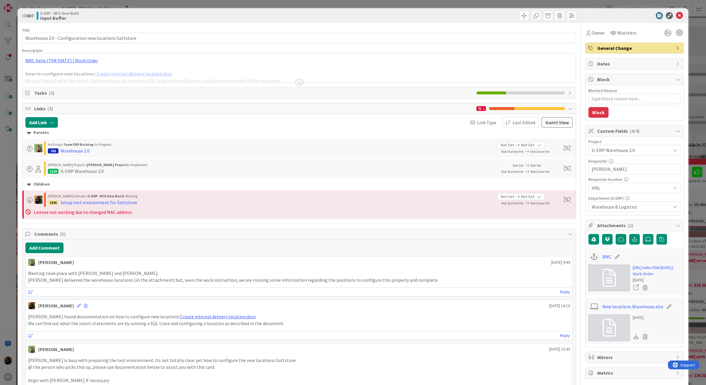
click at [650, 279] on div "[DATE]" at bounding box center [656, 280] width 48 height 6
click at [649, 277] on link "[URL] Helix ITSM [DATE] | Work Order" at bounding box center [656, 271] width 48 height 12
click at [602, 279] on icon at bounding box center [608, 278] width 13 height 18
click at [296, 82] on div at bounding box center [299, 82] width 6 height 5
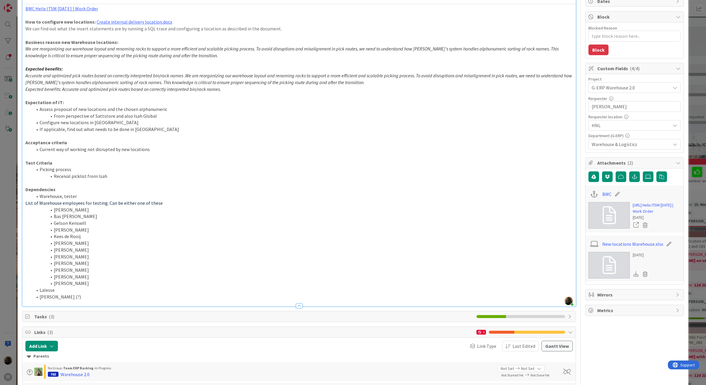
scroll to position [74, 0]
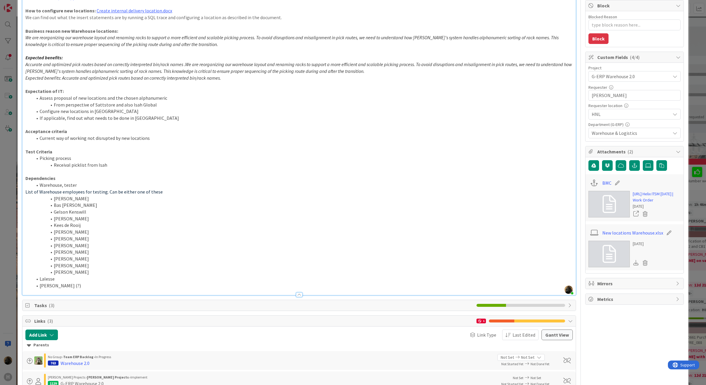
click at [10, 283] on div "ID 887 G-ERP - BFG New Build Input Buffer Title 53 / 128 Warehouse 2.0 - Config…" at bounding box center [353, 192] width 706 height 385
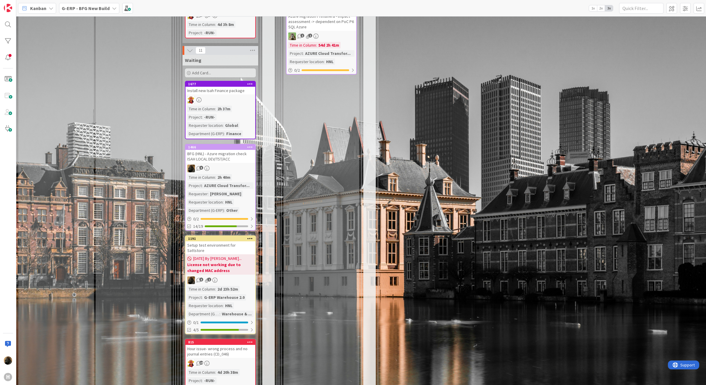
scroll to position [1107, 0]
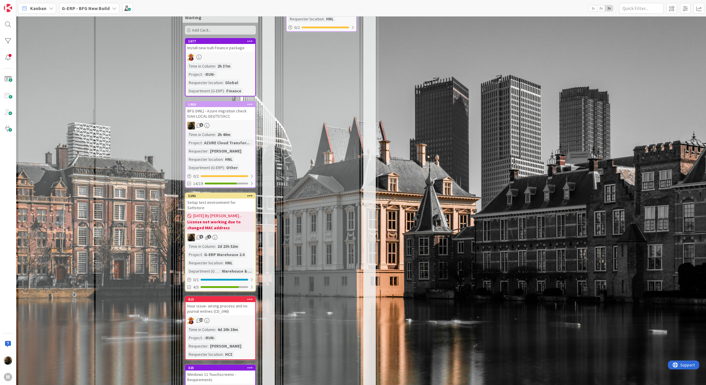
click at [225, 219] on b "License not working due to changed MAC address" at bounding box center [220, 225] width 66 height 12
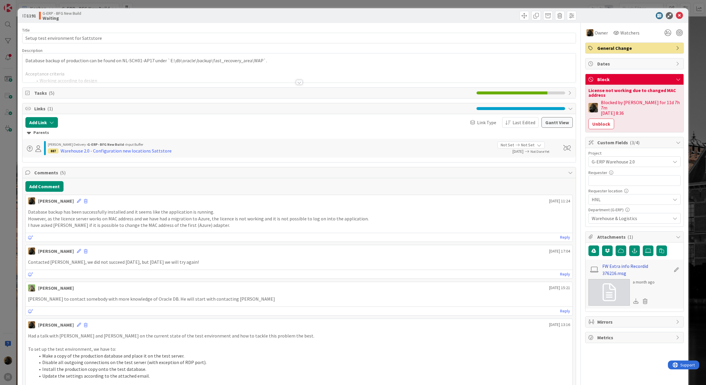
click at [613, 263] on link "FW Extra info Recordid 376216.msg" at bounding box center [636, 270] width 68 height 14
click at [5, 223] on div "ID 1191 G-ERP - BFG New Build Waiting Title 36 / 128 Setup test environment for…" at bounding box center [353, 192] width 706 height 385
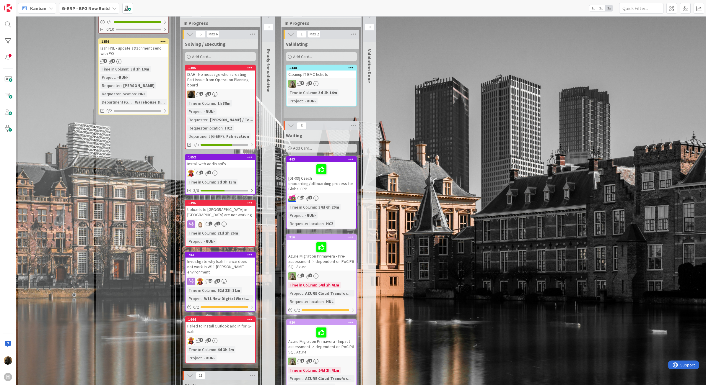
scroll to position [738, 0]
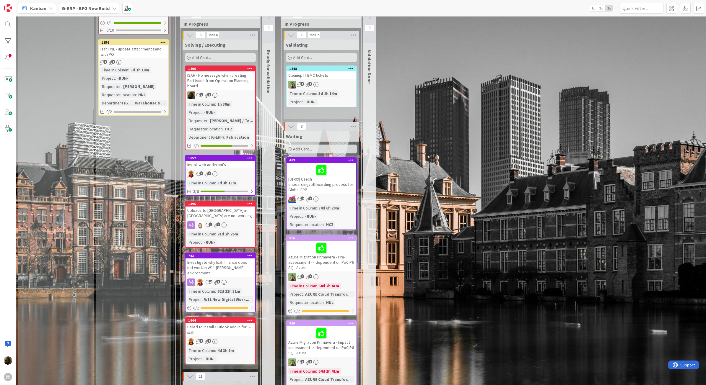
click at [221, 71] on div "ISAH - No message when creating Part Issue from Operation Planning board" at bounding box center [220, 80] width 70 height 18
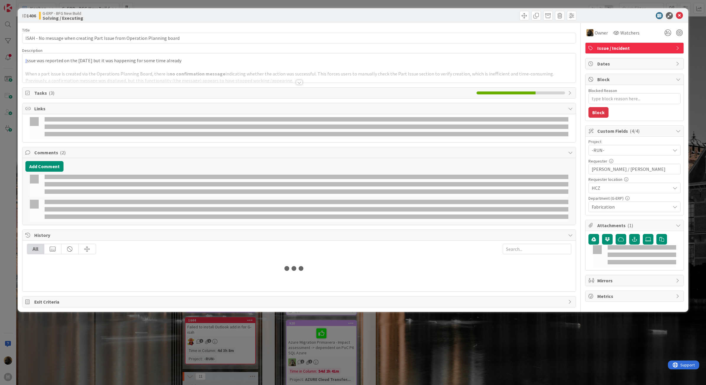
type textarea "x"
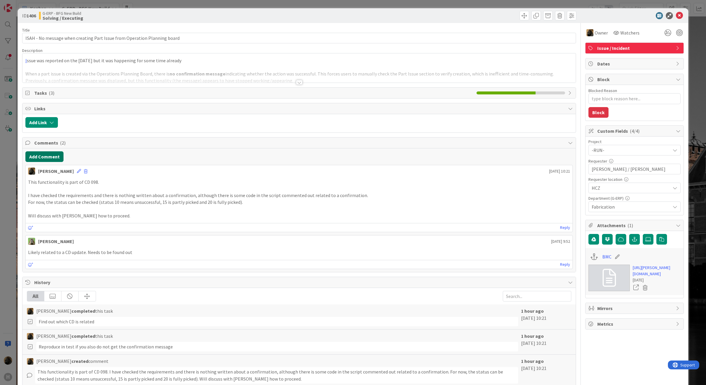
click at [59, 160] on button "Add Comment" at bounding box center [44, 156] width 38 height 11
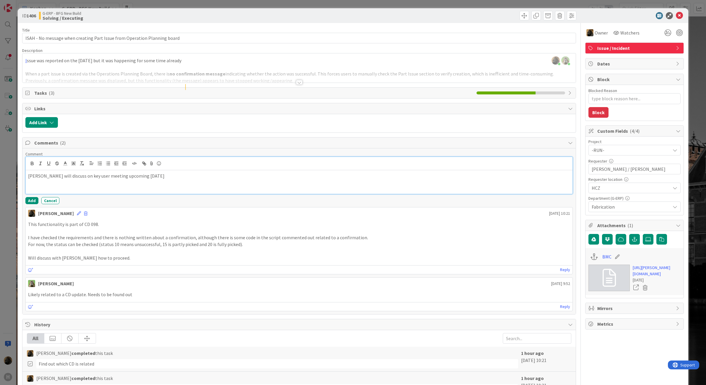
click at [206, 176] on p "[PERSON_NAME] will discuss on key user meeting upcoming [DATE]" at bounding box center [299, 176] width 542 height 7
click at [34, 204] on button "Add" at bounding box center [31, 200] width 13 height 7
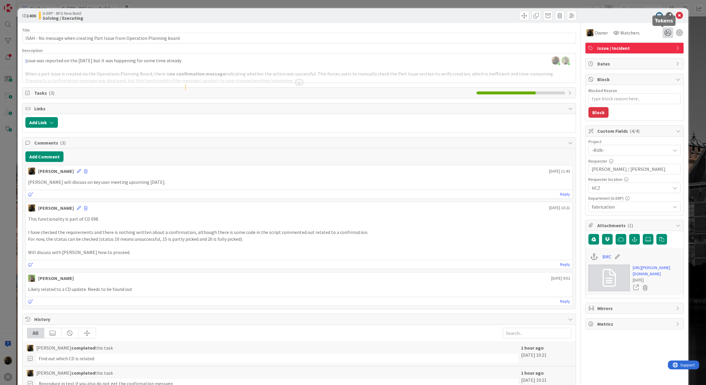
click at [663, 37] on icon at bounding box center [667, 32] width 11 height 11
type textarea "x"
click at [658, 55] on icon at bounding box center [660, 55] width 5 height 5
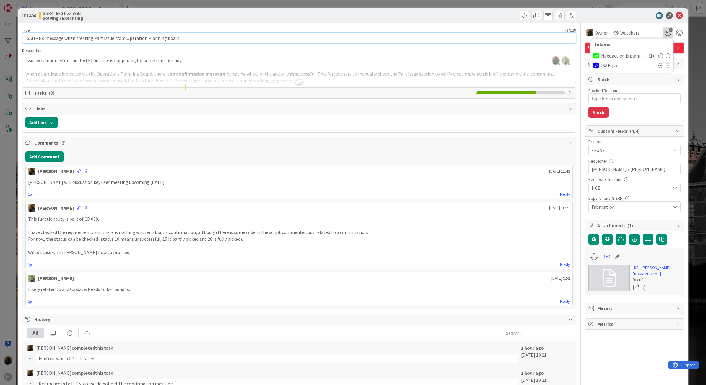
click at [409, 39] on input "ISAH - No message when creating Part Issue from Operation Planning board" at bounding box center [299, 38] width 554 height 11
type input "| ISAH - No message when creating Part Issue from Operation Planning board"
type textarea "x"
type input "20| ISAH - No message when creating Part Issue from Operation Planning board"
type textarea "x"
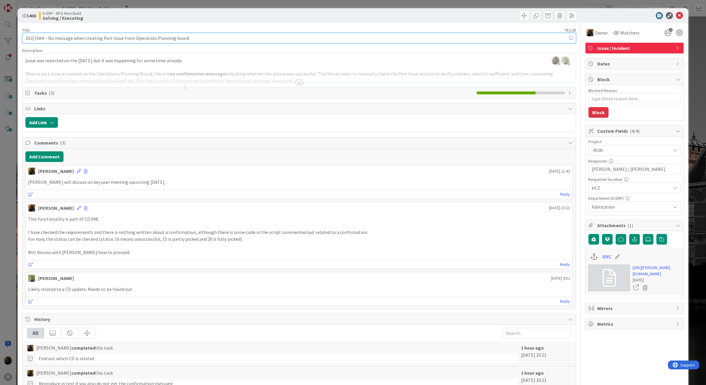
type input "2025| ISAH - No message when creating Part Issue from Operation Planning board"
type textarea "x"
type input "[DATE] | ISAH - No message when creating Part Issue from Operation Planning boa…"
type textarea "x"
type input "[DATE] | ISAH - No message when creating Part Issue from Operation Planning boa…"
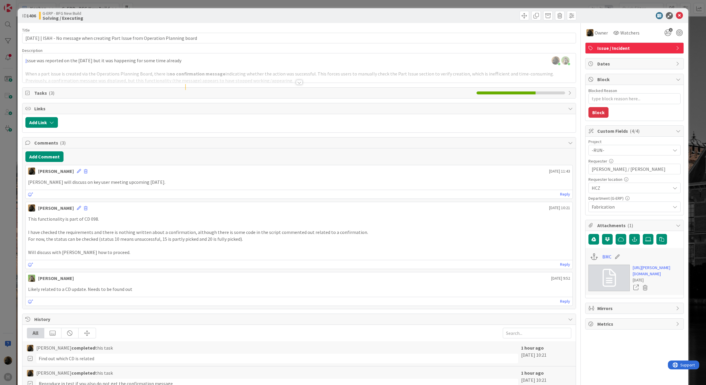
click at [451, 27] on div "Title 86 / 128" at bounding box center [299, 29] width 554 height 5
click at [678, 15] on div at bounding box center [631, 15] width 105 height 7
click at [675, 16] on icon at bounding box center [678, 15] width 7 height 7
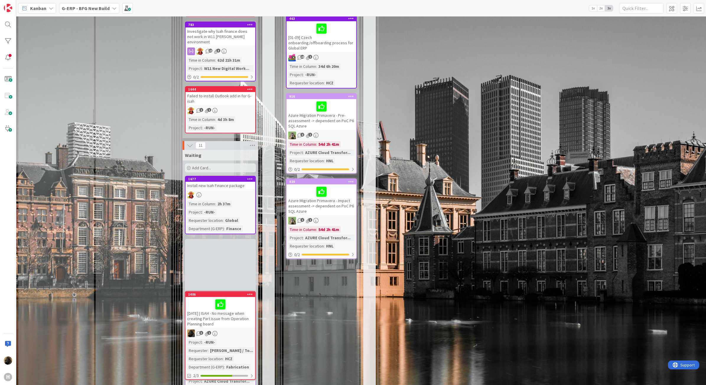
scroll to position [880, 0]
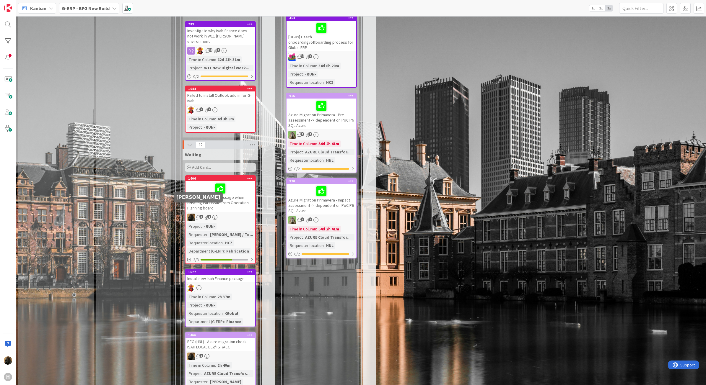
click at [140, 234] on div "Input Buffer During the Replenishment Meeting the team & Team Manager will sele…" at bounding box center [134, 119] width 76 height 1947
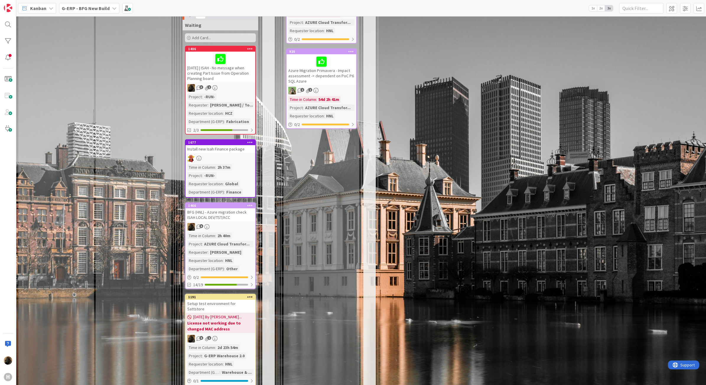
scroll to position [1065, 0]
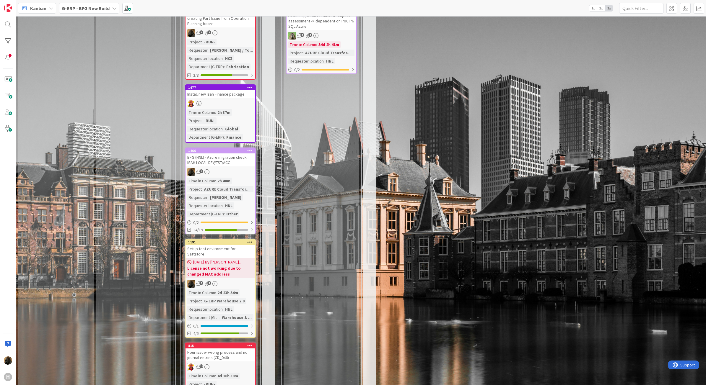
click at [63, 8] on b "G-ERP - BFG New Build" at bounding box center [86, 8] width 48 height 6
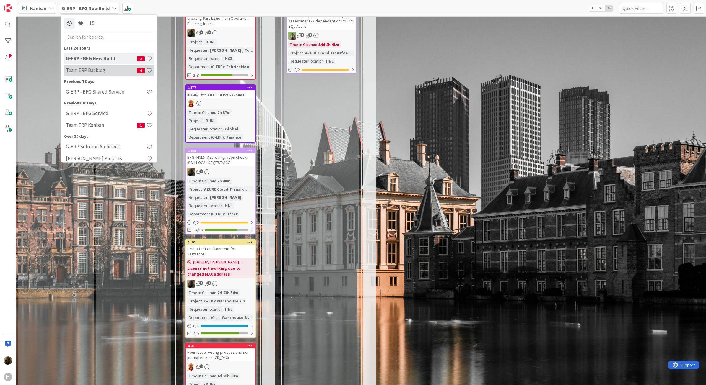
click at [95, 66] on div "Team ERP Backlog 6" at bounding box center [109, 70] width 90 height 11
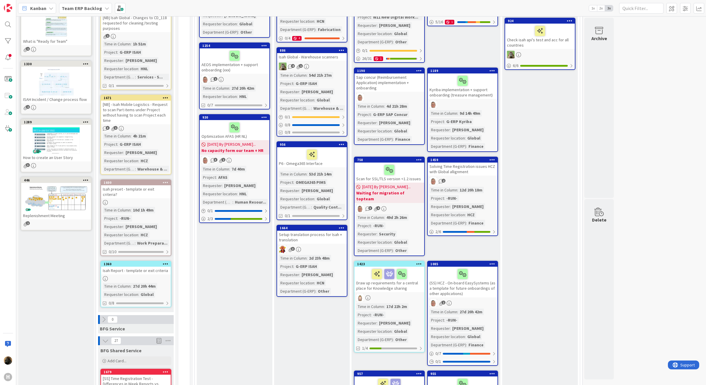
scroll to position [148, 0]
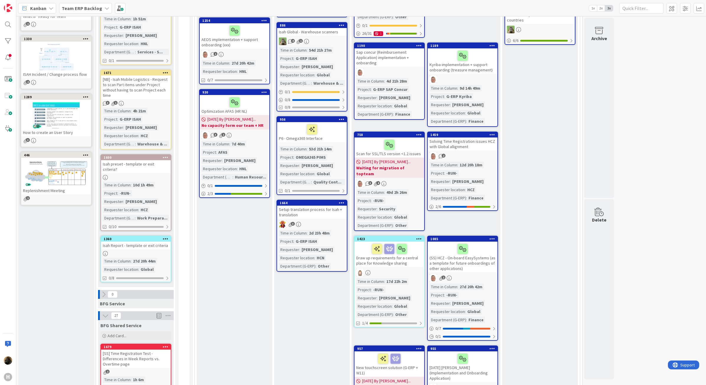
click at [93, 5] on b "Team ERP Backlog" at bounding box center [82, 8] width 40 height 6
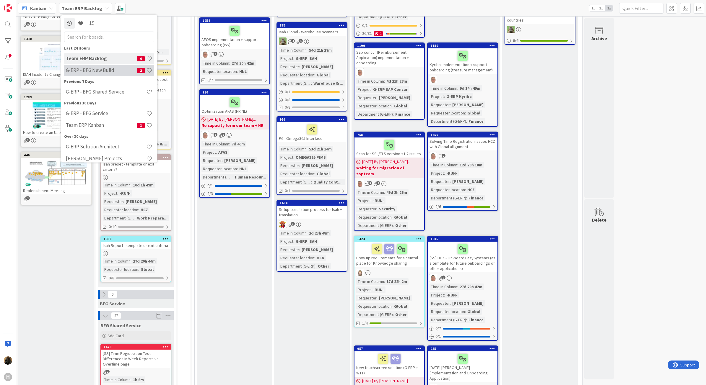
click at [102, 69] on h4 "G-ERP - BFG New Build" at bounding box center [101, 70] width 71 height 6
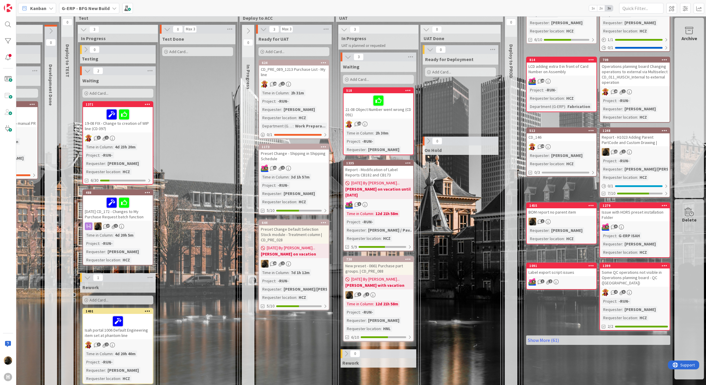
scroll to position [74, 325]
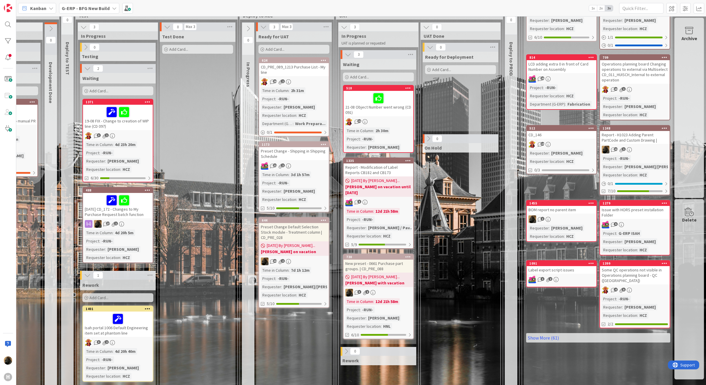
click at [373, 267] on div "New preset - 0661 Purchase part groups. | CD_PRE_088" at bounding box center [378, 266] width 70 height 13
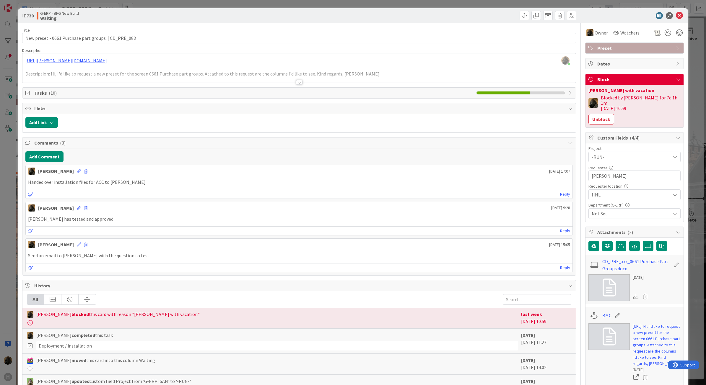
click at [296, 81] on div at bounding box center [299, 82] width 6 height 5
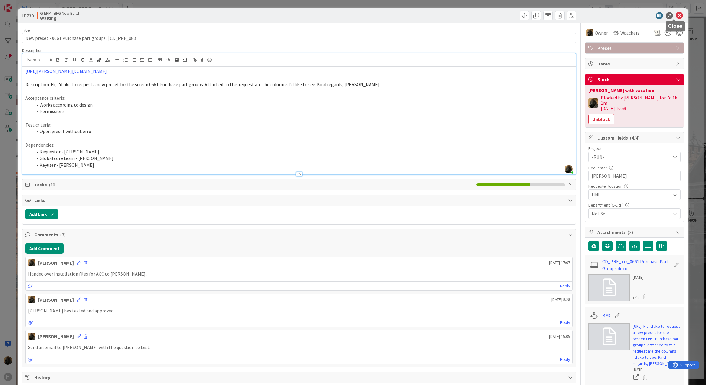
click at [675, 15] on icon at bounding box center [678, 15] width 7 height 7
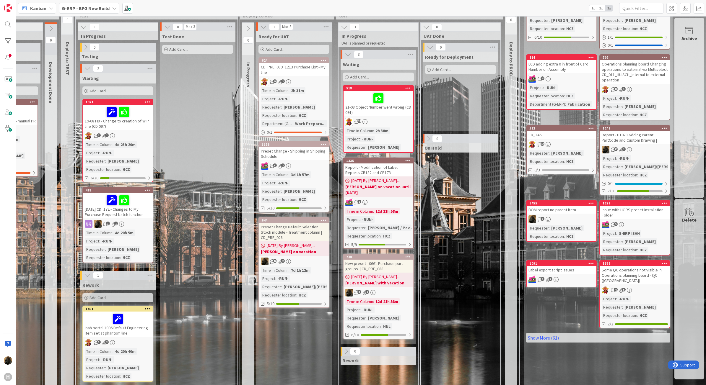
click at [476, 208] on div "0 Ready for Deployment Add Card... 0 On Hold" at bounding box center [460, 320] width 77 height 555
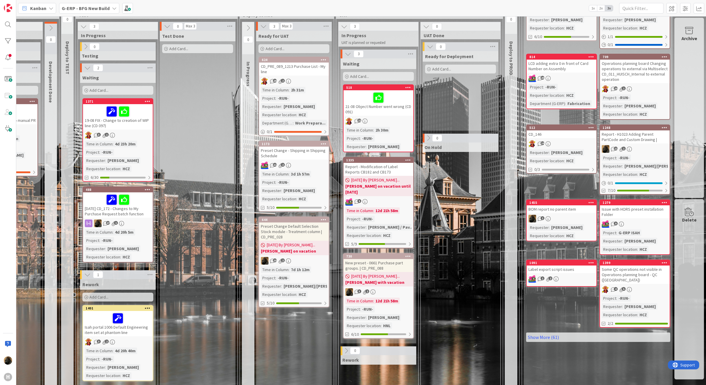
scroll to position [74, 325]
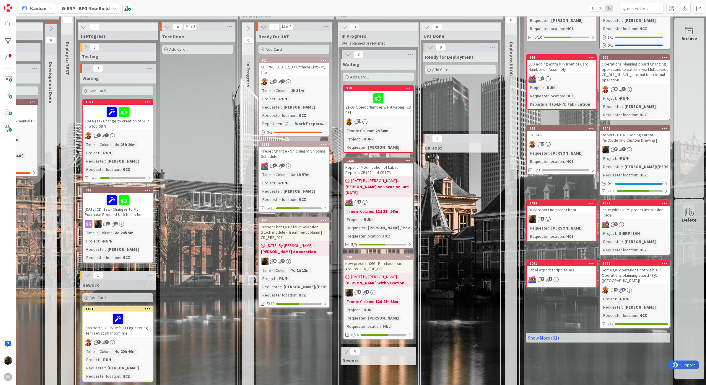
drag, startPoint x: 366, startPoint y: 171, endPoint x: 355, endPoint y: 177, distance: 13.1
click at [366, 171] on div "Report - Modification of Label Reports CB182 and CB173" at bounding box center [378, 170] width 70 height 13
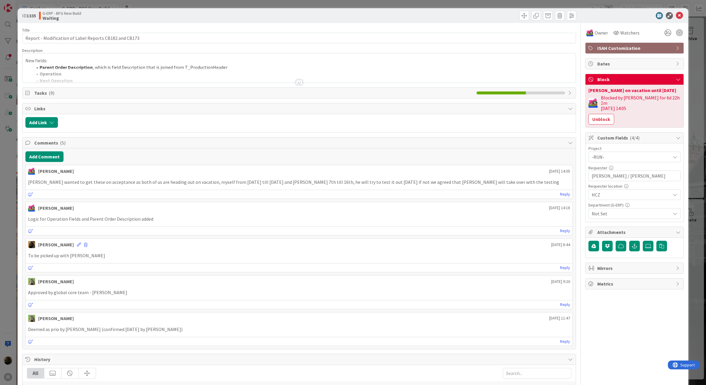
click at [298, 84] on div at bounding box center [299, 82] width 6 height 5
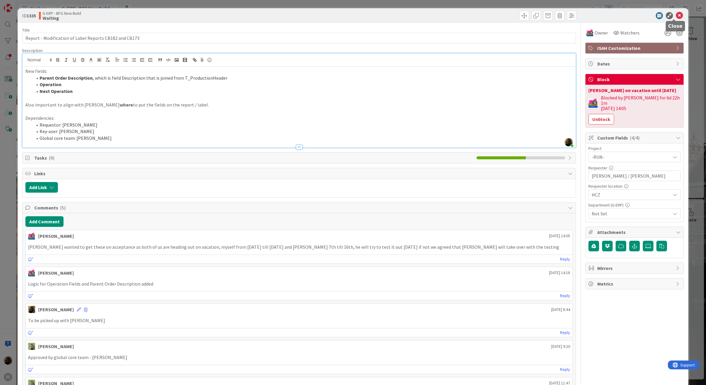
click at [674, 19] on div at bounding box center [674, 20] width 4 height 2
click at [675, 15] on icon at bounding box center [678, 15] width 7 height 7
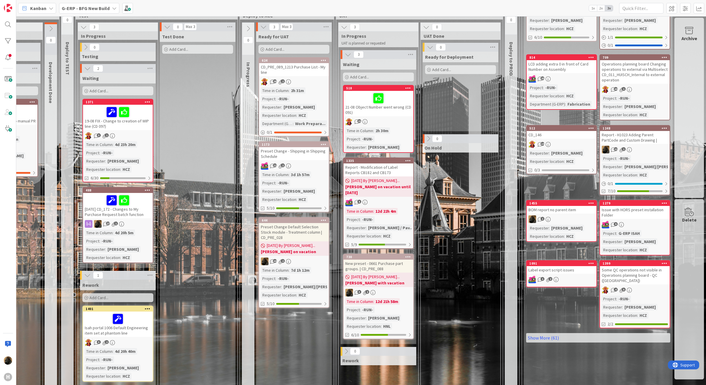
click at [374, 273] on div "[DATE] By [PERSON_NAME]... [PERSON_NAME] with vacation" at bounding box center [378, 280] width 70 height 14
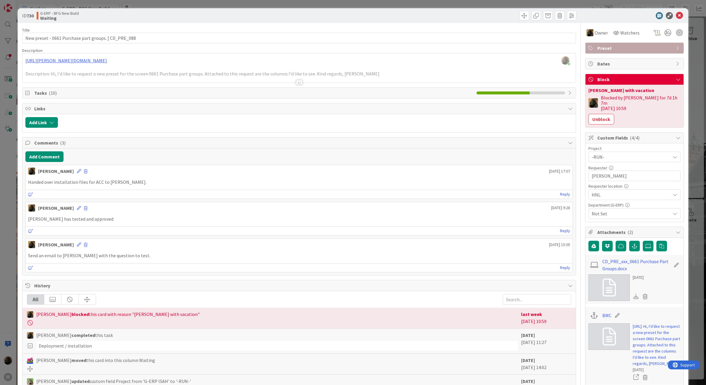
click at [299, 82] on div at bounding box center [299, 82] width 6 height 5
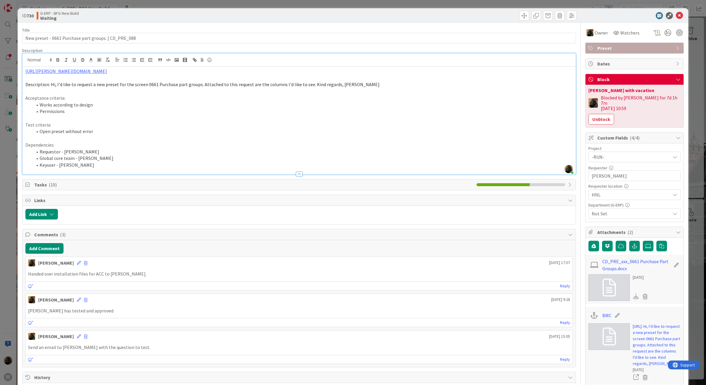
click at [223, 138] on p at bounding box center [298, 138] width 547 height 7
click at [675, 15] on icon at bounding box center [678, 15] width 7 height 7
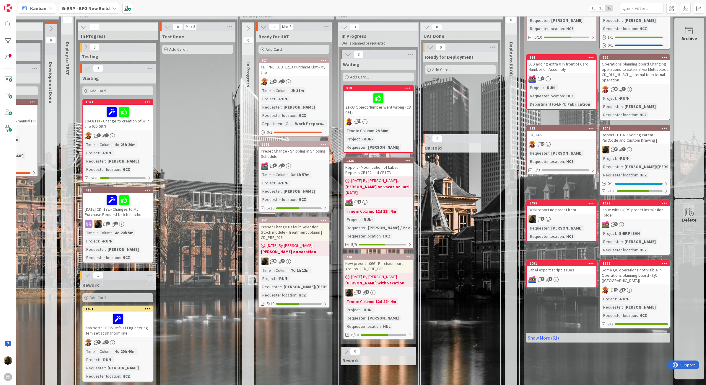
click at [302, 231] on div "Preset Change Default Selection Stock module - Treatment column | CD_PRE_028" at bounding box center [294, 232] width 70 height 18
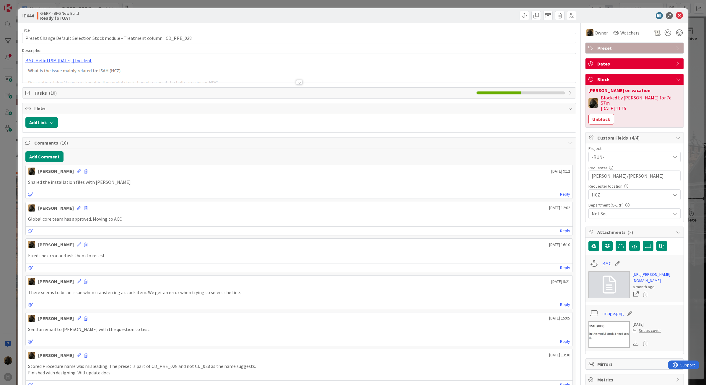
click at [297, 82] on div at bounding box center [299, 82] width 6 height 5
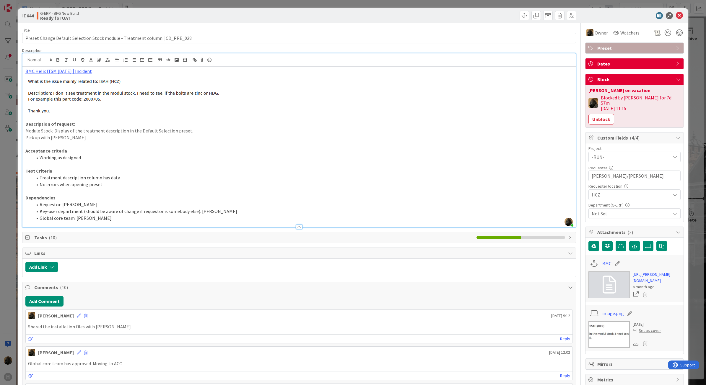
click at [218, 111] on img at bounding box center [127, 95] width 205 height 40
click at [214, 109] on img at bounding box center [127, 95] width 205 height 40
click at [179, 163] on p at bounding box center [298, 164] width 547 height 7
click at [101, 205] on li "Requestor: [PERSON_NAME]" at bounding box center [302, 204] width 540 height 7
click at [596, 114] on button "Unblock" at bounding box center [601, 119] width 26 height 11
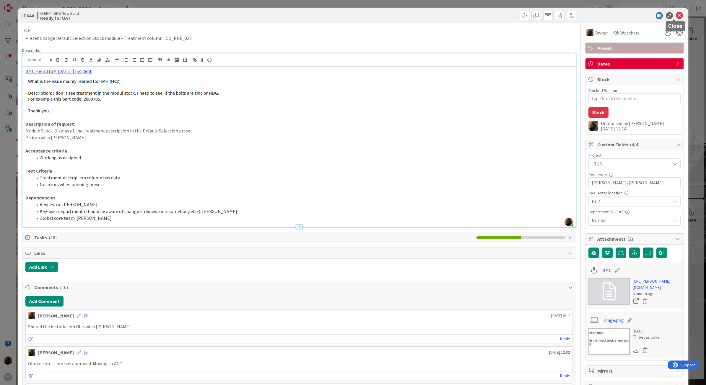
click at [675, 15] on icon at bounding box center [678, 15] width 7 height 7
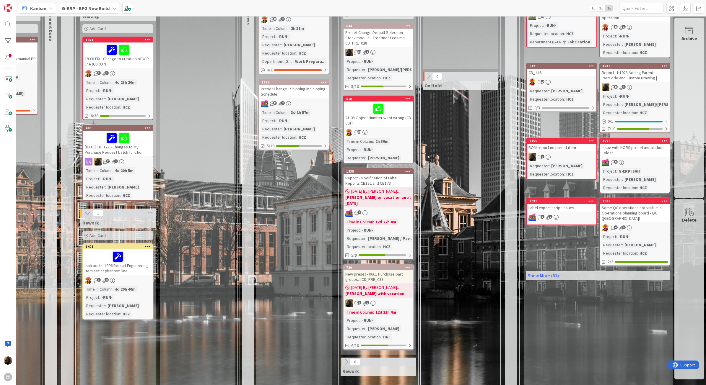
scroll to position [148, 325]
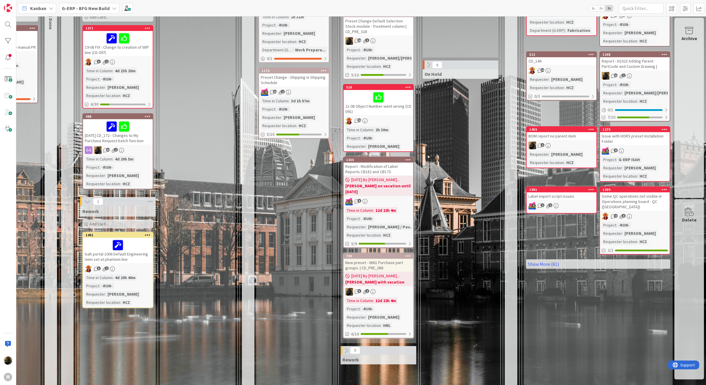
click at [451, 236] on div "0 Ready for Deployment Add Card... 0 On Hold" at bounding box center [460, 246] width 77 height 555
click at [387, 279] on b "[PERSON_NAME] with vacation" at bounding box center [378, 282] width 66 height 6
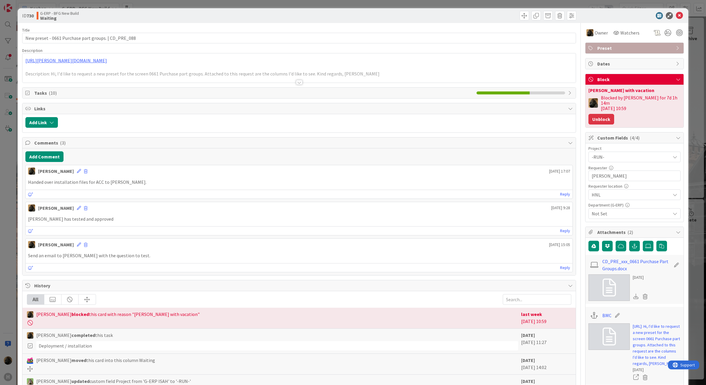
click at [595, 119] on button "Unblock" at bounding box center [601, 119] width 26 height 11
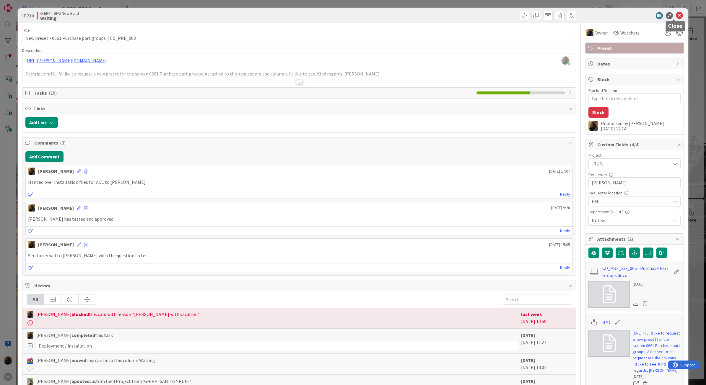
click at [677, 19] on icon at bounding box center [678, 15] width 7 height 7
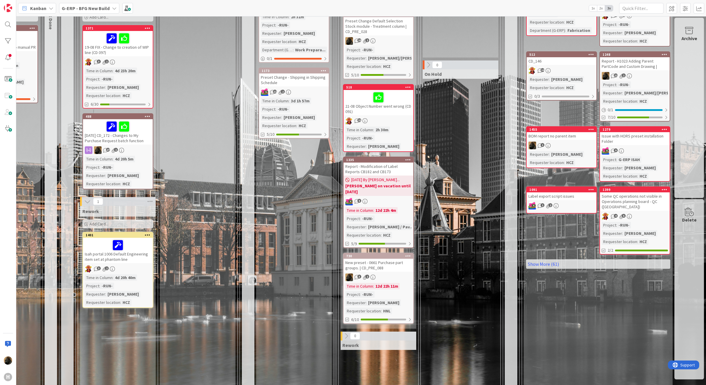
click at [391, 186] on b "[PERSON_NAME] on vacation until [DATE]" at bounding box center [378, 189] width 66 height 12
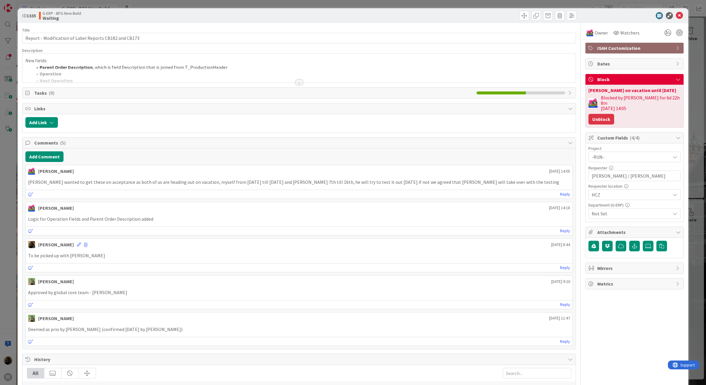
click at [600, 114] on button "Unblock" at bounding box center [601, 119] width 26 height 11
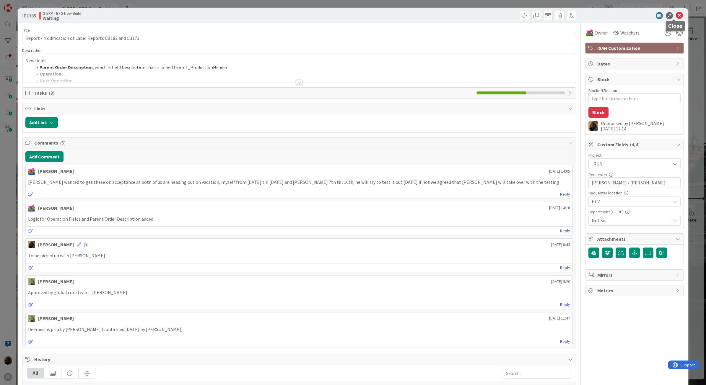
click at [675, 15] on icon at bounding box center [678, 15] width 7 height 7
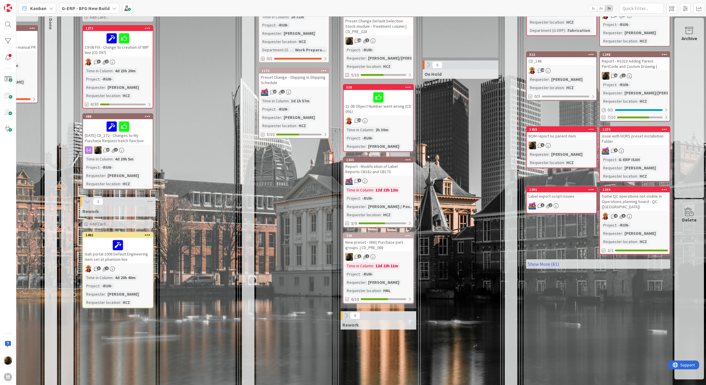
click at [430, 225] on div "0 Ready for Deployment Add Card... 0 On Hold" at bounding box center [460, 246] width 77 height 555
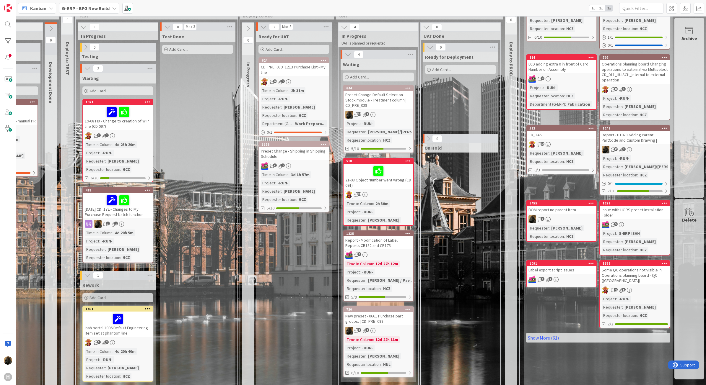
click at [295, 151] on div "Preset Change - Shipping in Shipping Schedule" at bounding box center [294, 153] width 70 height 13
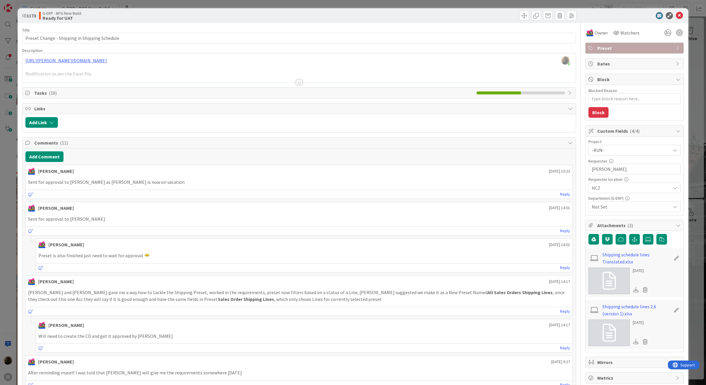
click at [296, 82] on div at bounding box center [299, 82] width 6 height 5
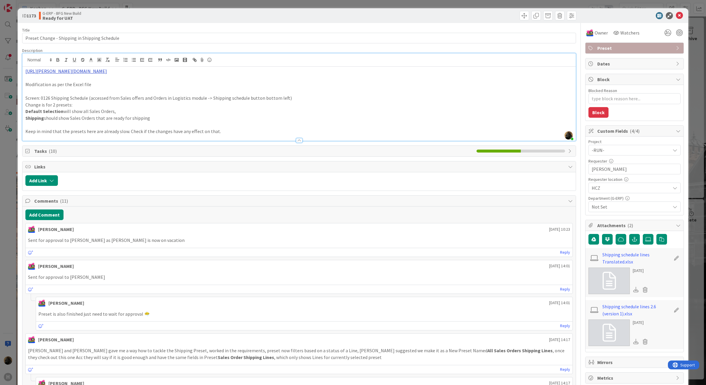
click at [107, 68] on link "[URL][PERSON_NAME][DOMAIN_NAME]" at bounding box center [65, 71] width 81 height 6
click at [134, 87] on link "[URL][PERSON_NAME][DOMAIN_NAME]" at bounding box center [120, 83] width 59 height 8
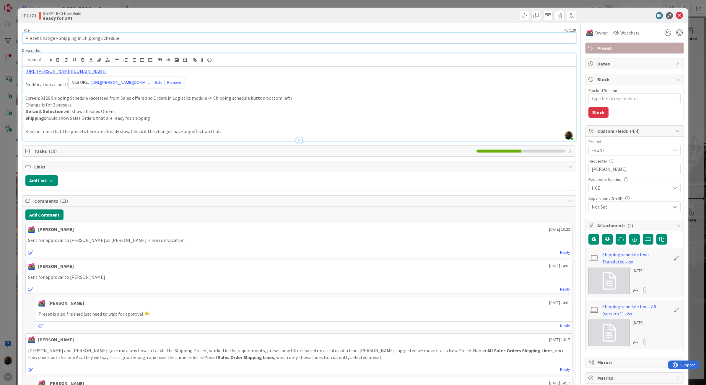
click at [160, 35] on input "Preset Change - Shipping in Shipping Schedule" at bounding box center [299, 38] width 554 height 11
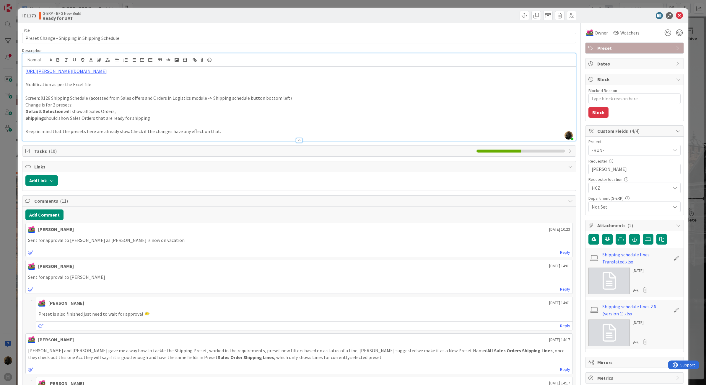
click at [205, 151] on span "Tasks ( 10 )" at bounding box center [253, 151] width 439 height 7
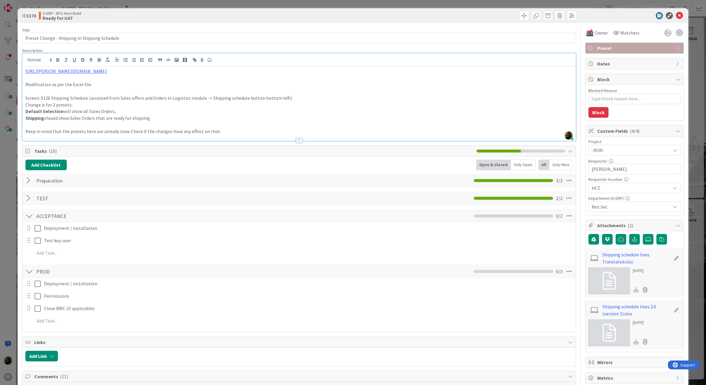
click at [205, 151] on span "Tasks ( 10 )" at bounding box center [253, 151] width 439 height 7
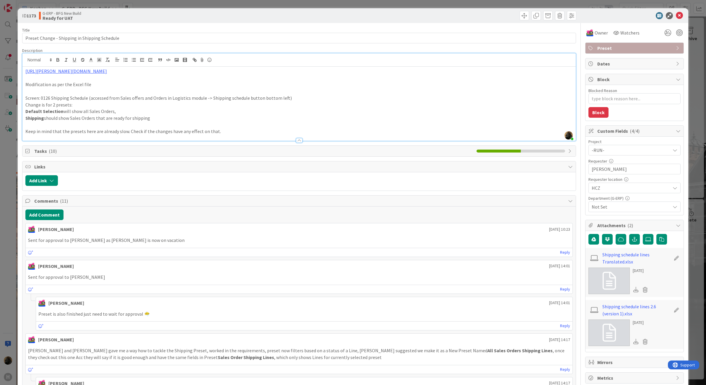
drag, startPoint x: 8, startPoint y: 233, endPoint x: 208, endPoint y: 253, distance: 201.2
click at [8, 233] on div "ID 1173 G-ERP - BFG New Build Ready for UAT Title 45 / 128 Preset Change - Ship…" at bounding box center [353, 192] width 706 height 385
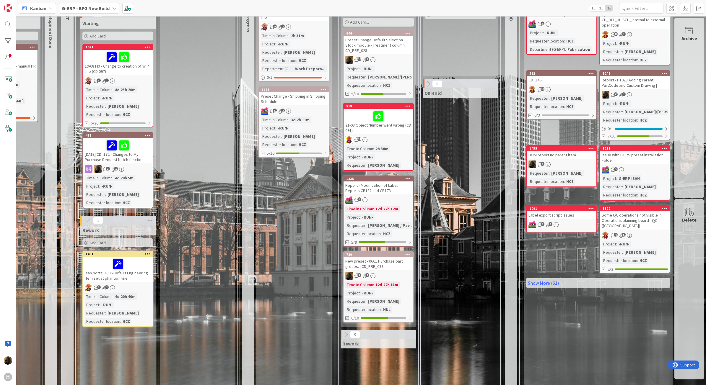
scroll to position [148, 325]
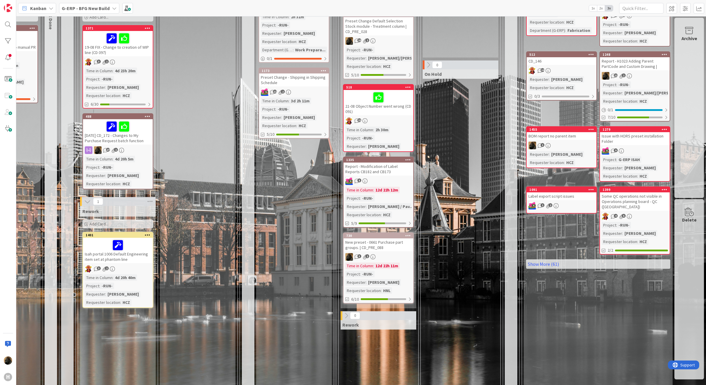
click at [302, 81] on div "Preset Change - Shipping in Shipping Schedule" at bounding box center [294, 80] width 70 height 13
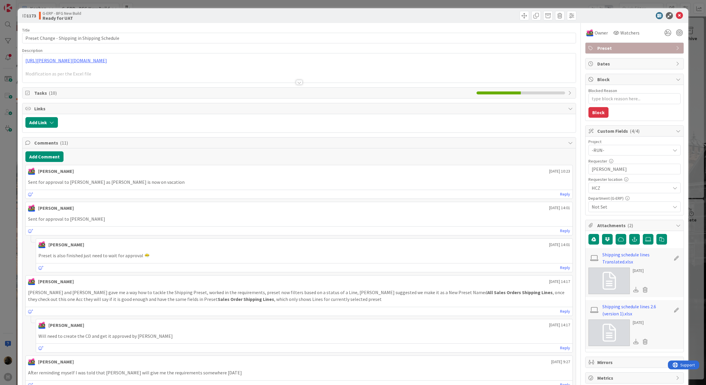
click at [298, 85] on div at bounding box center [299, 82] width 6 height 5
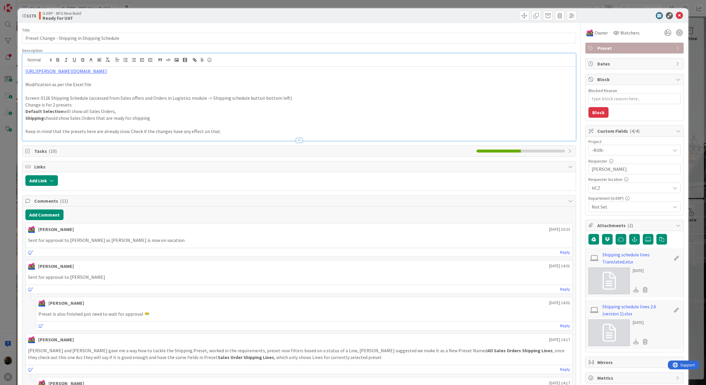
click at [286, 95] on p "Screen: 0126 Shipping Schedule (accessed from Sales offers and Orders in Logist…" at bounding box center [298, 98] width 547 height 7
click at [285, 92] on p at bounding box center [298, 91] width 547 height 7
click at [678, 14] on div at bounding box center [631, 15] width 105 height 7
click at [676, 14] on icon at bounding box center [678, 15] width 7 height 7
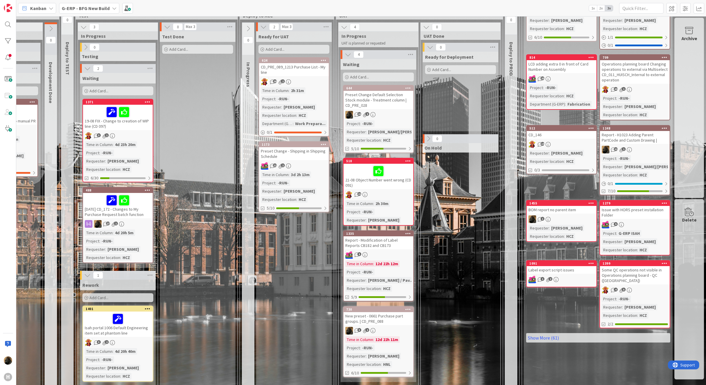
click at [389, 96] on div "Preset Change Default Selection Stock module - Treatment column | CD_PRE_028" at bounding box center [378, 100] width 70 height 18
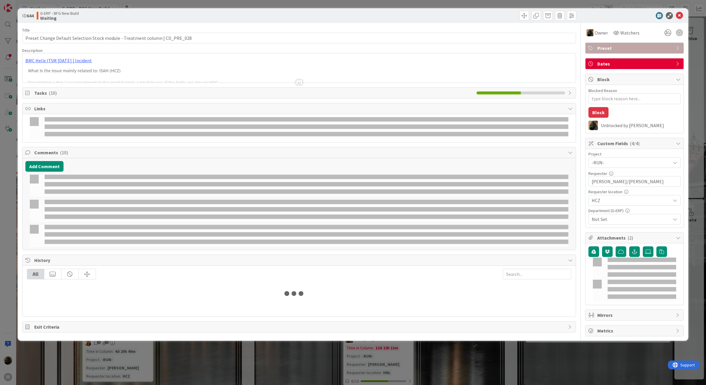
type textarea "x"
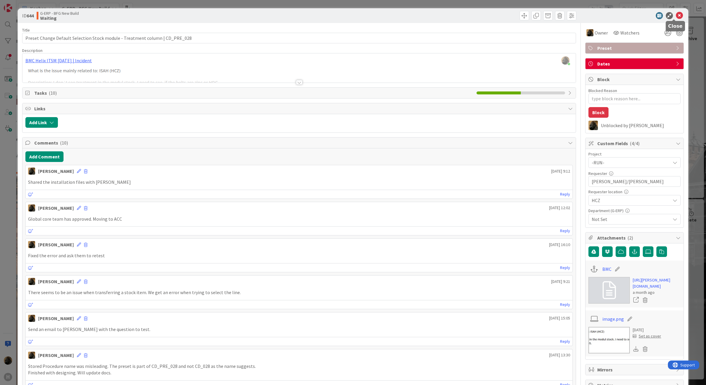
drag, startPoint x: 675, startPoint y: 14, endPoint x: 700, endPoint y: 73, distance: 63.9
click at [675, 14] on icon at bounding box center [678, 15] width 7 height 7
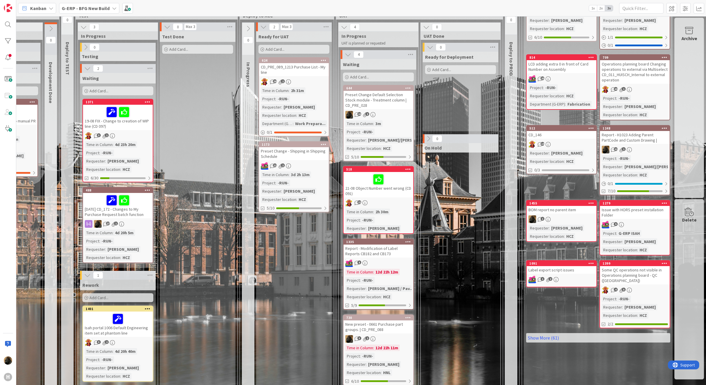
click at [296, 307] on div "Ready for UAT Add Card... 624 CD_PRE_089_1213 Purchase List - My line 28 2 Time…" at bounding box center [294, 314] width 76 height 567
